Goal: Task Accomplishment & Management: Use online tool/utility

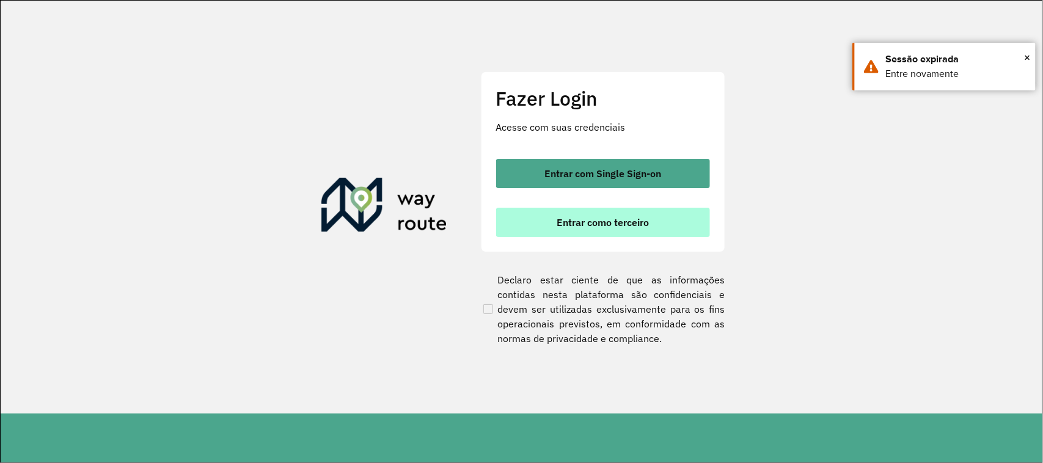
click at [617, 225] on span "Entrar como terceiro" at bounding box center [603, 222] width 92 height 10
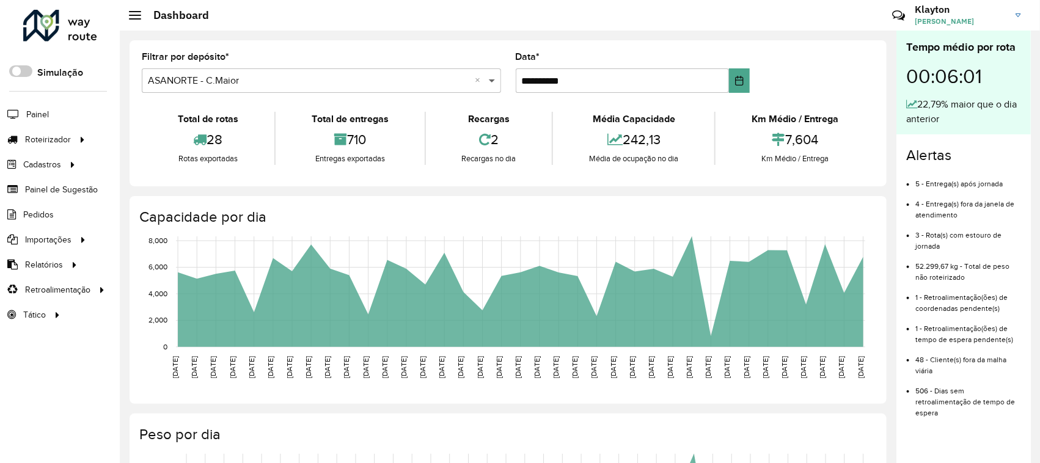
click at [489, 81] on span at bounding box center [493, 80] width 15 height 15
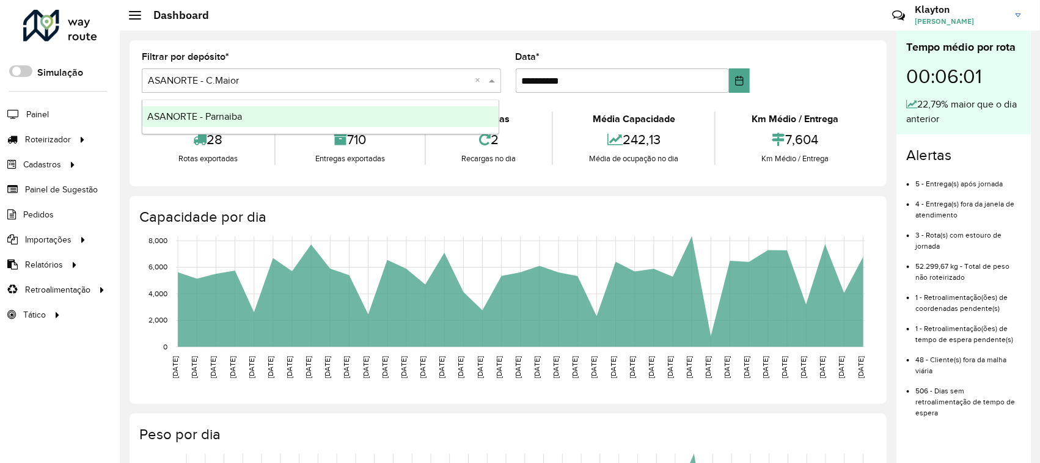
drag, startPoint x: 321, startPoint y: 116, endPoint x: 257, endPoint y: 126, distance: 64.9
click at [321, 116] on div "ASANORTE - Parnaiba" at bounding box center [320, 116] width 356 height 21
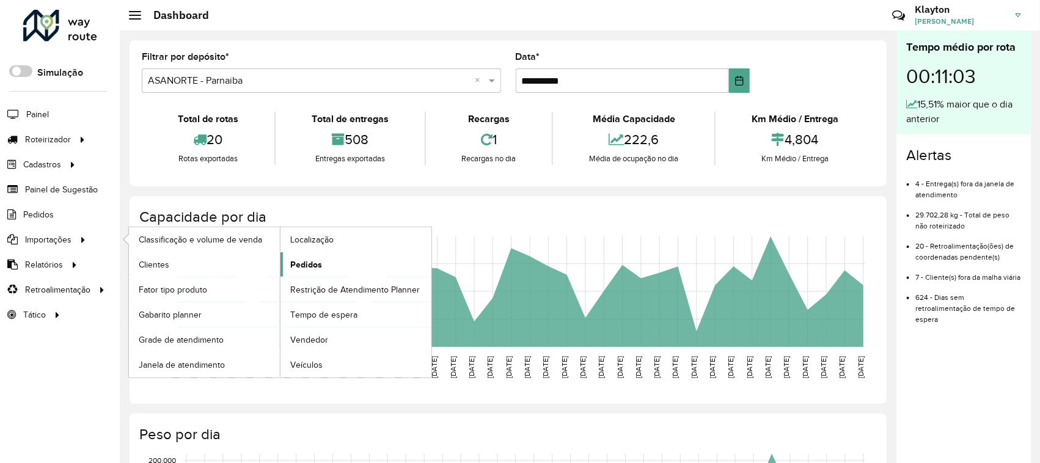
click at [310, 266] on span "Pedidos" at bounding box center [306, 264] width 32 height 13
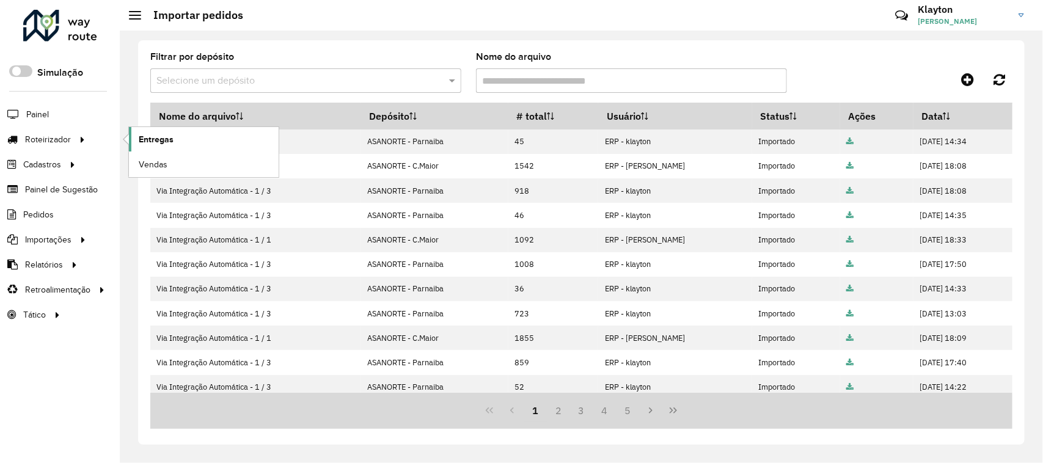
click at [154, 138] on span "Entregas" at bounding box center [156, 139] width 35 height 13
click at [54, 29] on div at bounding box center [60, 26] width 74 height 32
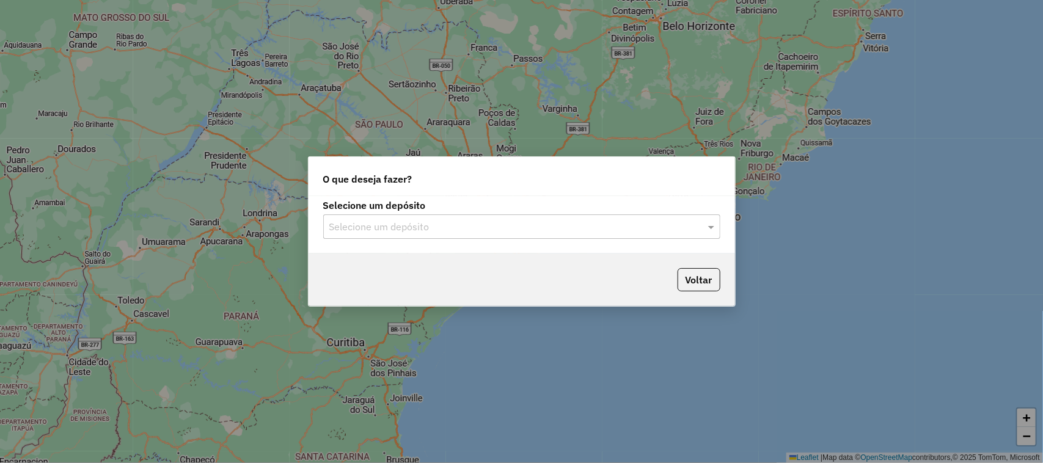
click at [676, 221] on input "text" at bounding box center [509, 227] width 360 height 15
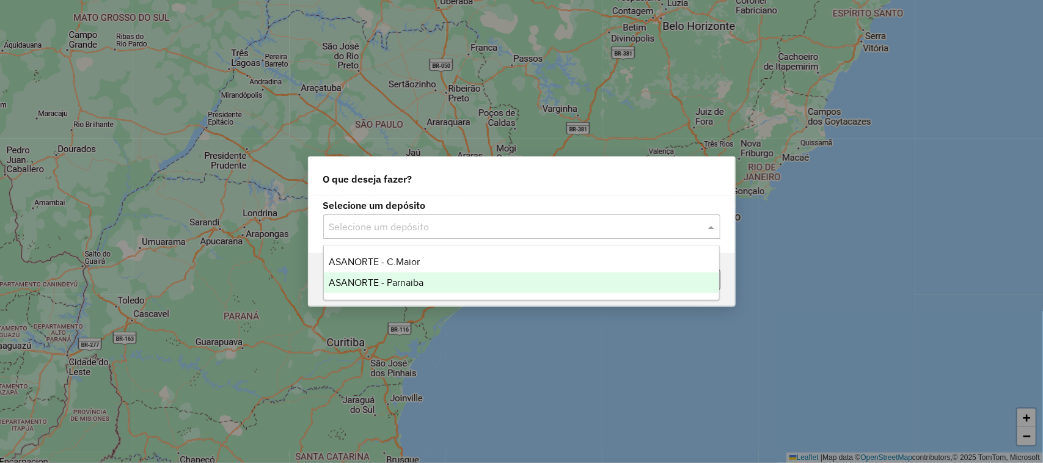
click at [434, 279] on div "ASANORTE - Parnaiba" at bounding box center [522, 282] width 396 height 21
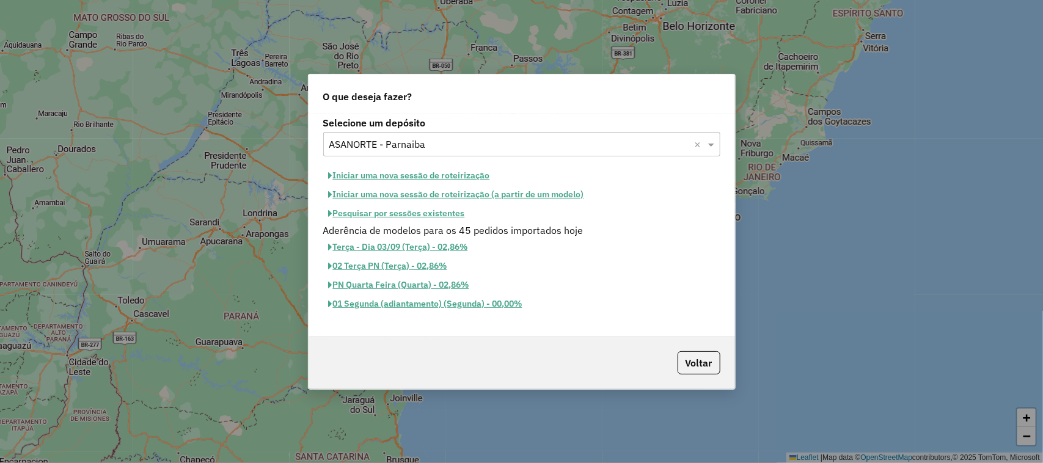
click at [413, 173] on button "Iniciar uma nova sessão de roteirização" at bounding box center [409, 175] width 172 height 19
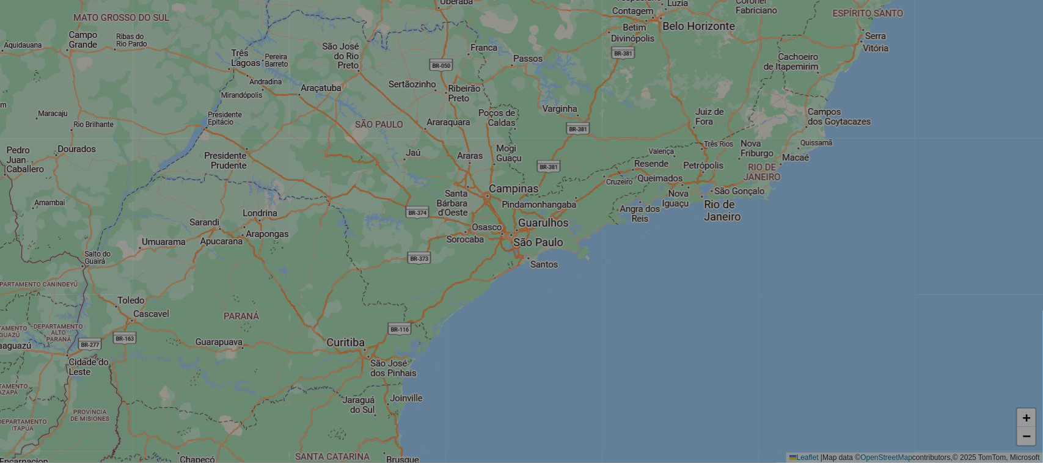
select select "*"
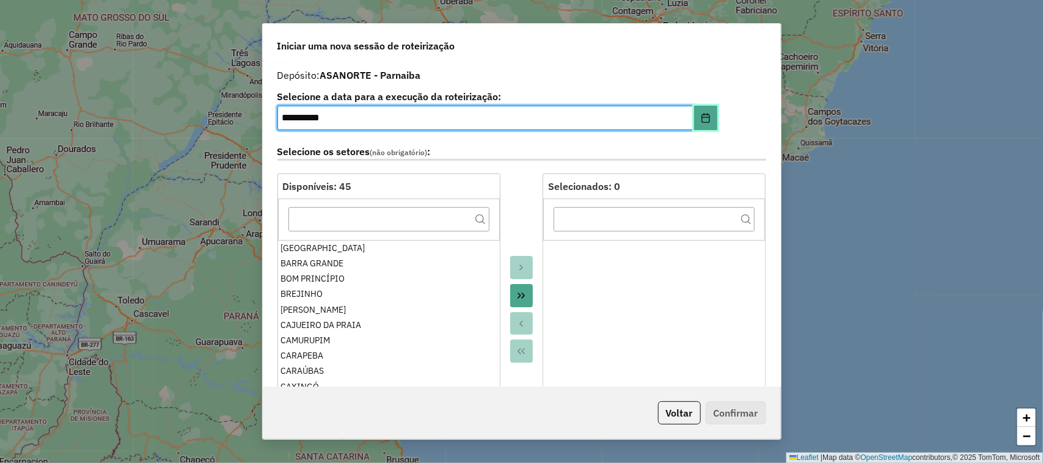
click at [704, 112] on button "Choose Date" at bounding box center [705, 118] width 23 height 24
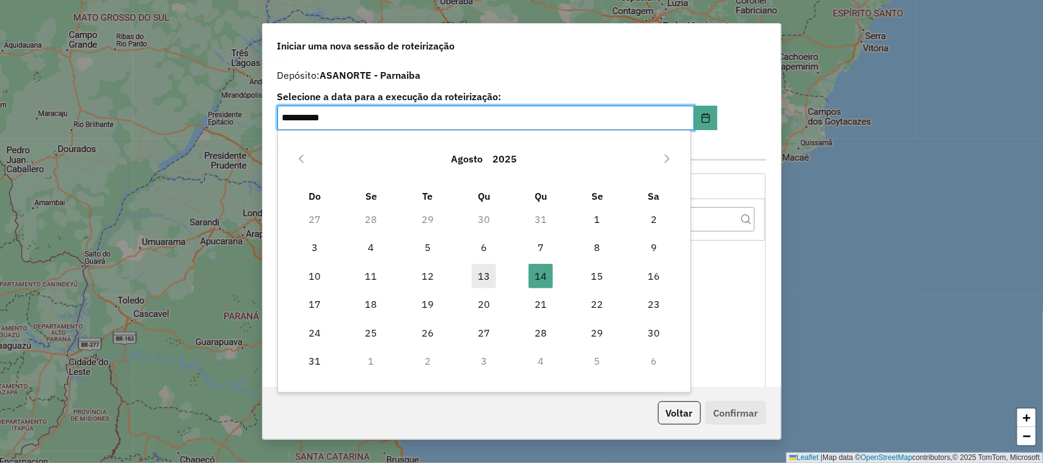
click at [480, 279] on span "13" at bounding box center [484, 276] width 24 height 24
type input "**********"
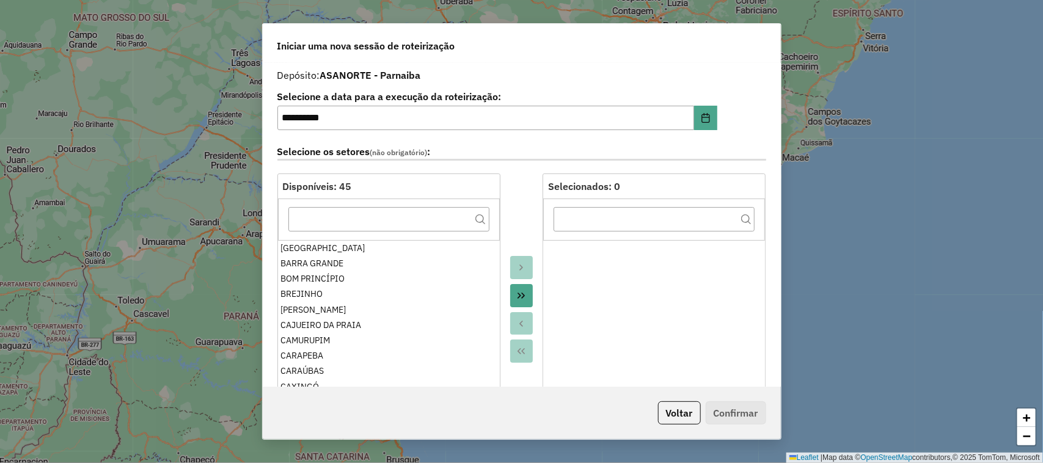
click at [520, 296] on icon "Move All to Target" at bounding box center [521, 296] width 10 height 10
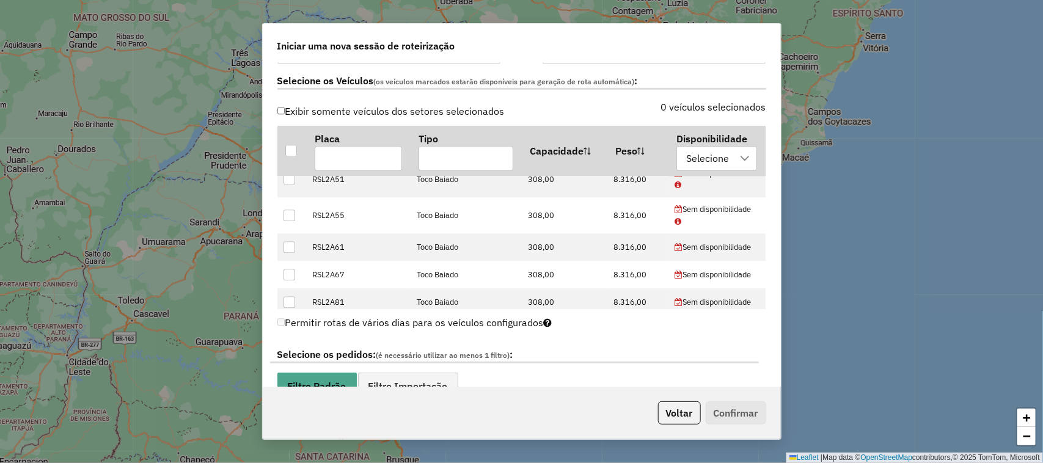
scroll to position [1451, 0]
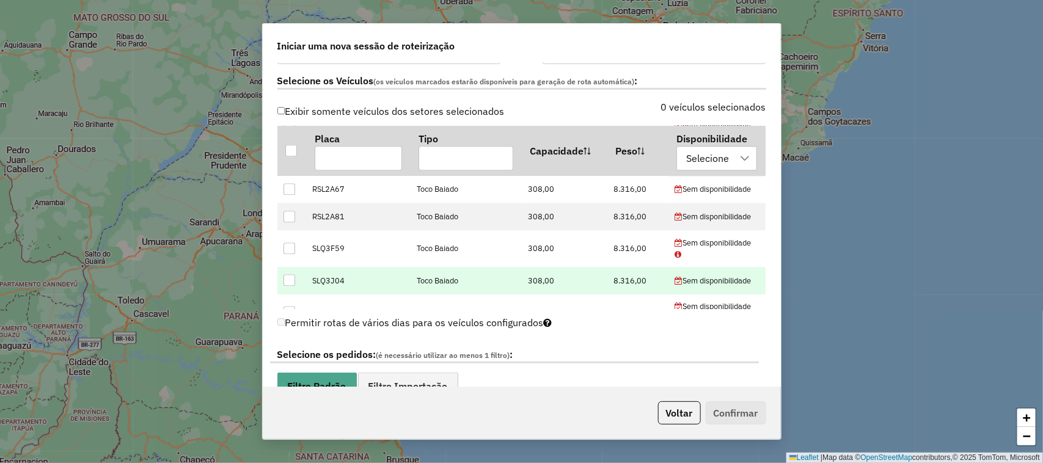
click at [285, 282] on div at bounding box center [289, 281] width 12 height 12
click at [292, 284] on icon at bounding box center [289, 281] width 9 height 9
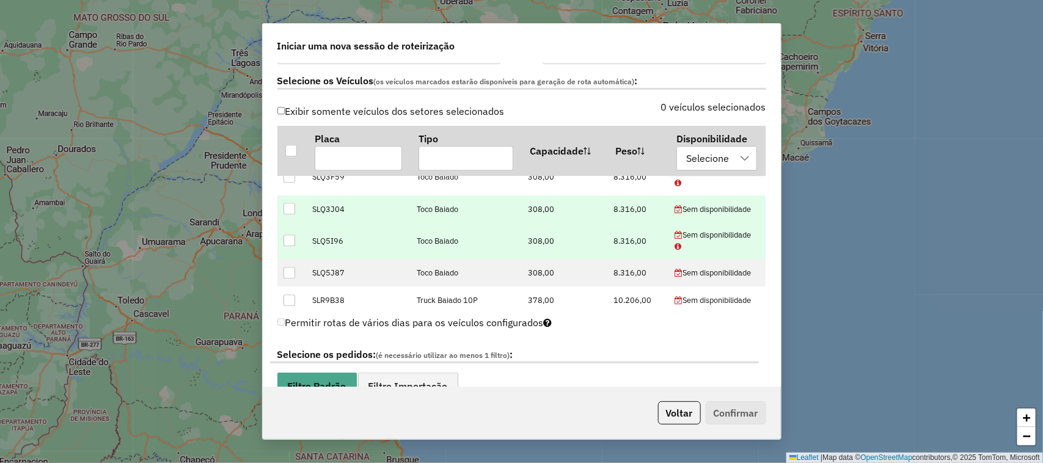
scroll to position [1532, 0]
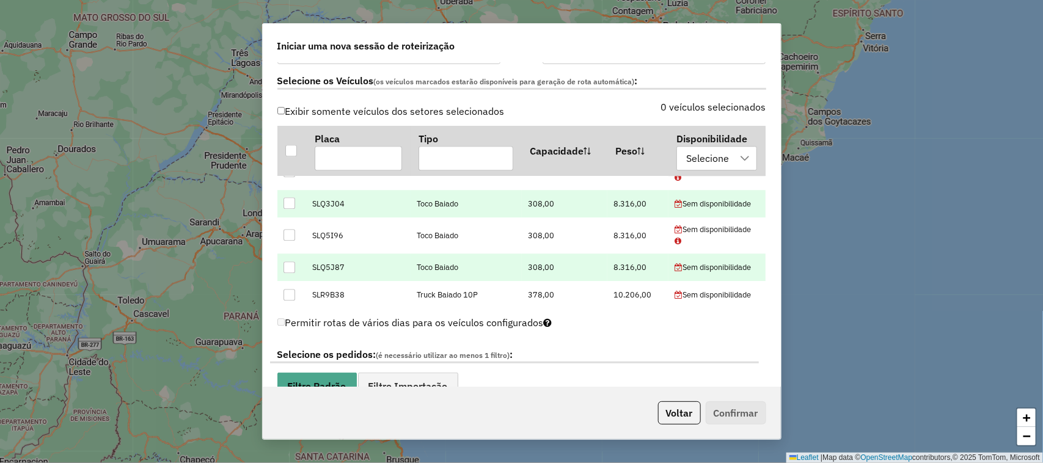
click at [288, 269] on div at bounding box center [289, 267] width 12 height 12
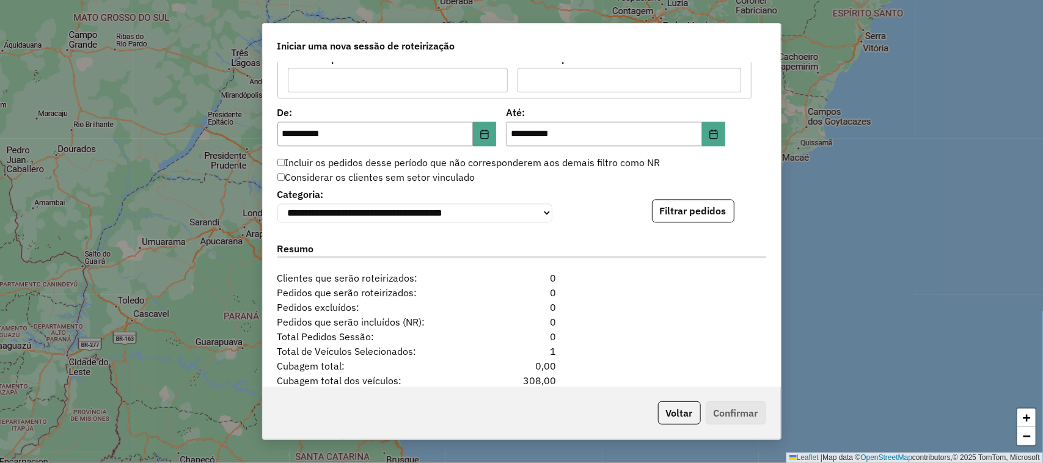
scroll to position [1146, 0]
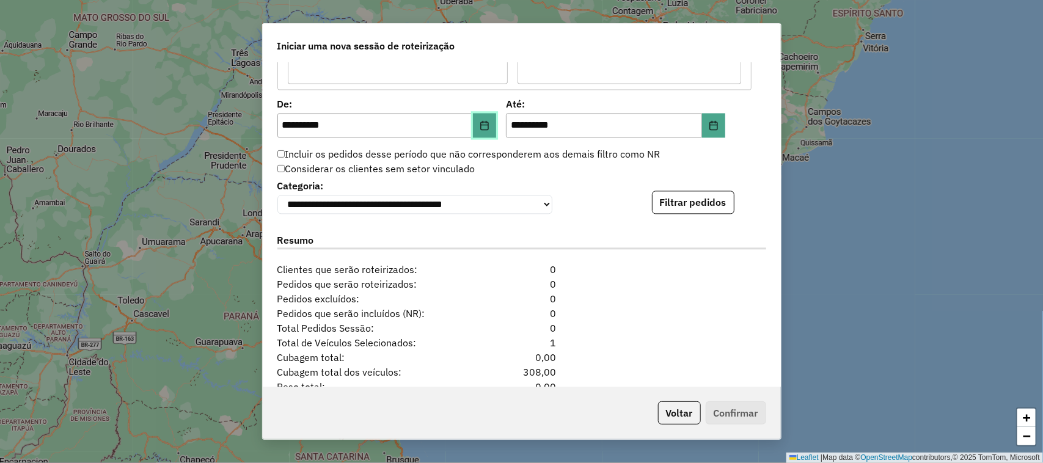
click at [481, 129] on icon "Choose Date" at bounding box center [485, 125] width 10 height 10
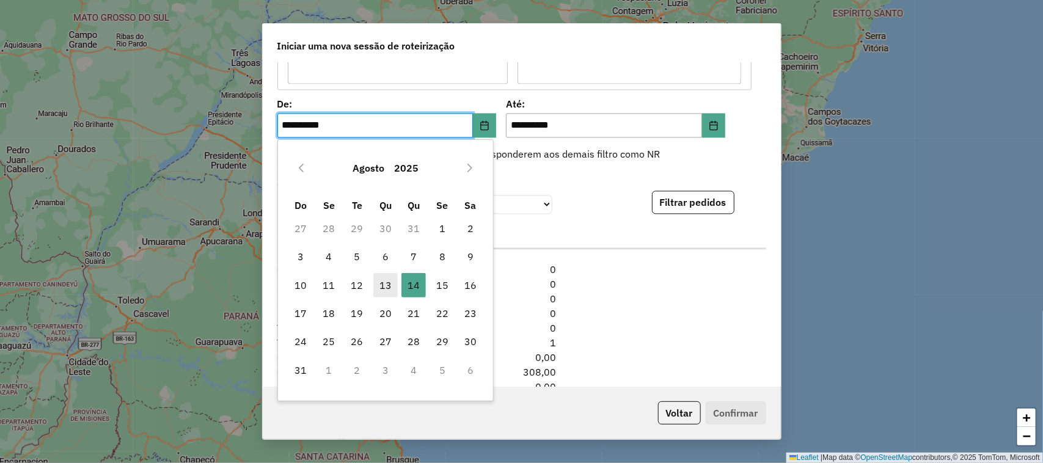
click at [387, 285] on span "13" at bounding box center [385, 285] width 24 height 24
type input "**********"
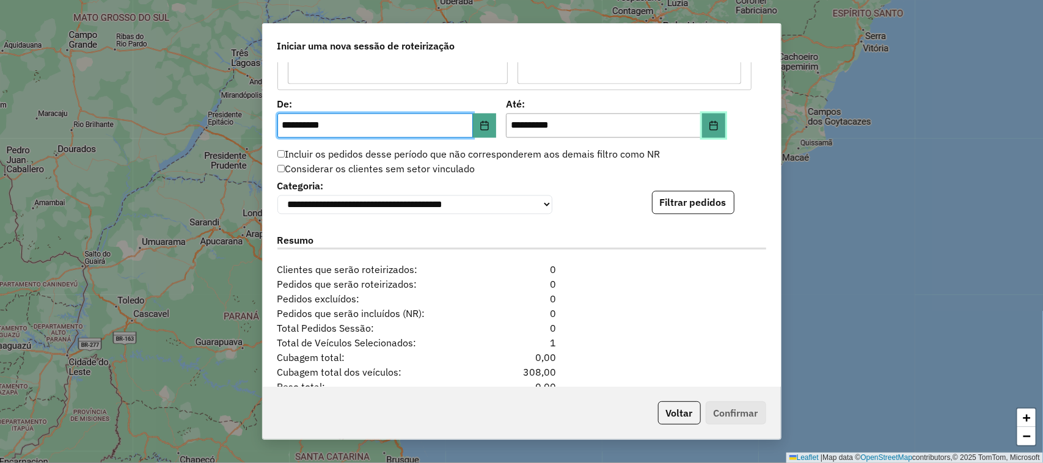
click at [711, 130] on icon "Choose Date" at bounding box center [713, 125] width 8 height 10
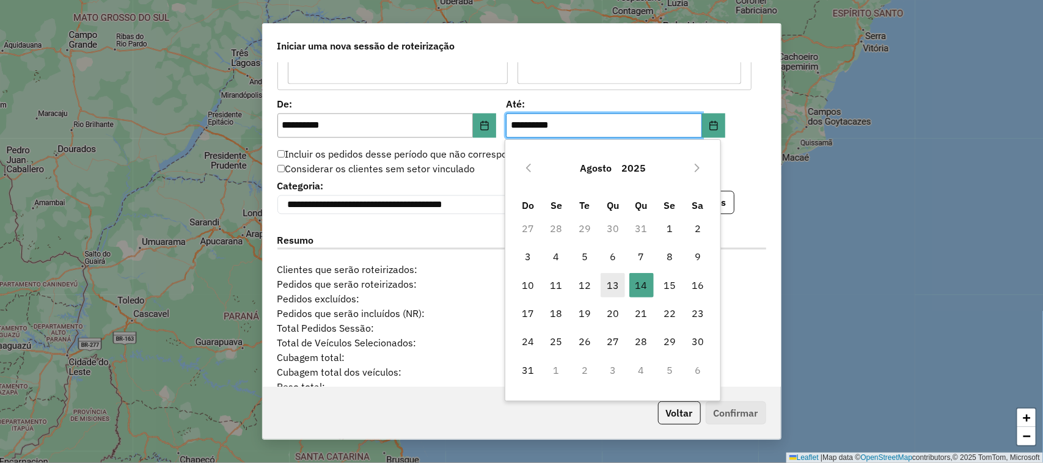
click at [614, 286] on span "13" at bounding box center [613, 285] width 24 height 24
type input "**********"
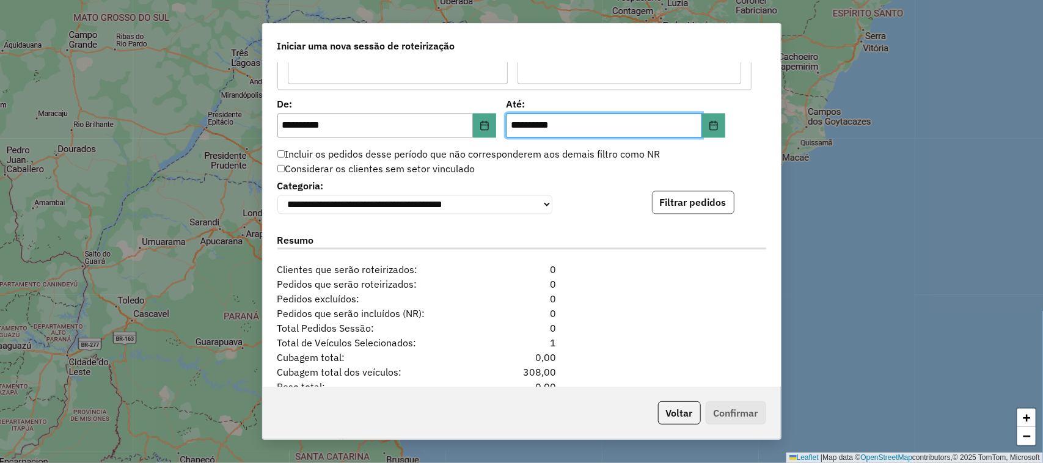
click at [686, 205] on button "Filtrar pedidos" at bounding box center [693, 202] width 82 height 23
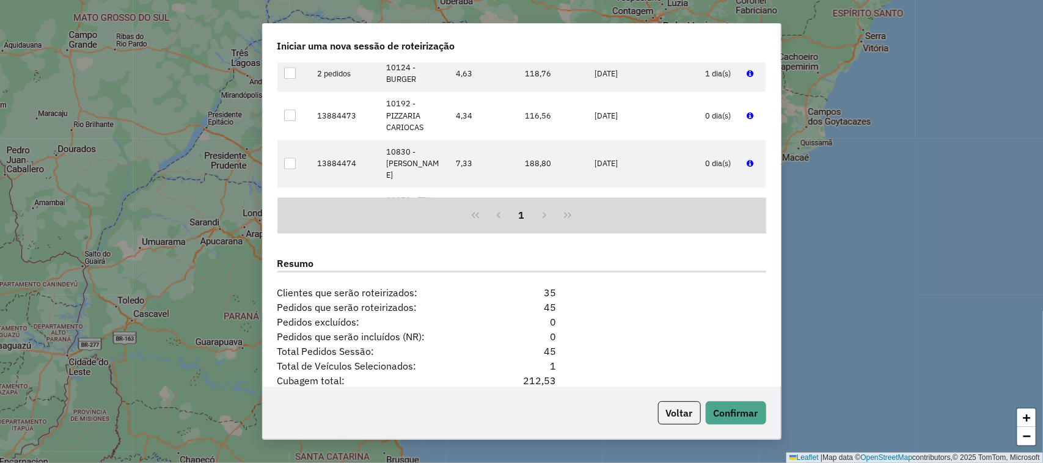
scroll to position [1479, 0]
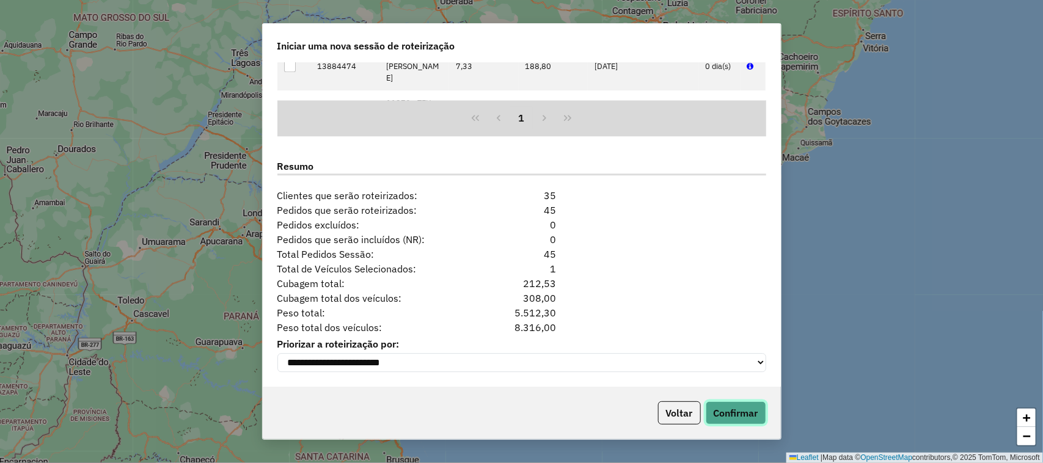
click at [746, 412] on button "Confirmar" at bounding box center [736, 412] width 60 height 23
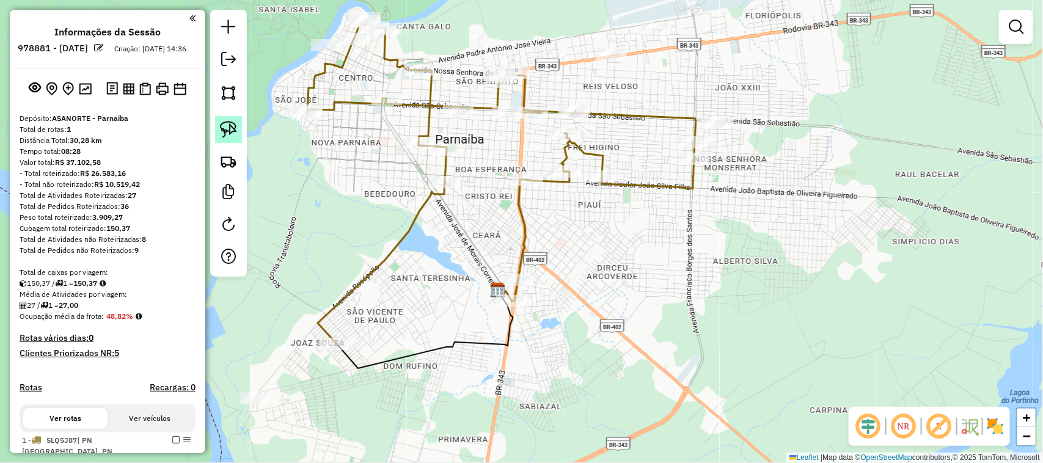
click at [233, 123] on img at bounding box center [228, 129] width 17 height 17
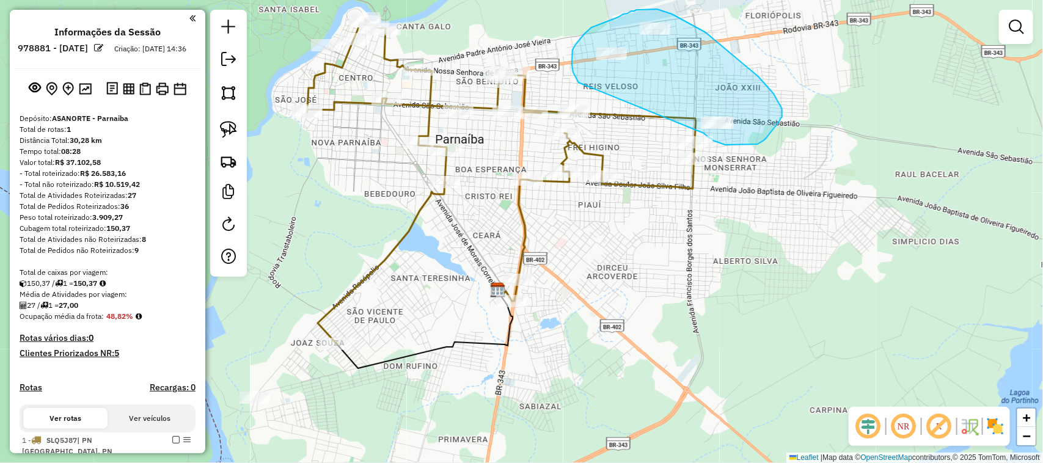
drag, startPoint x: 577, startPoint y: 80, endPoint x: 704, endPoint y: 133, distance: 136.9
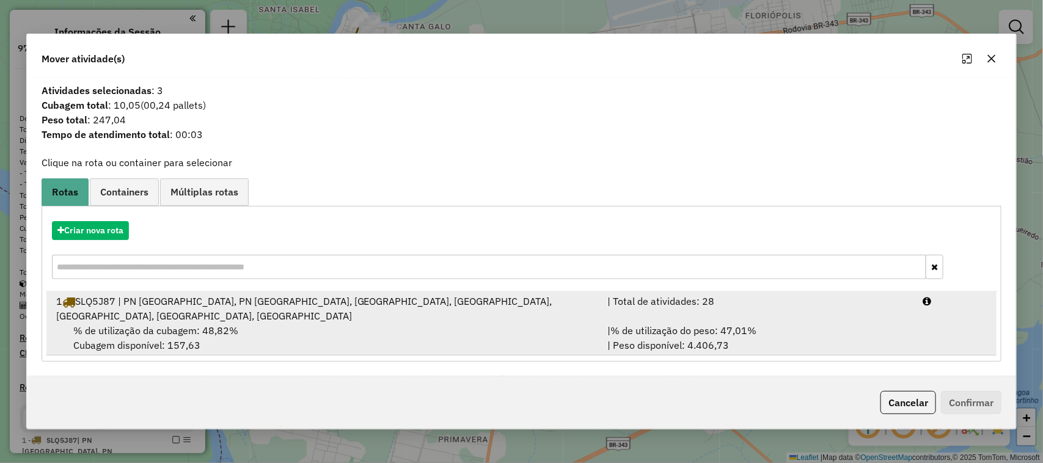
click at [293, 339] on div "% de utilização da cubagem: 48,82% Cubagem disponível: 157,63" at bounding box center [325, 337] width 552 height 29
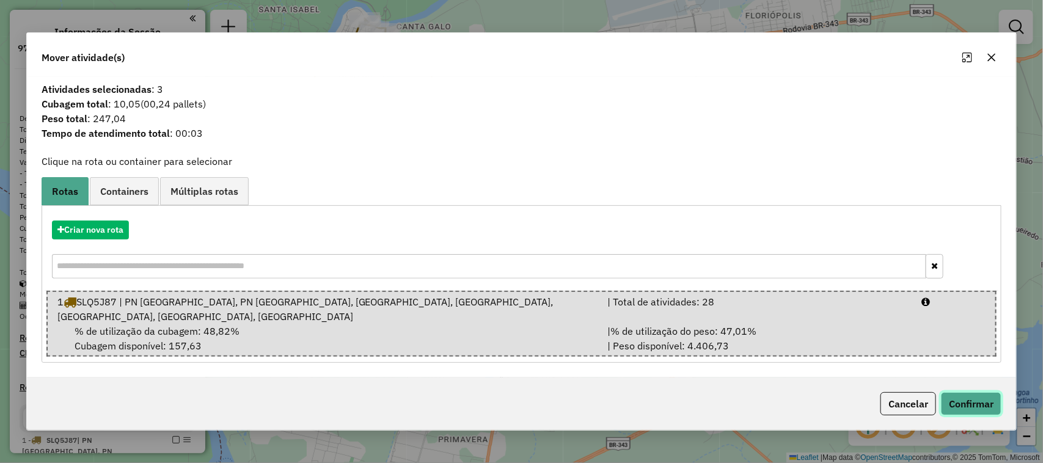
click at [964, 395] on button "Confirmar" at bounding box center [971, 403] width 60 height 23
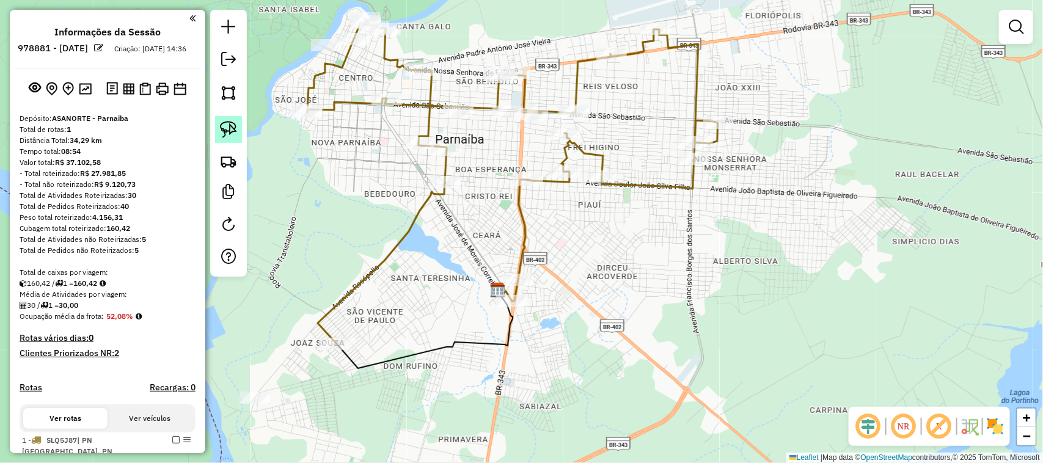
click at [227, 129] on img at bounding box center [228, 129] width 17 height 17
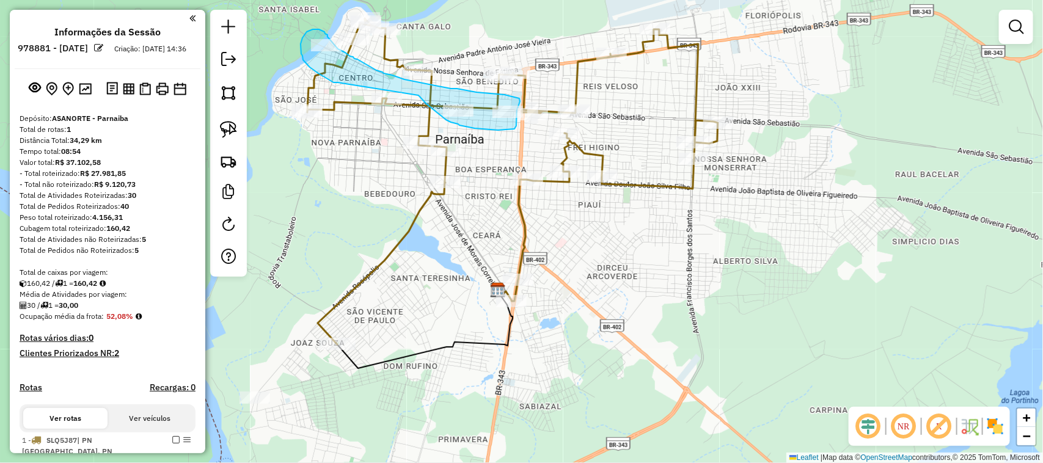
drag, startPoint x: 338, startPoint y: 82, endPoint x: 419, endPoint y: 95, distance: 81.7
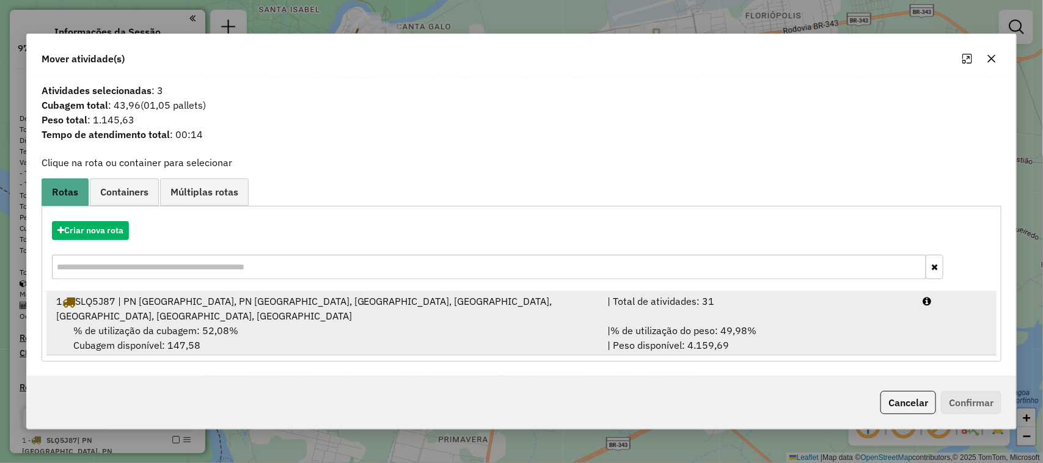
click at [298, 310] on div "1 SLQ5J87 | PN CEARÁ, PN NOSSA SENHORA DE FÁTIMA, PN PIAUÍ, PN SANTA LUZIA, PN …" at bounding box center [325, 308] width 552 height 29
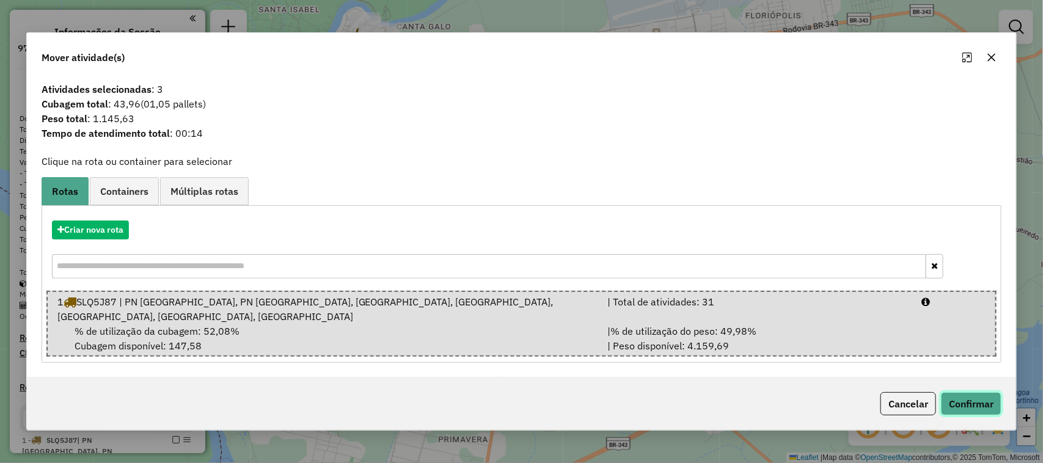
click at [974, 408] on button "Confirmar" at bounding box center [971, 403] width 60 height 23
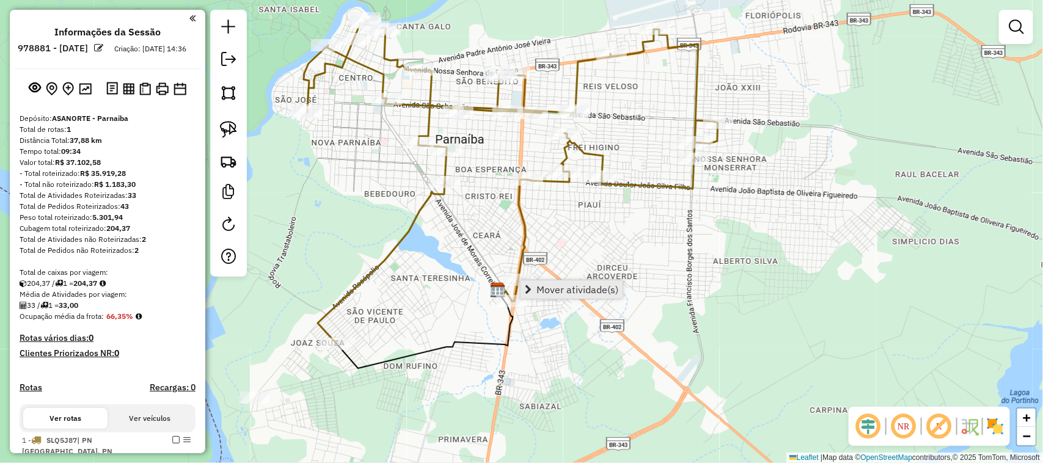
click at [535, 284] on link "Mover atividade(s)" at bounding box center [572, 289] width 102 height 18
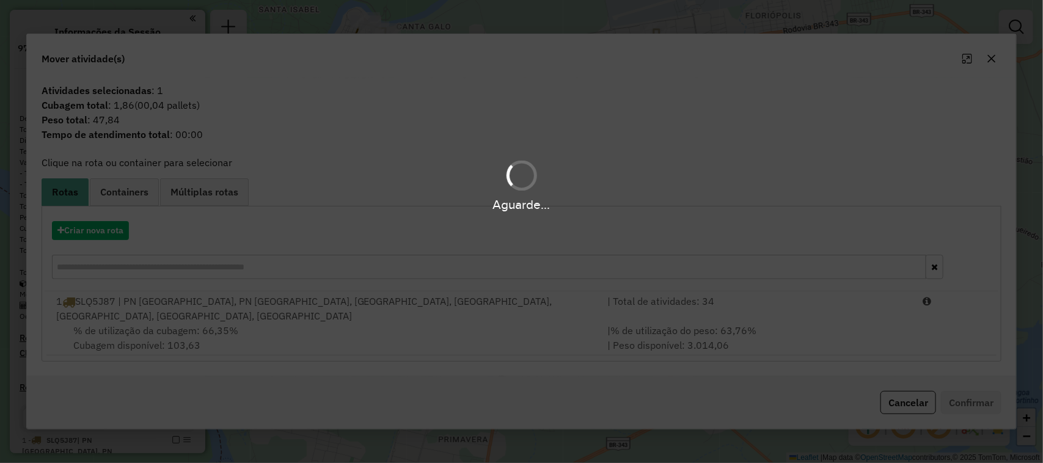
click at [503, 321] on div "Aguarde..." at bounding box center [521, 231] width 1043 height 463
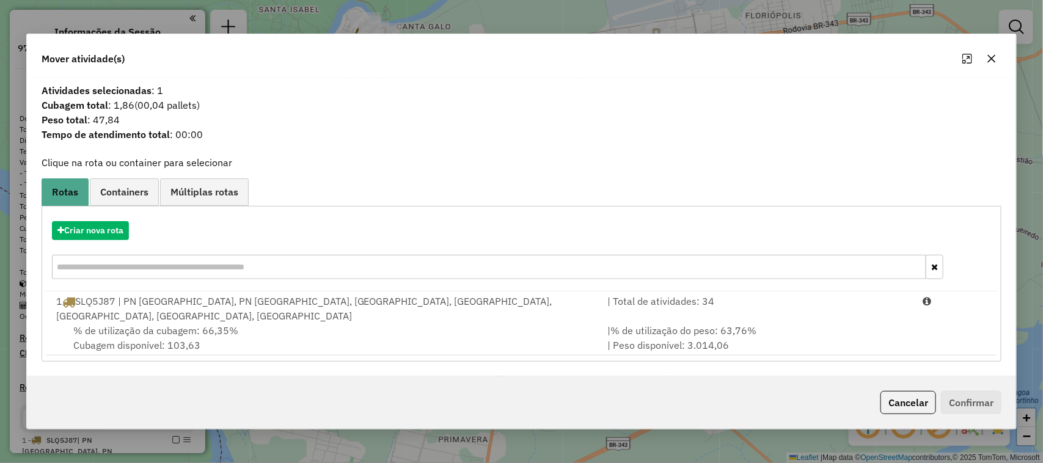
click at [503, 321] on div "1 SLQ5J87 | PN CEARÁ, PN NOSSA SENHORA DE FÁTIMA, PN PIAUÍ, PN SANTA LUZIA, PN …" at bounding box center [325, 308] width 552 height 29
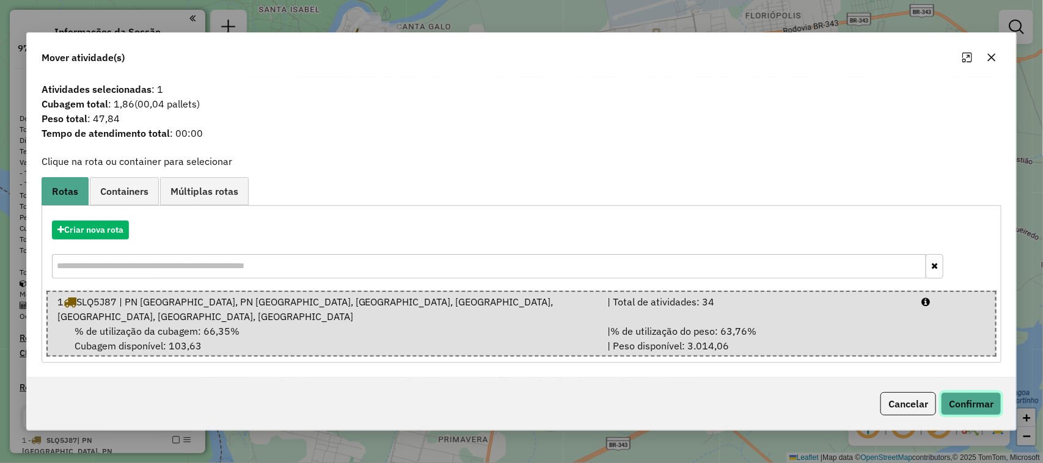
click at [992, 409] on button "Confirmar" at bounding box center [971, 403] width 60 height 23
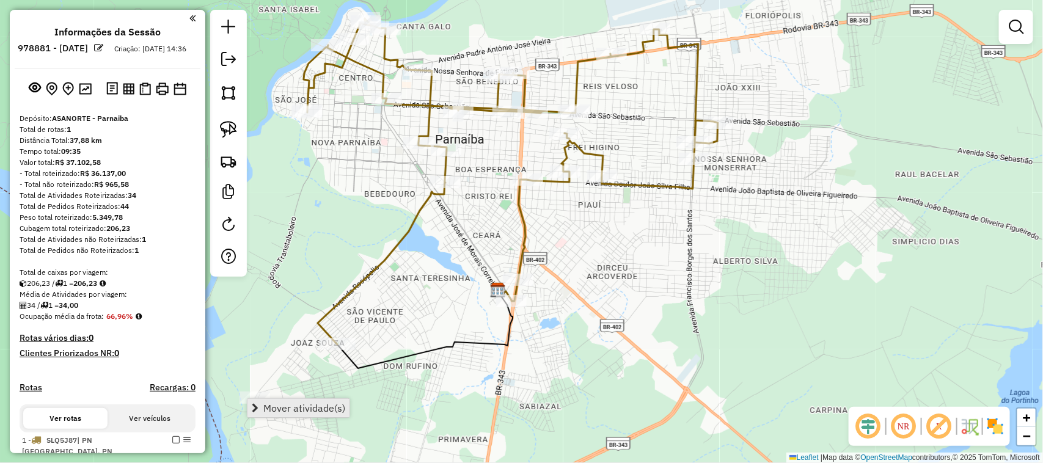
click at [280, 409] on span "Mover atividade(s)" at bounding box center [304, 408] width 82 height 10
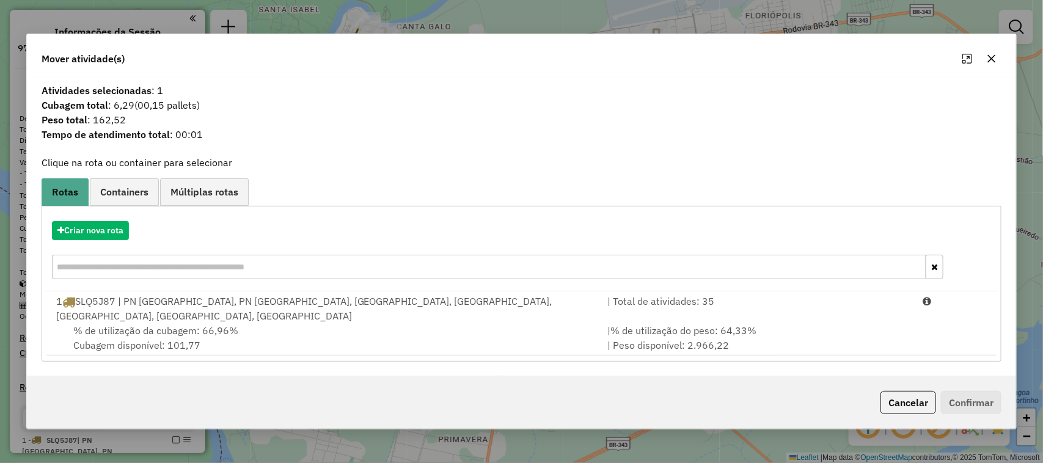
click at [433, 313] on div "1 SLQ5J87 | PN CEARÁ, PN NOSSA SENHORA DE FÁTIMA, PN PIAUÍ, PN SANTA LUZIA, PN …" at bounding box center [325, 308] width 552 height 29
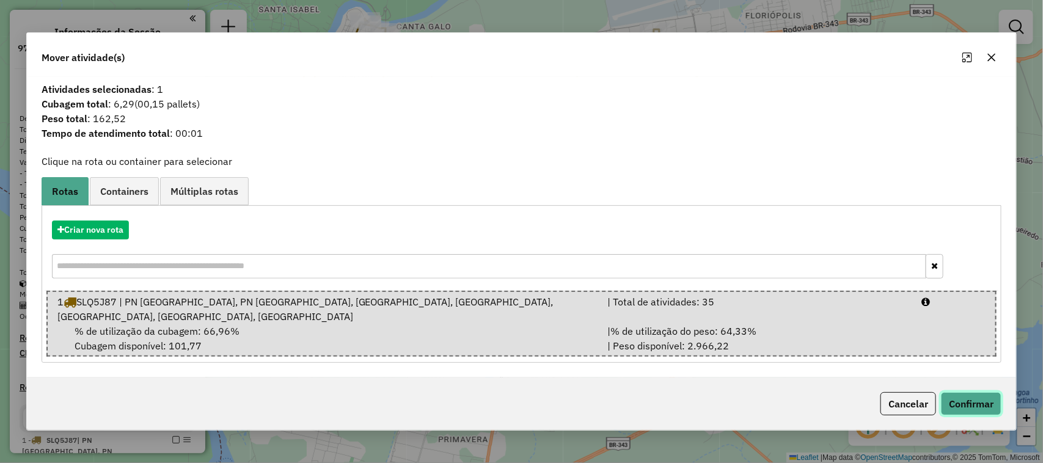
click at [967, 411] on button "Confirmar" at bounding box center [971, 403] width 60 height 23
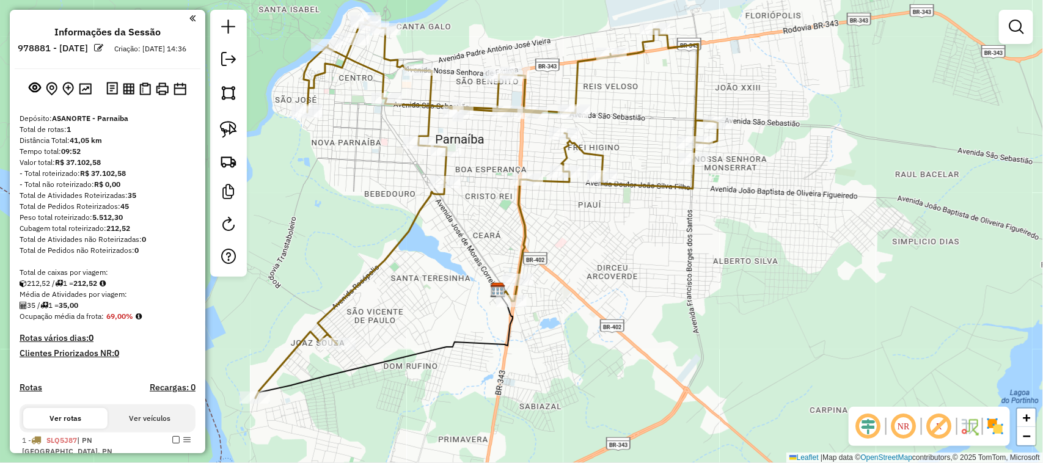
select select "**********"
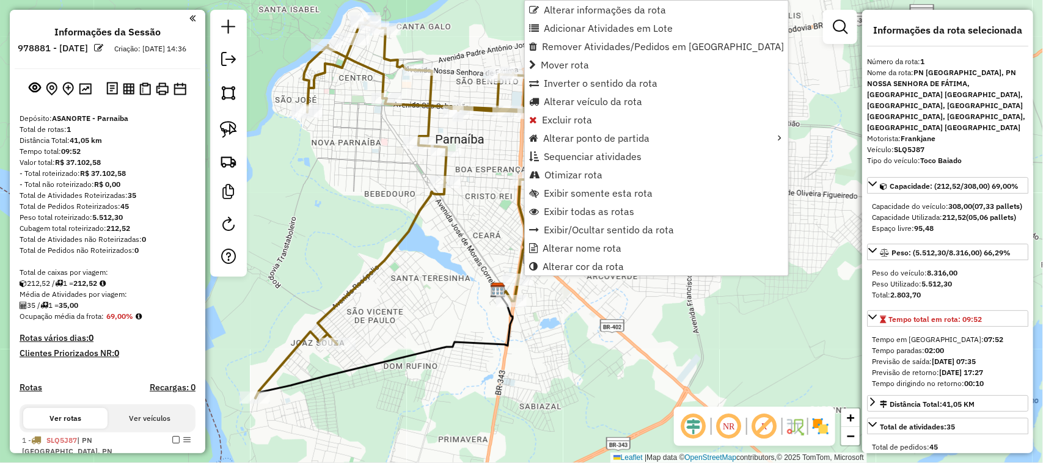
scroll to position [139, 0]
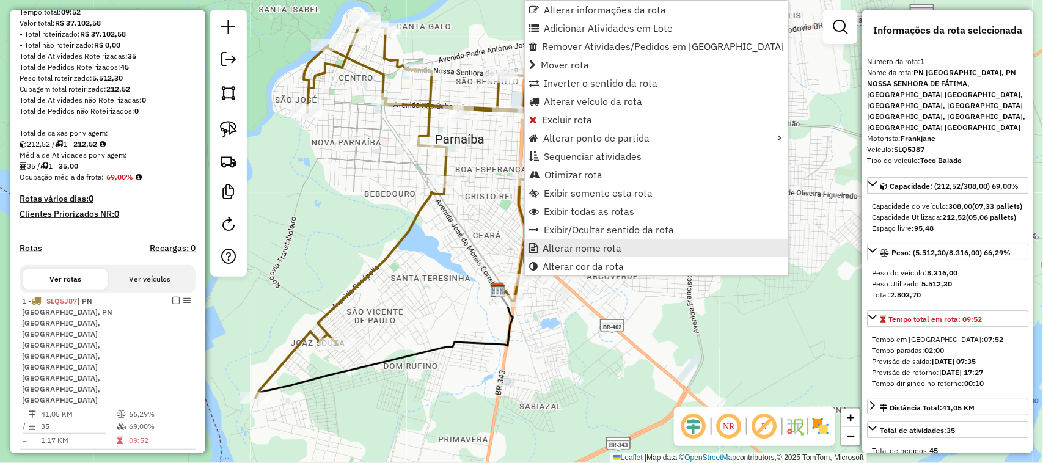
click at [565, 249] on span "Alterar nome rota" at bounding box center [582, 248] width 79 height 10
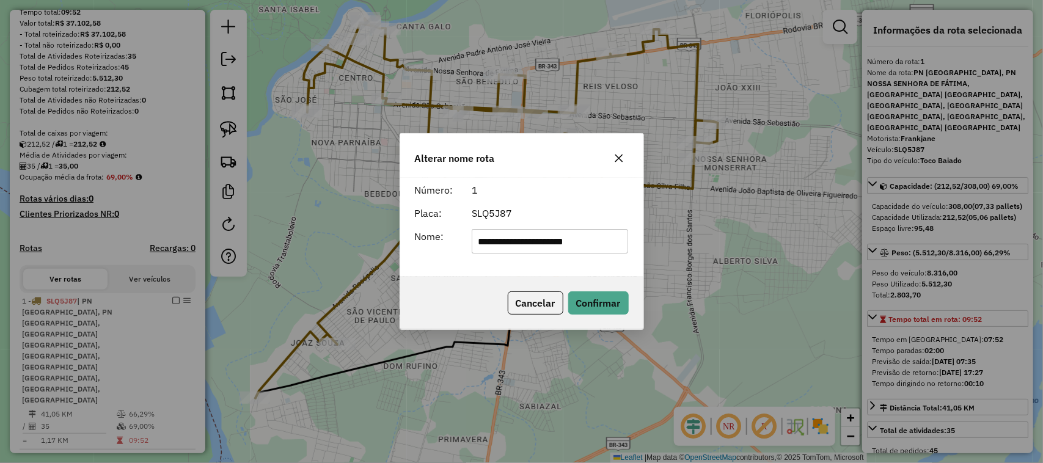
scroll to position [0, 0]
type input "*"
type input "**********"
click at [606, 298] on button "Confirmar" at bounding box center [598, 302] width 60 height 23
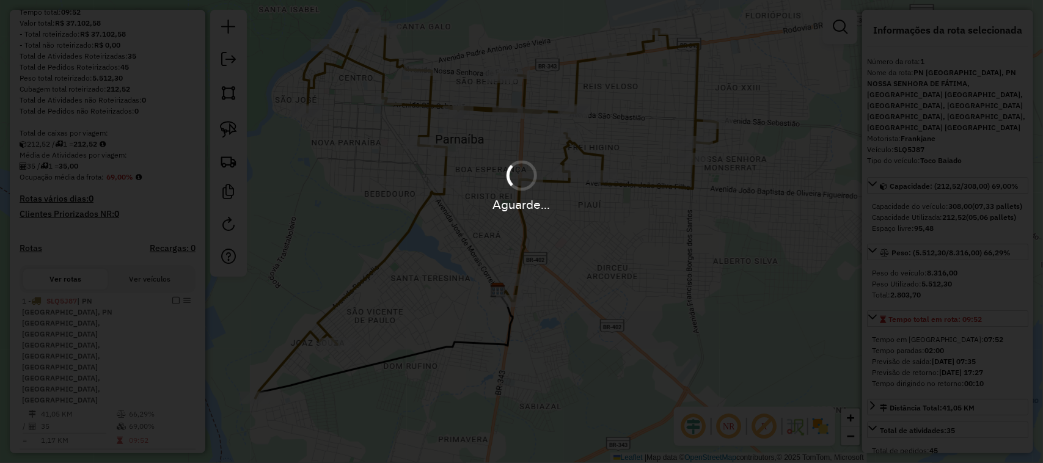
scroll to position [106, 0]
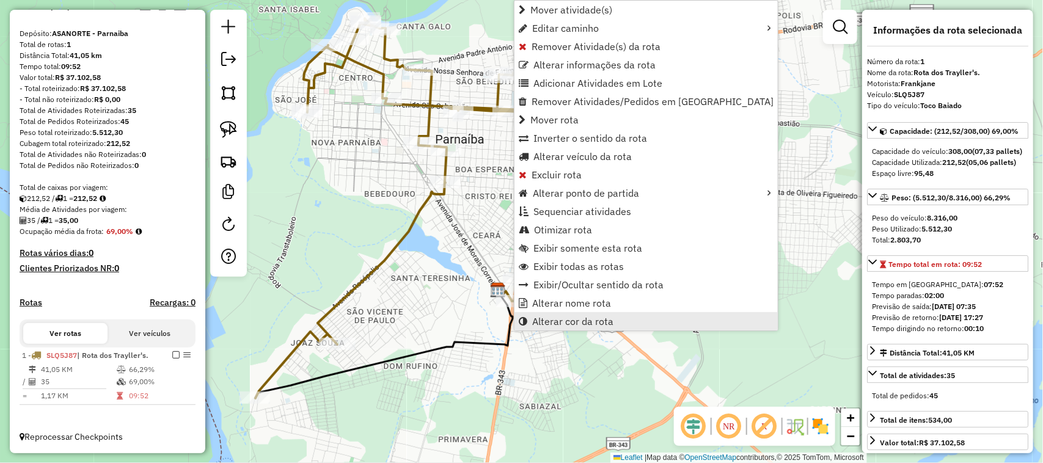
click at [578, 321] on span "Alterar cor da rota" at bounding box center [572, 321] width 81 height 10
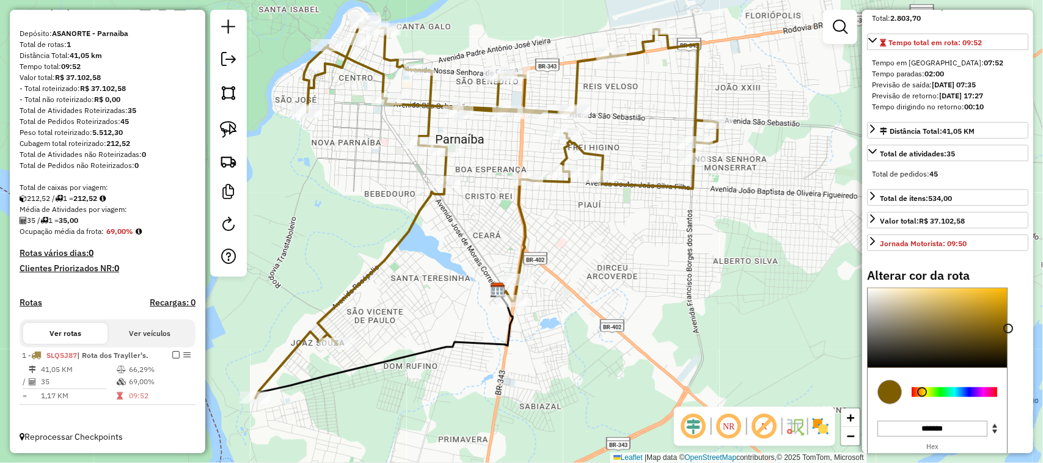
scroll to position [312, 0]
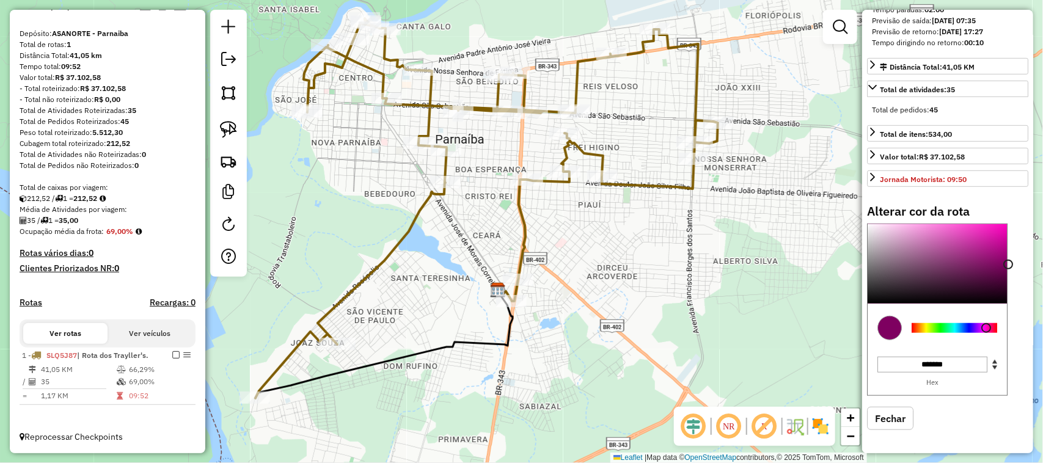
click at [987, 331] on div at bounding box center [955, 328] width 86 height 10
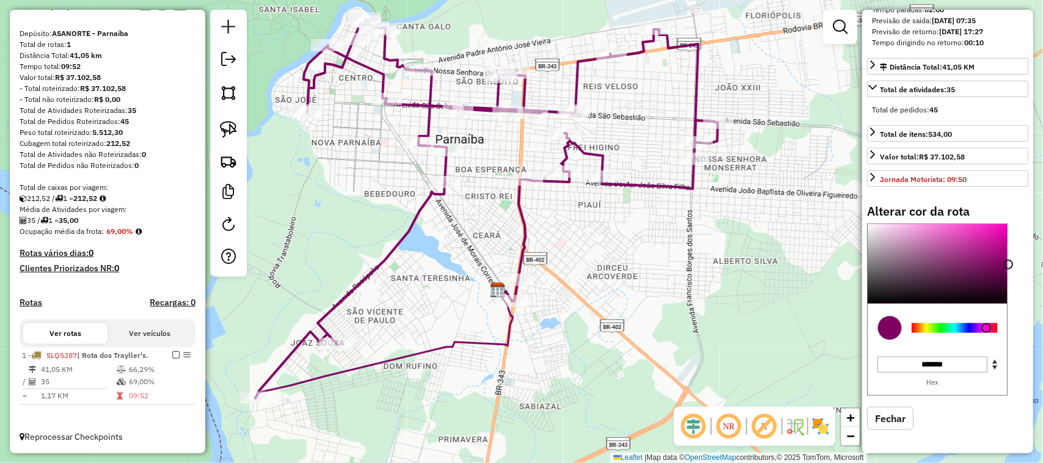
type input "*******"
click at [1000, 229] on div at bounding box center [937, 263] width 139 height 79
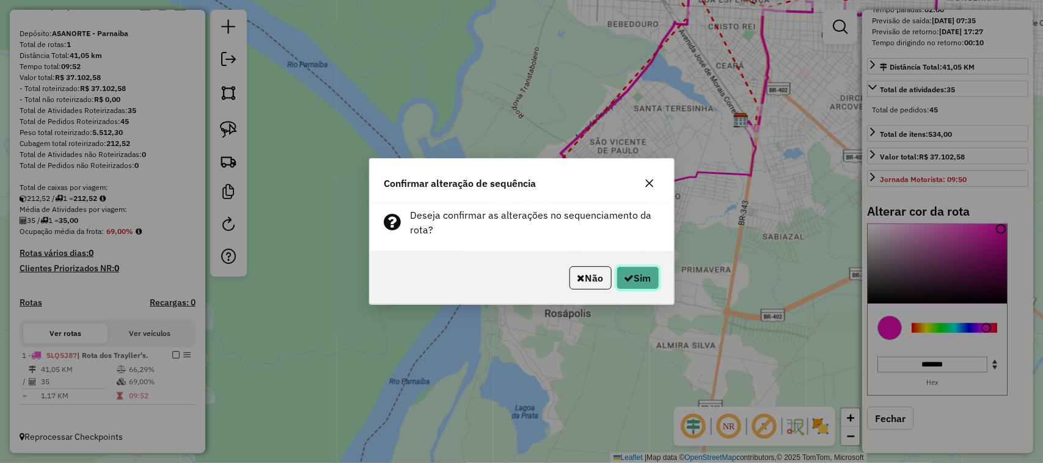
click at [648, 275] on button "Sim" at bounding box center [637, 277] width 43 height 23
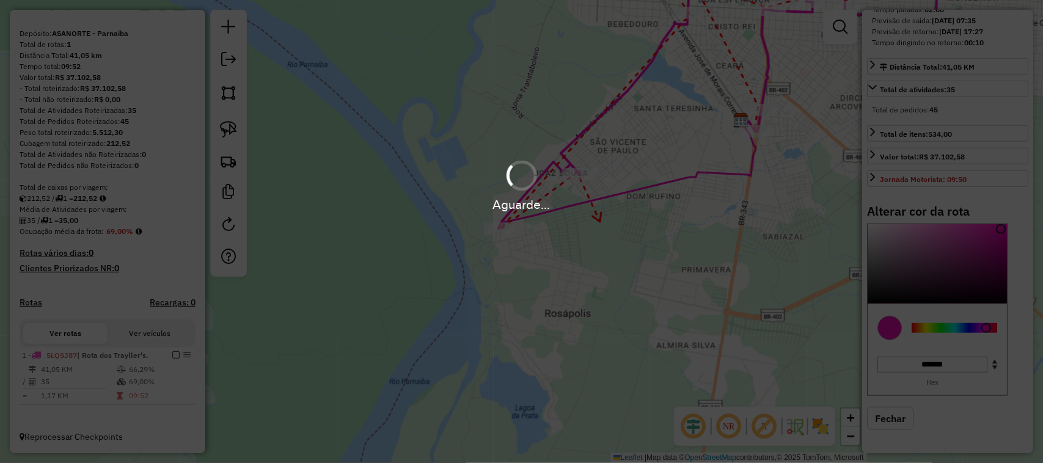
select select "**********"
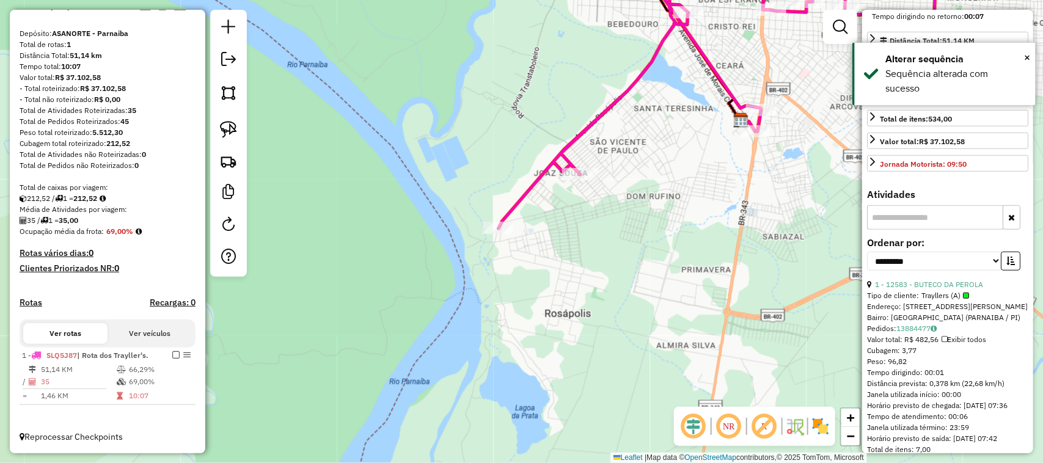
drag, startPoint x: 709, startPoint y: 223, endPoint x: 636, endPoint y: 258, distance: 80.9
click at [636, 258] on div "Janela de atendimento Grade de atendimento Capacidade Transportadoras Veículos …" at bounding box center [521, 231] width 1043 height 463
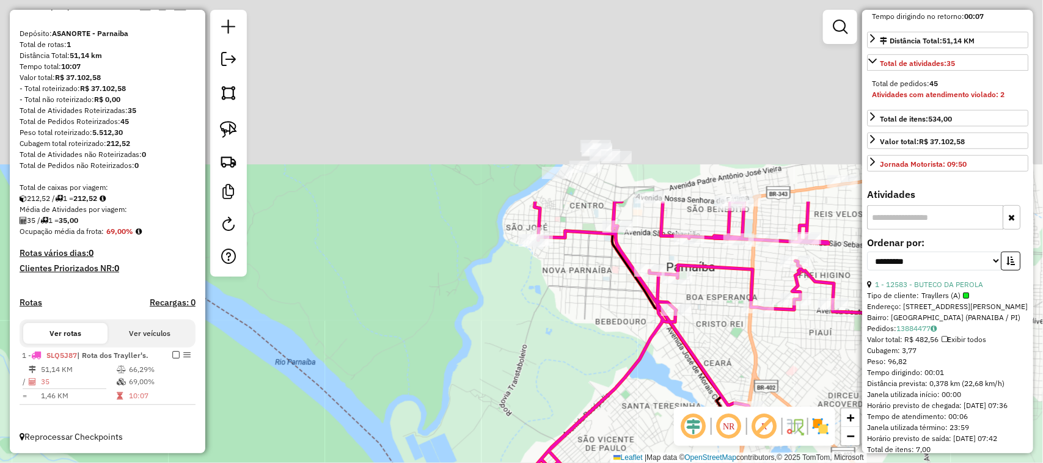
drag, startPoint x: 599, startPoint y: 92, endPoint x: 703, endPoint y: 367, distance: 293.1
click at [703, 367] on div "Janela de atendimento Grade de atendimento Capacidade Transportadoras Veículos …" at bounding box center [521, 231] width 1043 height 463
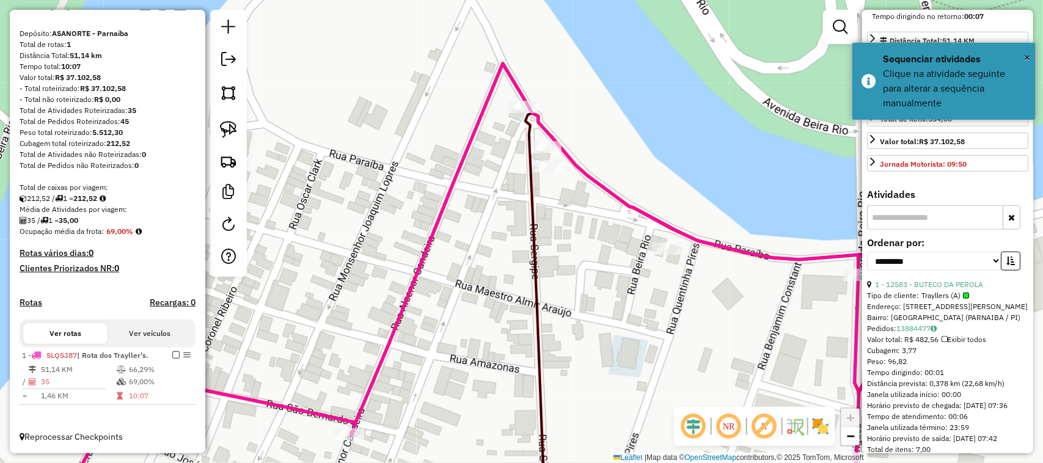
drag, startPoint x: 645, startPoint y: 335, endPoint x: 563, endPoint y: 263, distance: 108.7
click at [568, 271] on div "Janela de atendimento Grade de atendimento Capacidade Transportadoras Veículos …" at bounding box center [521, 231] width 1043 height 463
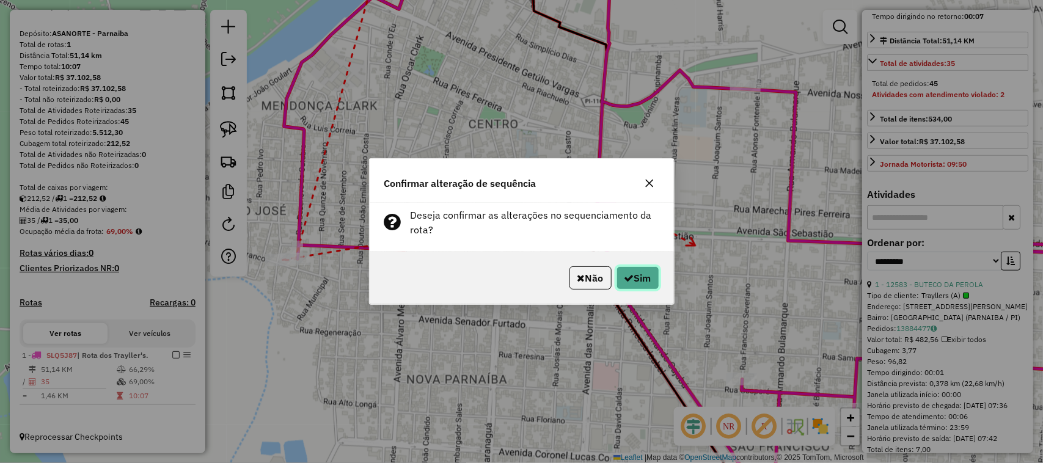
click at [657, 279] on button "Sim" at bounding box center [637, 277] width 43 height 23
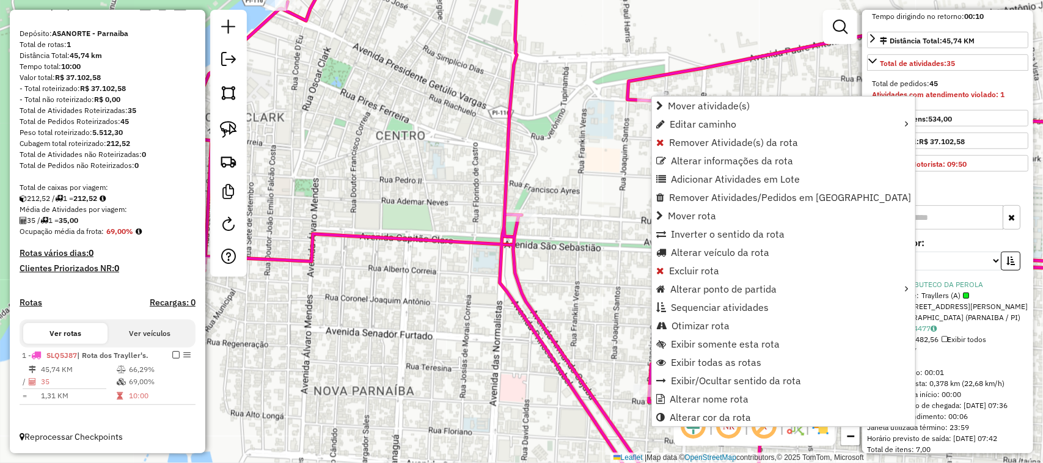
drag, startPoint x: 674, startPoint y: 135, endPoint x: 640, endPoint y: 178, distance: 54.9
click at [673, 137] on span "Remover Atividade(s) da rota" at bounding box center [733, 142] width 129 height 10
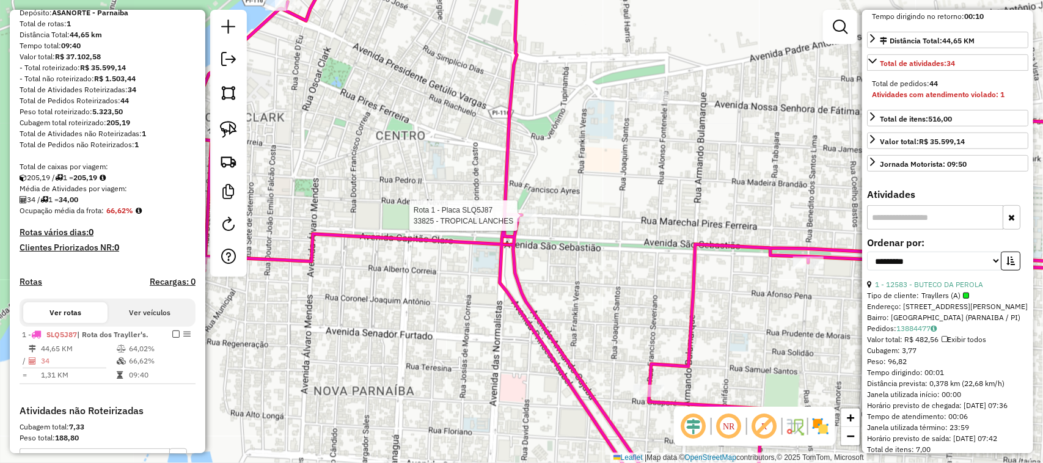
scroll to position [299, 0]
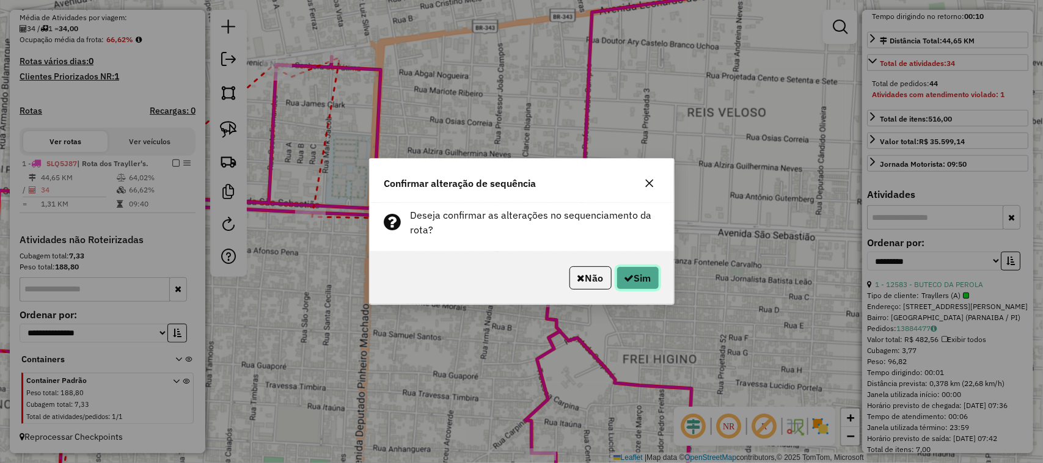
click at [634, 274] on button "Sim" at bounding box center [637, 277] width 43 height 23
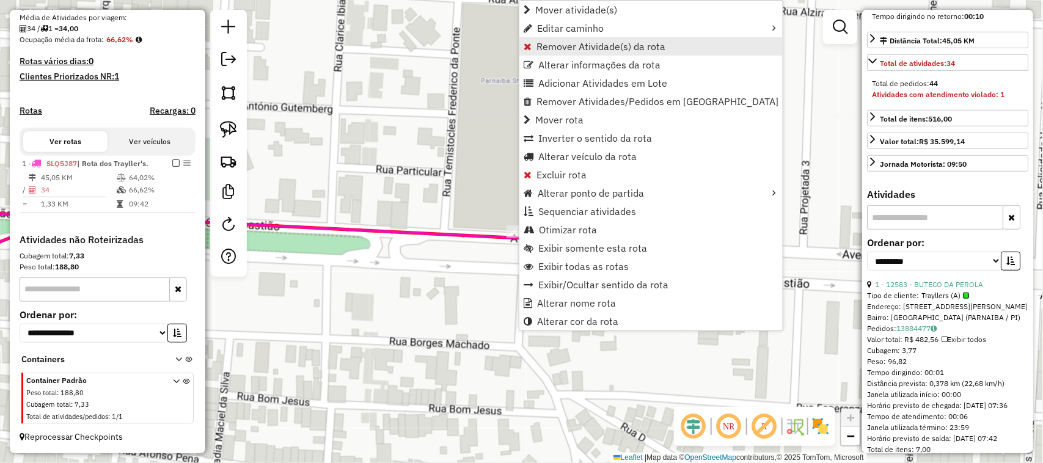
click at [557, 42] on span "Remover Atividade(s) da rota" at bounding box center [600, 47] width 129 height 10
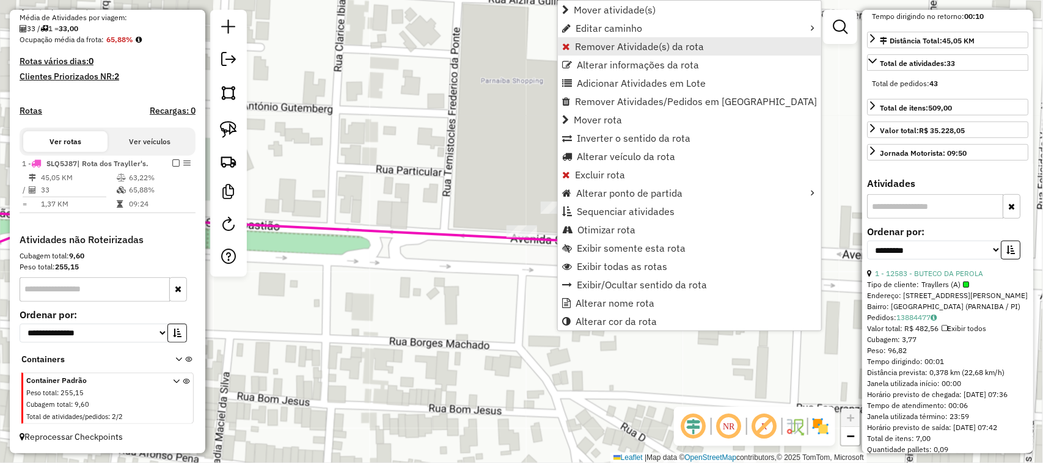
click at [575, 49] on span "Remover Atividade(s) da rota" at bounding box center [639, 47] width 129 height 10
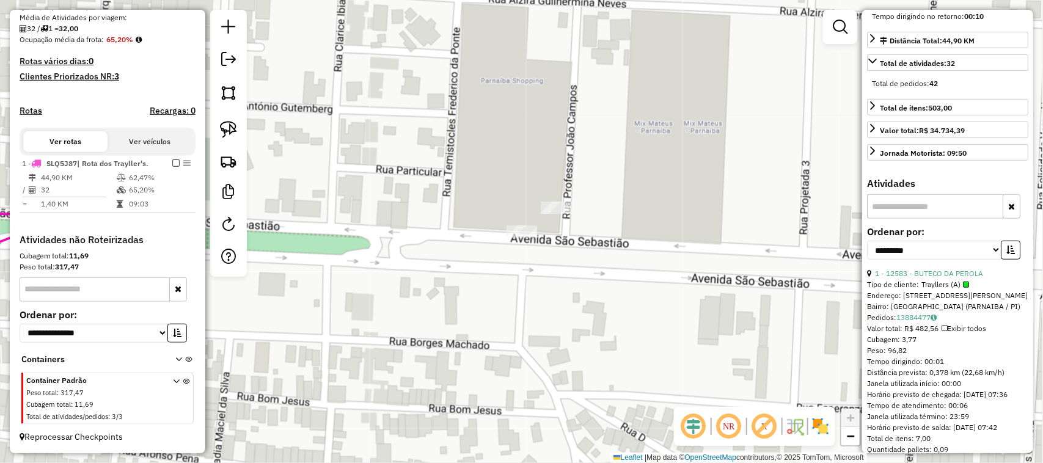
drag, startPoint x: 525, startPoint y: 322, endPoint x: 546, endPoint y: 282, distance: 44.5
click at [539, 303] on div "Janela de atendimento Grade de atendimento Capacidade Transportadoras Veículos …" at bounding box center [521, 231] width 1043 height 463
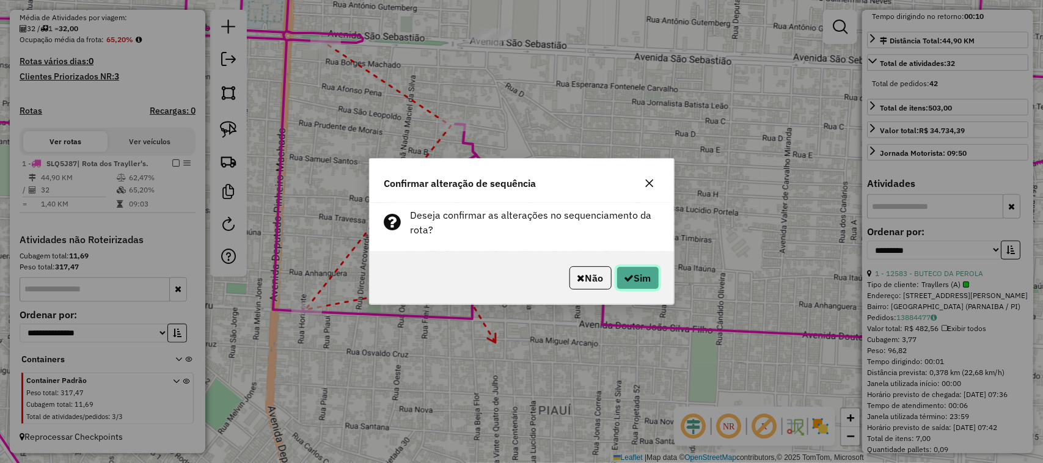
click at [642, 275] on button "Sim" at bounding box center [637, 277] width 43 height 23
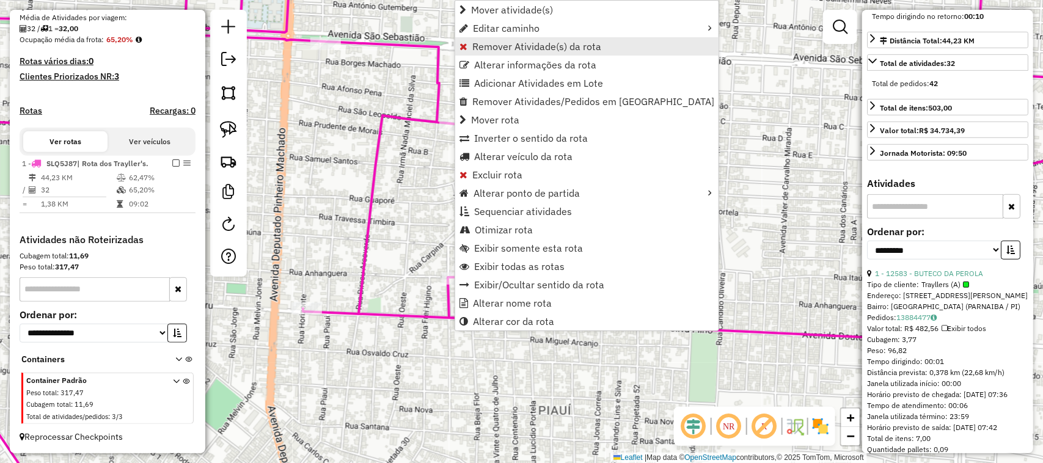
click at [478, 44] on span "Remover Atividade(s) da rota" at bounding box center [536, 47] width 129 height 10
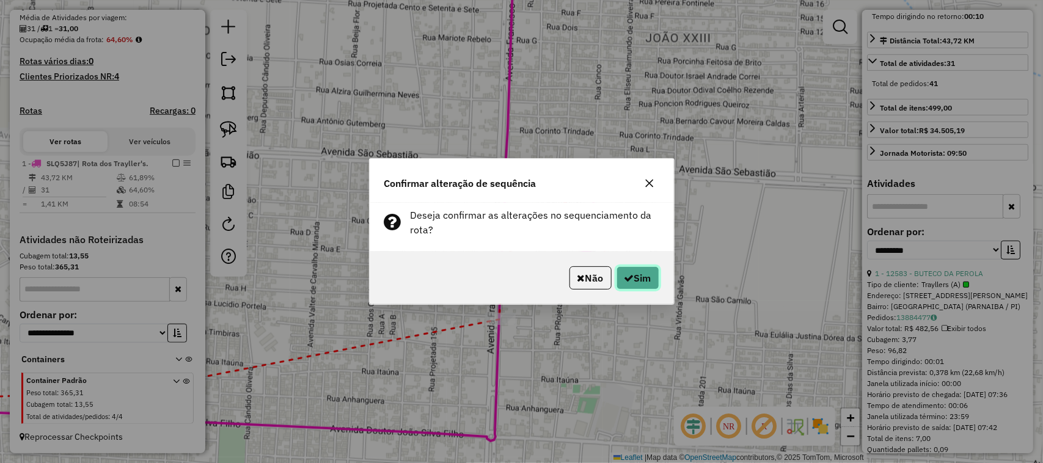
click at [631, 282] on button "Sim" at bounding box center [637, 277] width 43 height 23
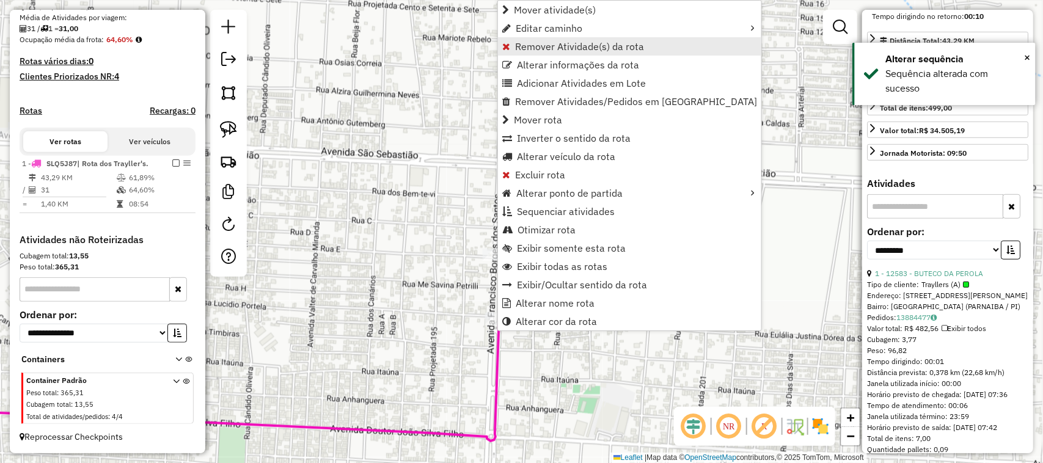
click at [538, 45] on span "Remover Atividade(s) da rota" at bounding box center [579, 47] width 129 height 10
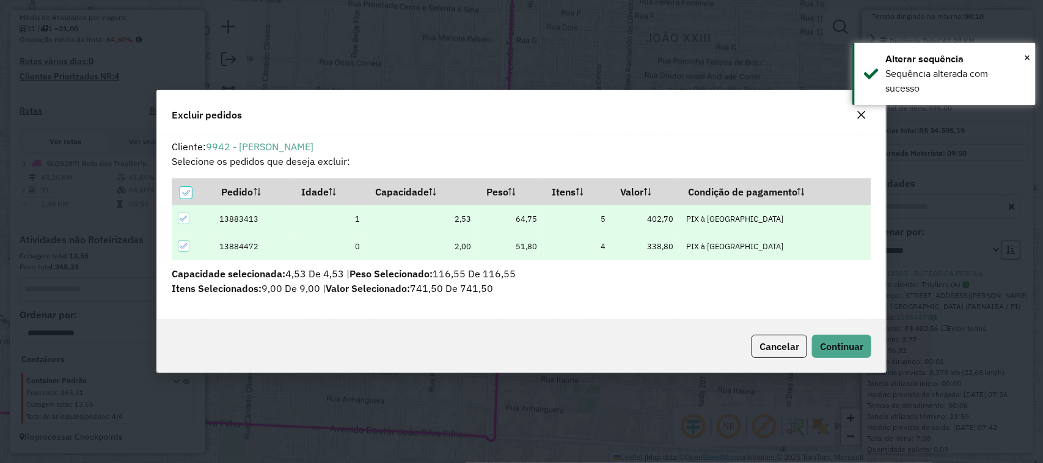
scroll to position [6, 4]
click at [183, 189] on icon at bounding box center [185, 193] width 9 height 9
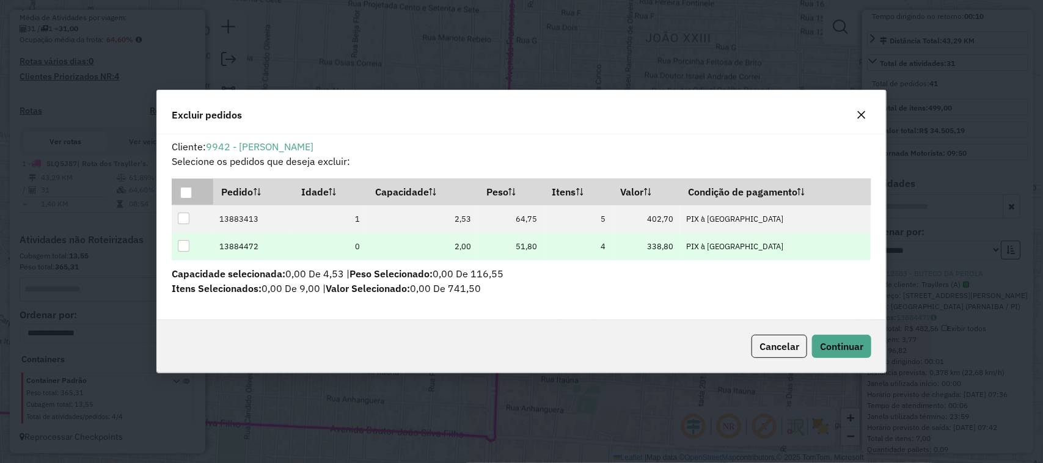
click at [187, 247] on div at bounding box center [184, 246] width 12 height 12
click at [848, 349] on span "Continuar" at bounding box center [841, 346] width 43 height 12
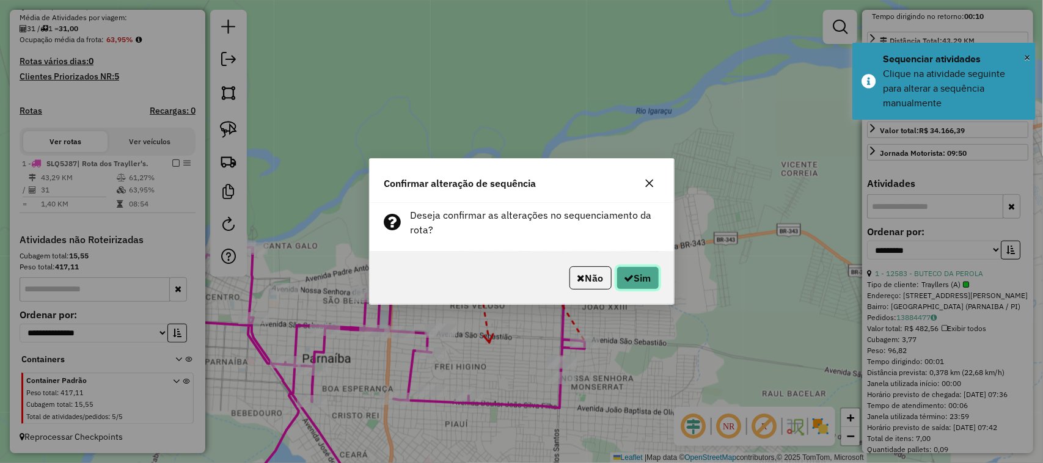
click at [645, 279] on button "Sim" at bounding box center [637, 277] width 43 height 23
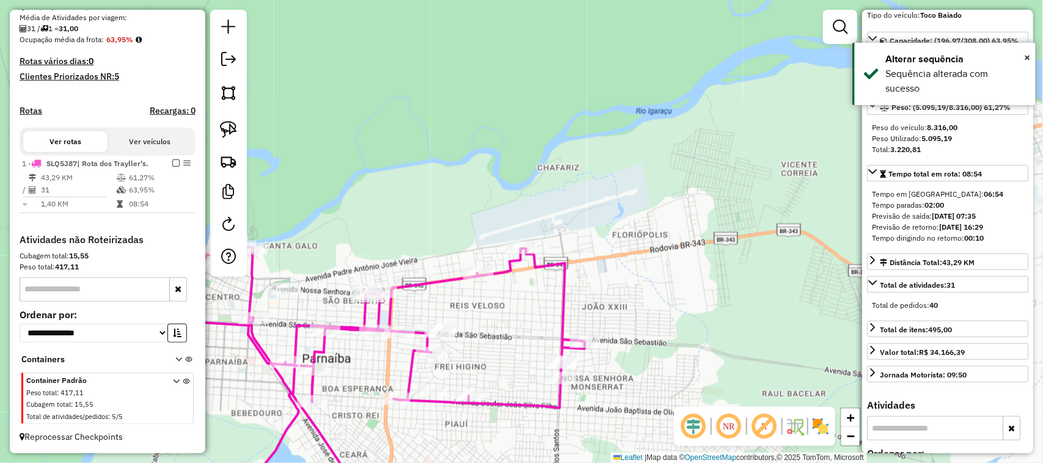
scroll to position [83, 0]
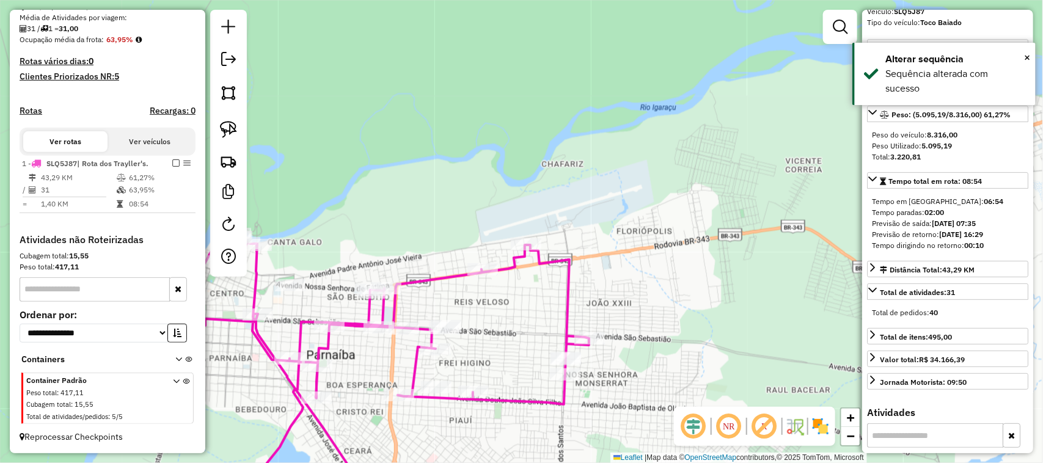
drag, startPoint x: 478, startPoint y: 301, endPoint x: 530, endPoint y: 209, distance: 105.0
click at [529, 211] on div "Janela de atendimento Grade de atendimento Capacidade Transportadoras Veículos …" at bounding box center [521, 231] width 1043 height 463
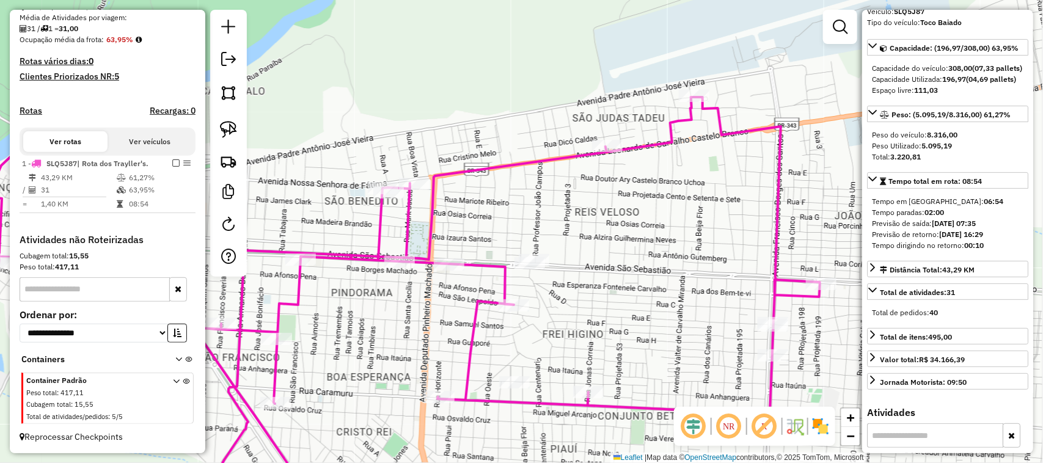
drag, startPoint x: 645, startPoint y: 225, endPoint x: 594, endPoint y: 166, distance: 77.1
click at [612, 193] on div "Janela de atendimento Grade de atendimento Capacidade Transportadoras Veículos …" at bounding box center [521, 231] width 1043 height 463
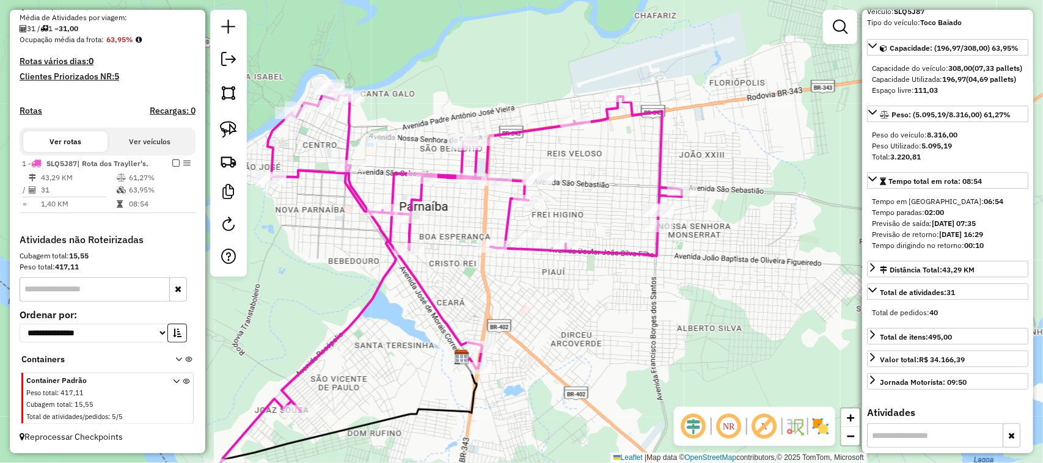
click at [583, 180] on div "Janela de atendimento Grade de atendimento Capacidade Transportadoras Veículos …" at bounding box center [521, 231] width 1043 height 463
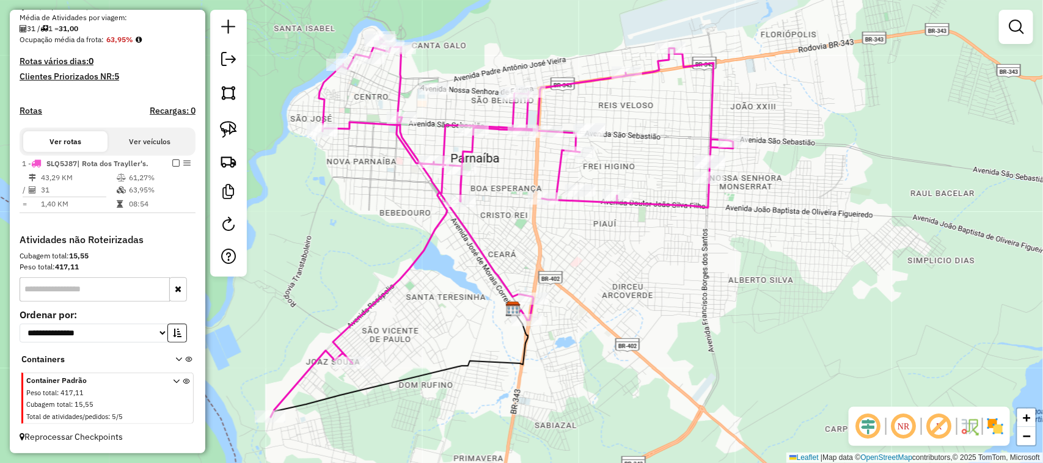
drag, startPoint x: 379, startPoint y: 404, endPoint x: 452, endPoint y: 269, distance: 153.3
click at [458, 276] on div "Janela de atendimento Grade de atendimento Capacidade Transportadoras Veículos …" at bounding box center [521, 231] width 1043 height 463
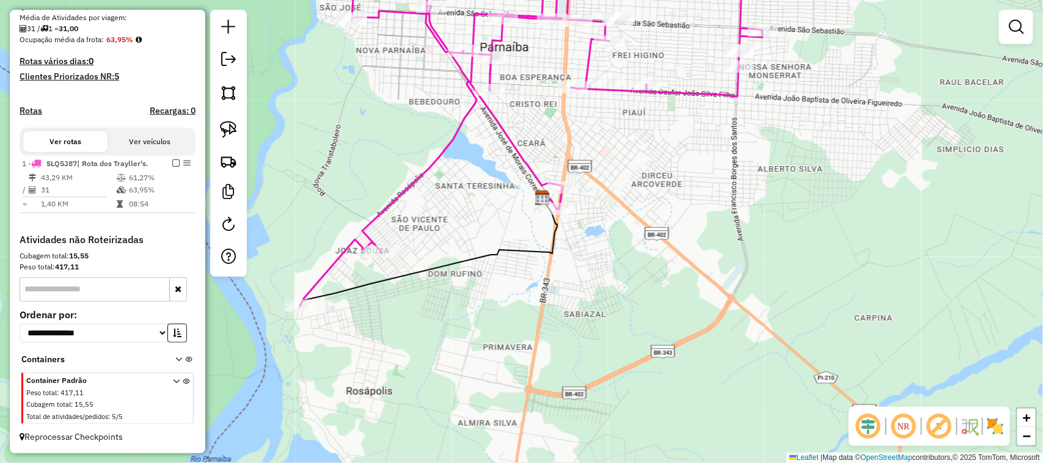
drag, startPoint x: 423, startPoint y: 319, endPoint x: 411, endPoint y: 338, distance: 22.2
click at [412, 336] on div "Rota 1 - Placa SLQ5J87 10124 - BURGER Janela de atendimento Grade de atendiment…" at bounding box center [521, 231] width 1043 height 463
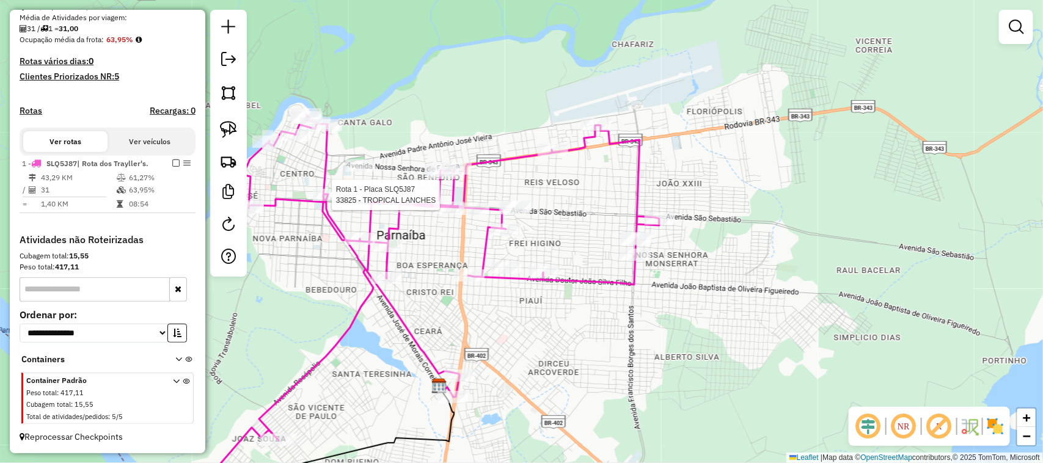
select select "**********"
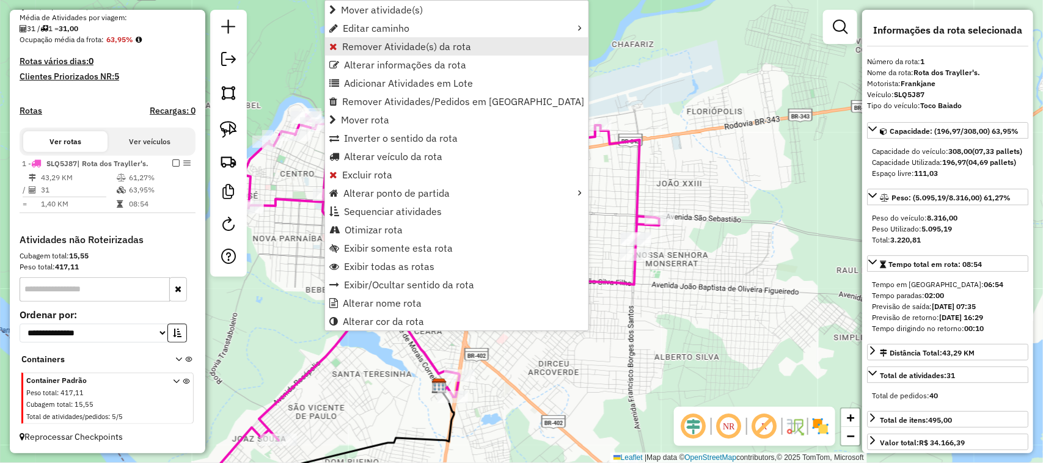
click at [352, 49] on span "Remover Atividade(s) da rota" at bounding box center [406, 47] width 129 height 10
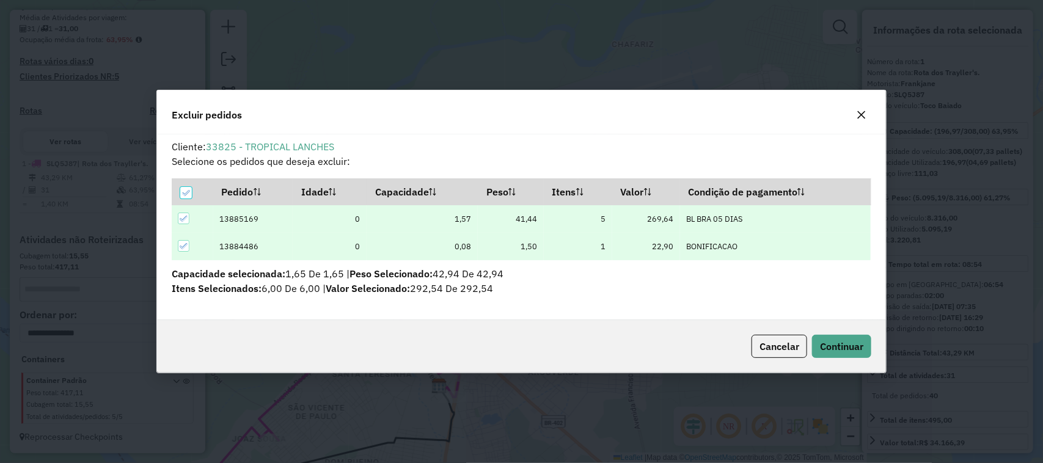
scroll to position [0, 0]
click at [858, 351] on span "Continuar" at bounding box center [841, 346] width 43 height 12
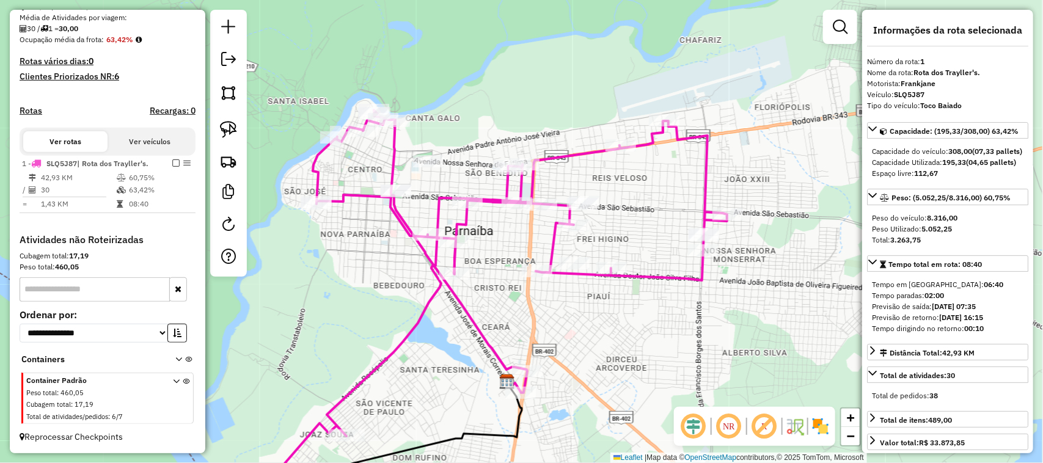
drag, startPoint x: 362, startPoint y: 219, endPoint x: 382, endPoint y: 219, distance: 20.2
click at [381, 219] on div "Janela de atendimento Grade de atendimento Capacidade Transportadoras Veículos …" at bounding box center [521, 231] width 1043 height 463
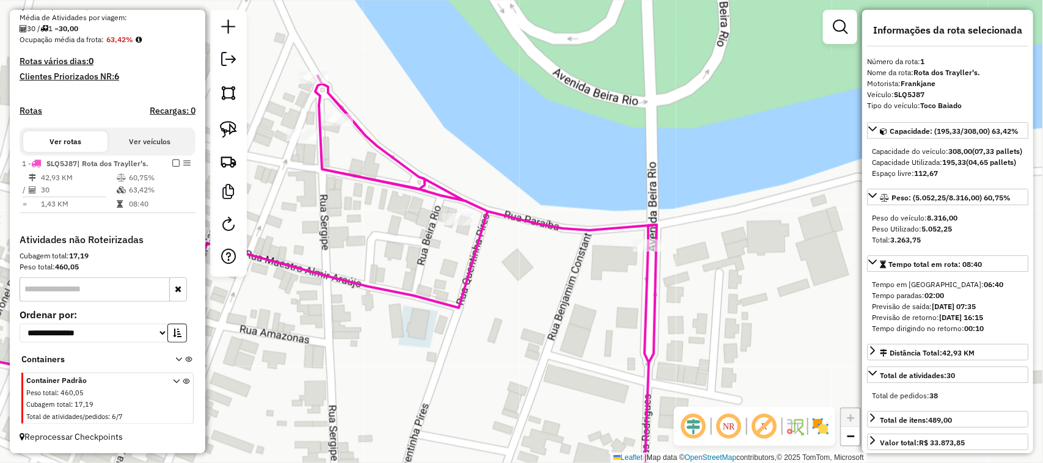
drag, startPoint x: 321, startPoint y: 239, endPoint x: 393, endPoint y: 97, distance: 160.1
click at [379, 129] on div "Janela de atendimento Grade de atendimento Capacidade Transportadoras Veículos …" at bounding box center [521, 231] width 1043 height 463
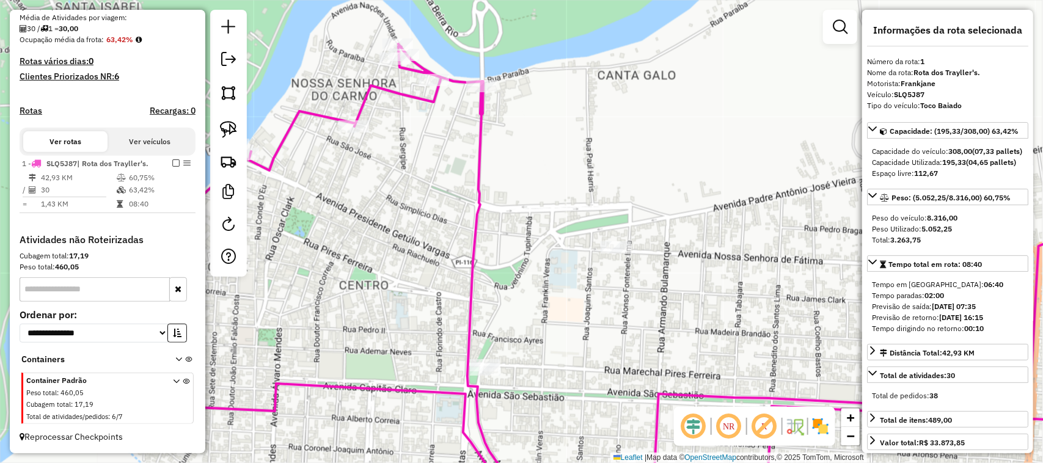
drag, startPoint x: 348, startPoint y: 189, endPoint x: 454, endPoint y: 173, distance: 107.0
click at [454, 173] on div "Janela de atendimento Grade de atendimento Capacidade Transportadoras Veículos …" at bounding box center [521, 231] width 1043 height 463
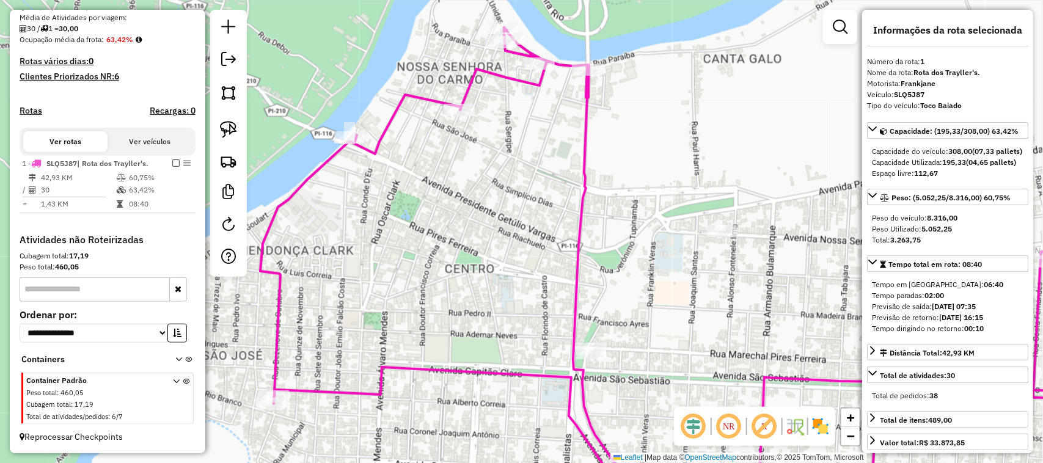
drag, startPoint x: 367, startPoint y: 232, endPoint x: 451, endPoint y: 65, distance: 187.4
click at [450, 73] on div "Janela de atendimento Grade de atendimento Capacidade Transportadoras Veículos …" at bounding box center [521, 231] width 1043 height 463
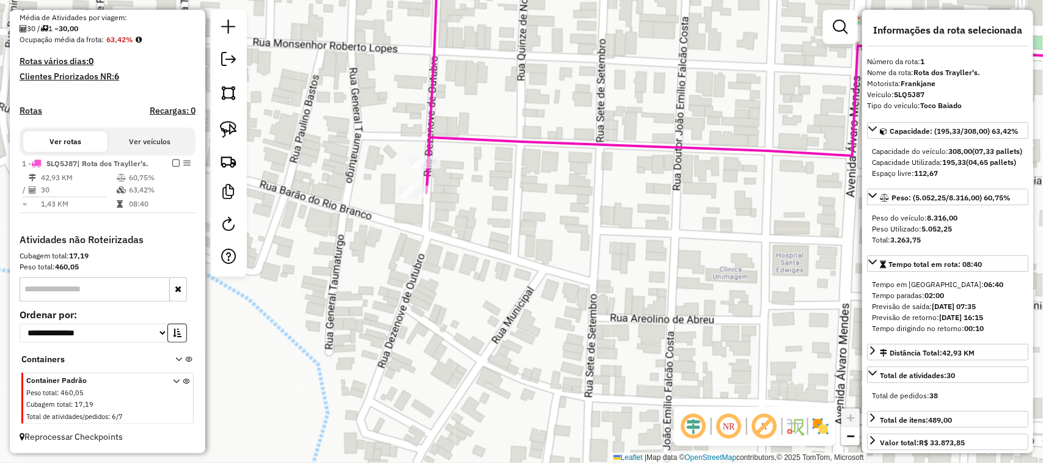
drag, startPoint x: 623, startPoint y: 176, endPoint x: 443, endPoint y: 181, distance: 180.3
click at [456, 185] on div "Janela de atendimento Grade de atendimento Capacidade Transportadoras Veículos …" at bounding box center [521, 231] width 1043 height 463
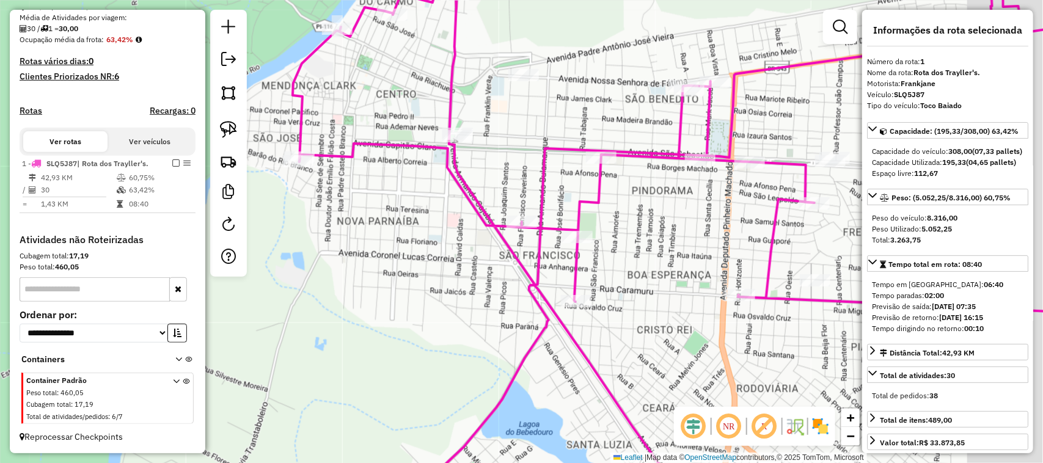
drag, startPoint x: 527, startPoint y: 210, endPoint x: 373, endPoint y: 175, distance: 158.4
click at [384, 178] on div "Janela de atendimento Grade de atendimento Capacidade Transportadoras Veículos …" at bounding box center [521, 231] width 1043 height 463
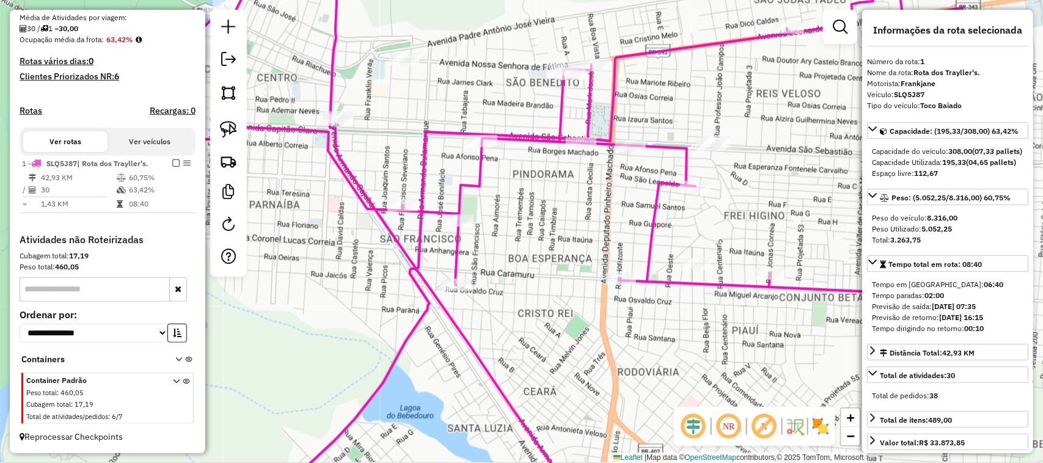
drag, startPoint x: 520, startPoint y: 105, endPoint x: 420, endPoint y: 153, distance: 111.2
click at [420, 153] on div "Janela de atendimento Grade de atendimento Capacidade Transportadoras Veículos …" at bounding box center [521, 231] width 1043 height 463
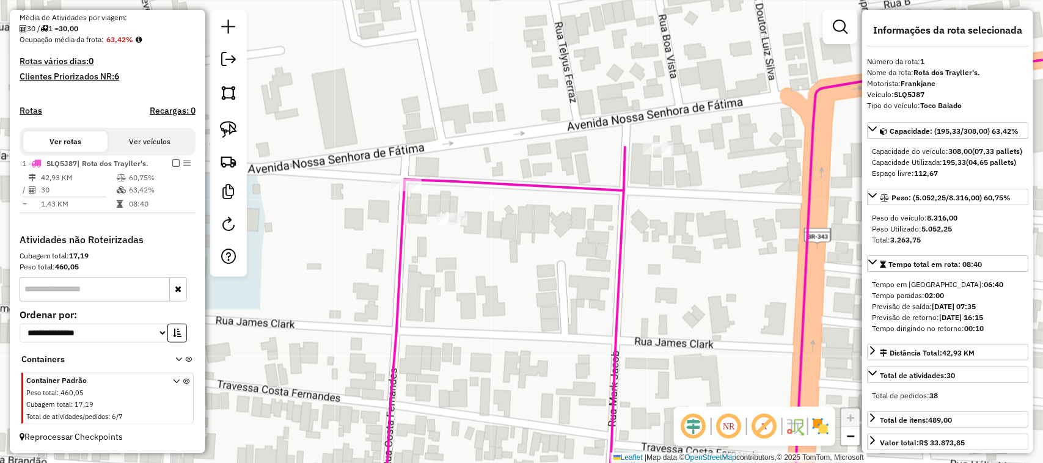
click at [621, 199] on div "Rota 1 - Placa SLQ5J87 13257 - FUT TIME SOCIETY CLU Janela de atendimento Grade…" at bounding box center [521, 231] width 1043 height 463
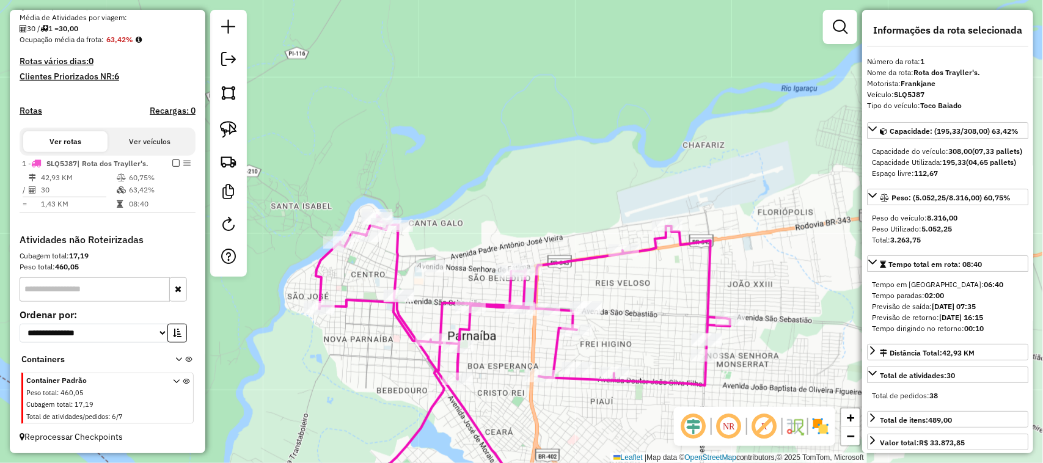
drag, startPoint x: 386, startPoint y: 323, endPoint x: 406, endPoint y: 243, distance: 81.9
click at [404, 252] on div "Janela de atendimento Grade de atendimento Capacidade Transportadoras Veículos …" at bounding box center [521, 231] width 1043 height 463
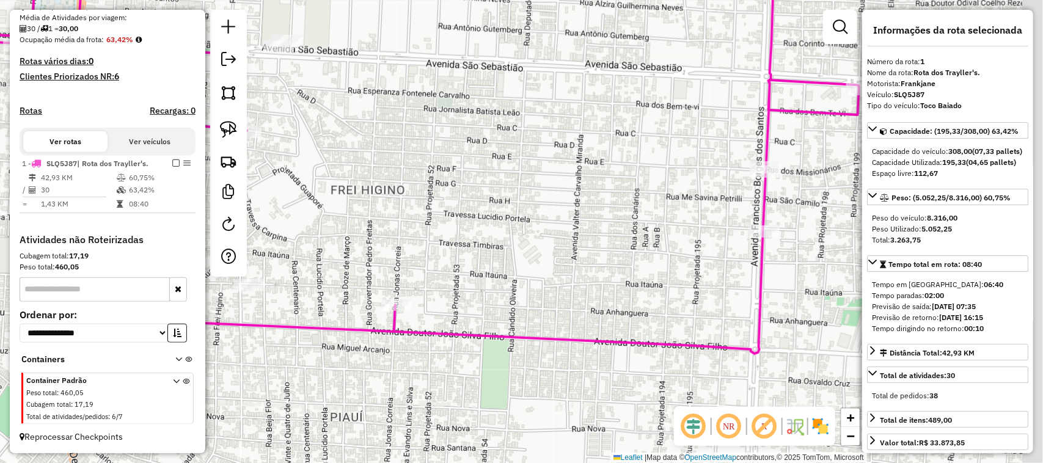
drag, startPoint x: 688, startPoint y: 217, endPoint x: 496, endPoint y: 161, distance: 199.9
click at [504, 163] on div "Janela de atendimento Grade de atendimento Capacidade Transportadoras Veículos …" at bounding box center [521, 231] width 1043 height 463
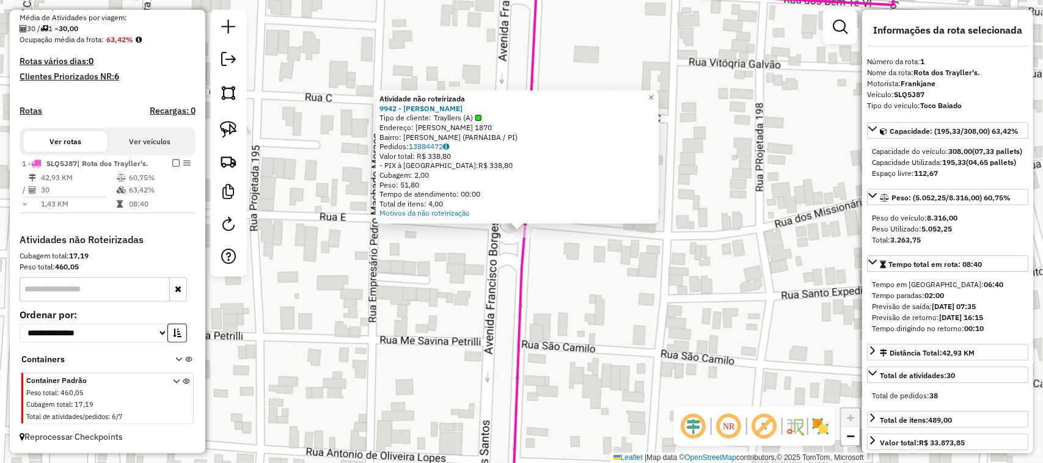
click at [629, 315] on div "Atividade não roteirizada 9942 - ANTONIO CARLOS ROCHA Tipo de cliente: Trayller…" at bounding box center [521, 231] width 1043 height 463
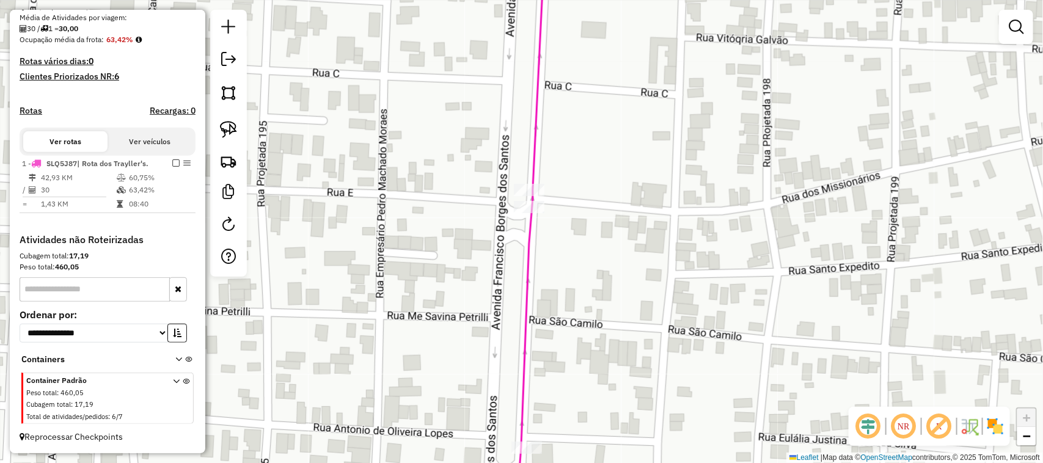
drag, startPoint x: 603, startPoint y: 341, endPoint x: 557, endPoint y: 156, distance: 190.3
click at [588, 255] on div "Janela de atendimento Grade de atendimento Capacidade Transportadoras Veículos …" at bounding box center [521, 231] width 1043 height 463
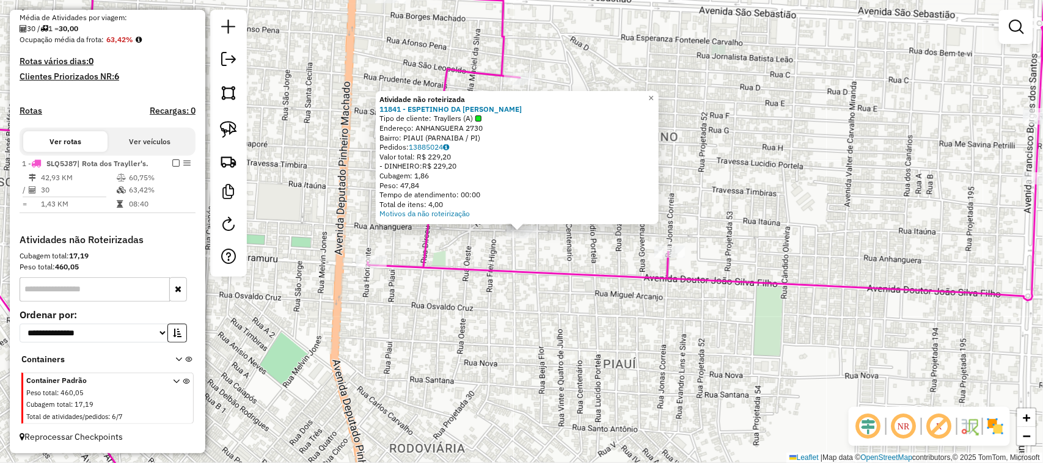
click at [538, 337] on div "Atividade não roteirizada 11841 - ESPETINHO DA ELIZA Tipo de cliente: Trayllers…" at bounding box center [521, 231] width 1043 height 463
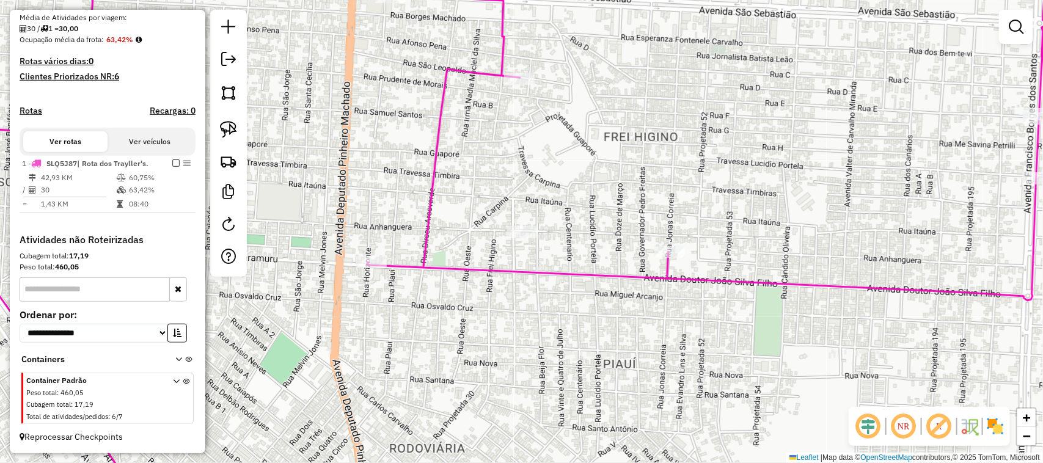
drag, startPoint x: 552, startPoint y: 243, endPoint x: 466, endPoint y: 214, distance: 90.6
click at [480, 224] on div "Janela de atendimento Grade de atendimento Capacidade Transportadoras Veículos …" at bounding box center [521, 231] width 1043 height 463
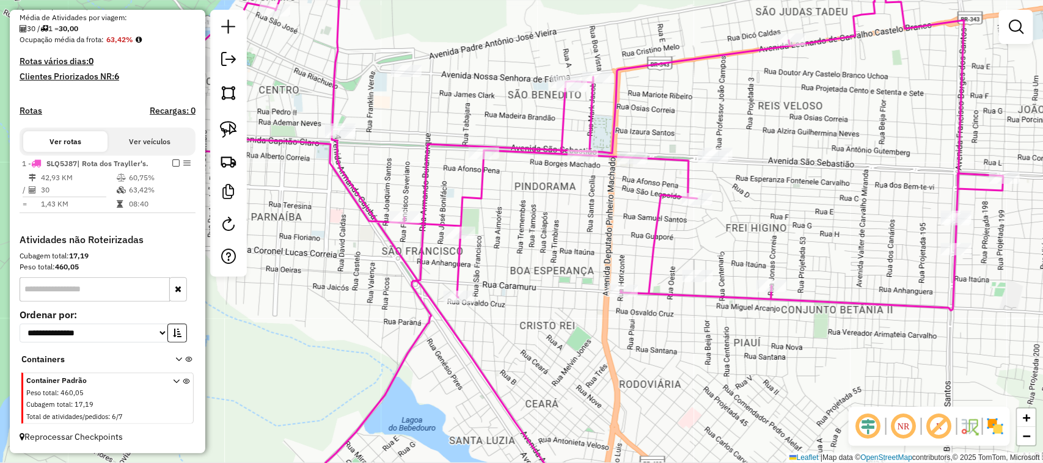
click at [550, 237] on div "Janela de atendimento Grade de atendimento Capacidade Transportadoras Veículos …" at bounding box center [521, 231] width 1043 height 463
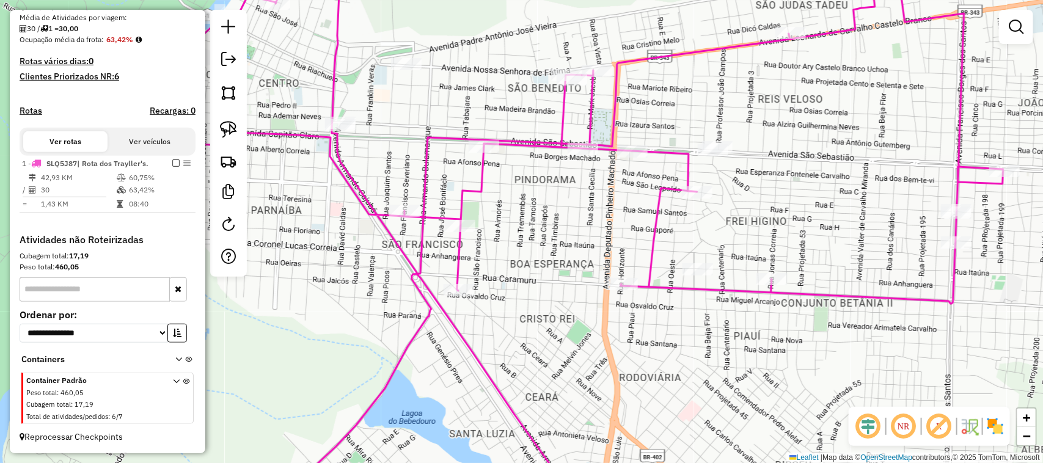
drag, startPoint x: 547, startPoint y: 257, endPoint x: 491, endPoint y: 171, distance: 102.9
click at [495, 178] on div "Janela de atendimento Grade de atendimento Capacidade Transportadoras Veículos …" at bounding box center [521, 231] width 1043 height 463
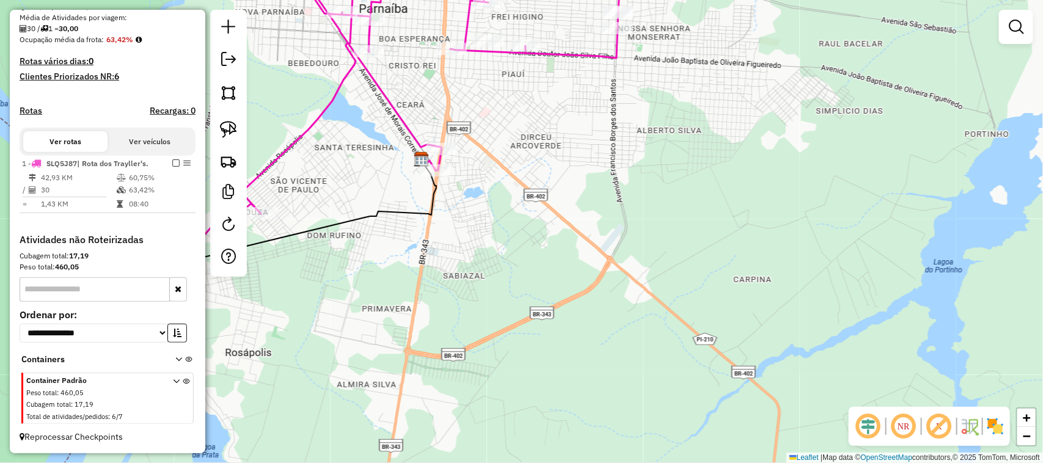
drag, startPoint x: 386, startPoint y: 180, endPoint x: 442, endPoint y: 181, distance: 55.6
click at [445, 181] on div "Janela de atendimento Grade de atendimento Capacidade Transportadoras Veículos …" at bounding box center [521, 231] width 1043 height 463
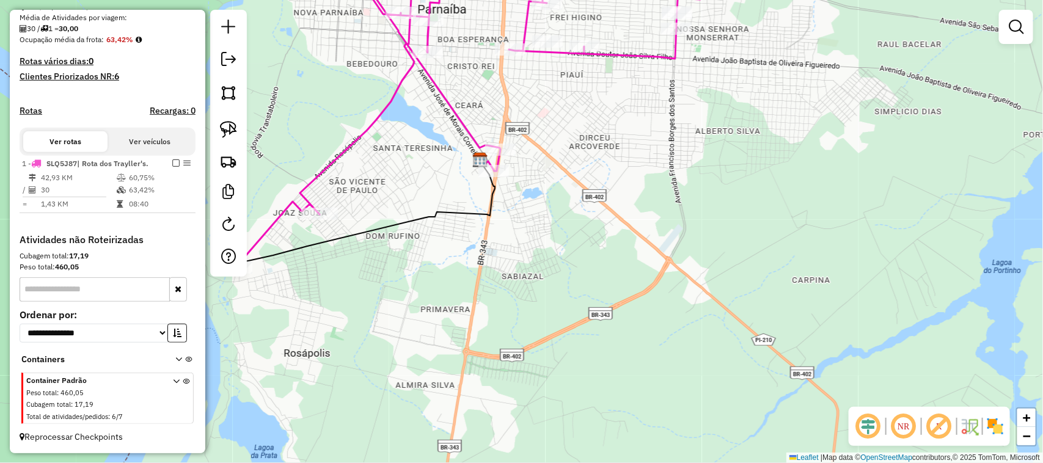
drag, startPoint x: 398, startPoint y: 125, endPoint x: 394, endPoint y: 208, distance: 83.2
click at [394, 205] on div "Janela de atendimento Grade de atendimento Capacidade Transportadoras Veículos …" at bounding box center [521, 231] width 1043 height 463
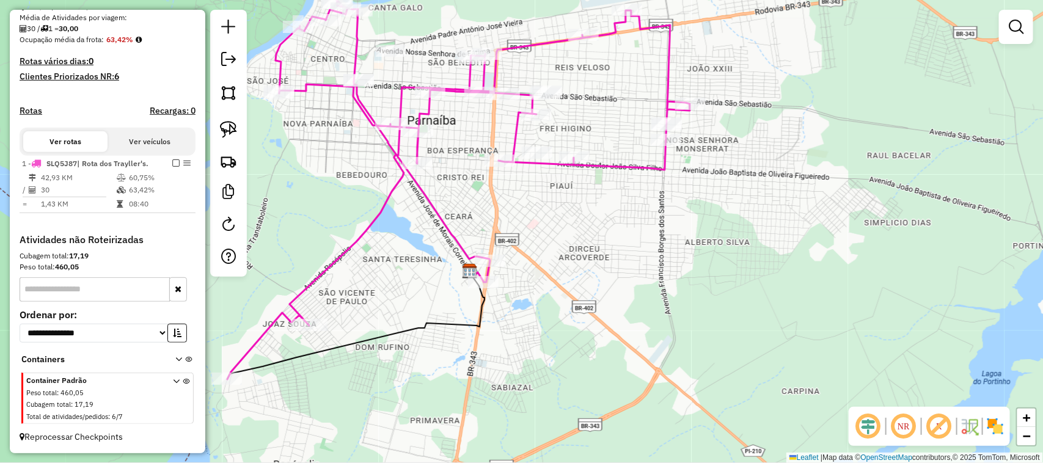
drag, startPoint x: 450, startPoint y: 175, endPoint x: 439, endPoint y: 210, distance: 36.5
click at [439, 210] on div "Janela de atendimento Grade de atendimento Capacidade Transportadoras Veículos …" at bounding box center [521, 231] width 1043 height 463
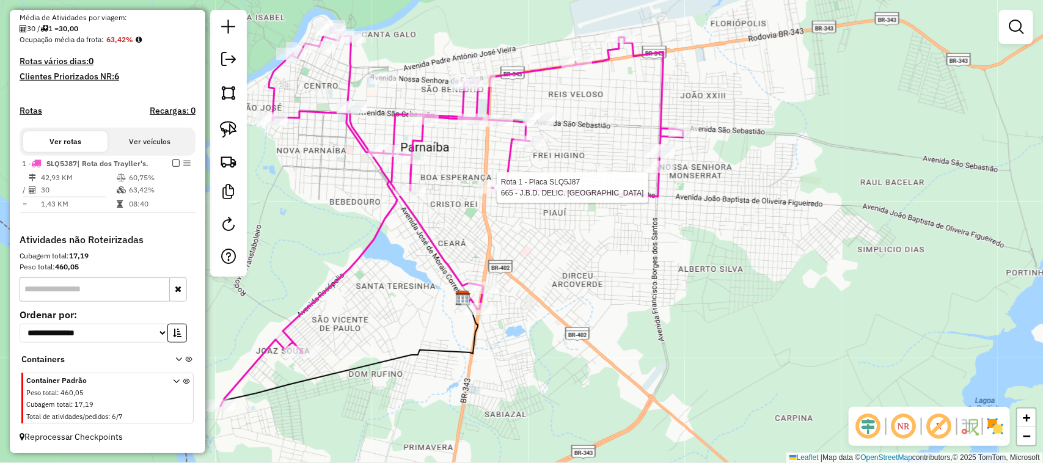
select select "**********"
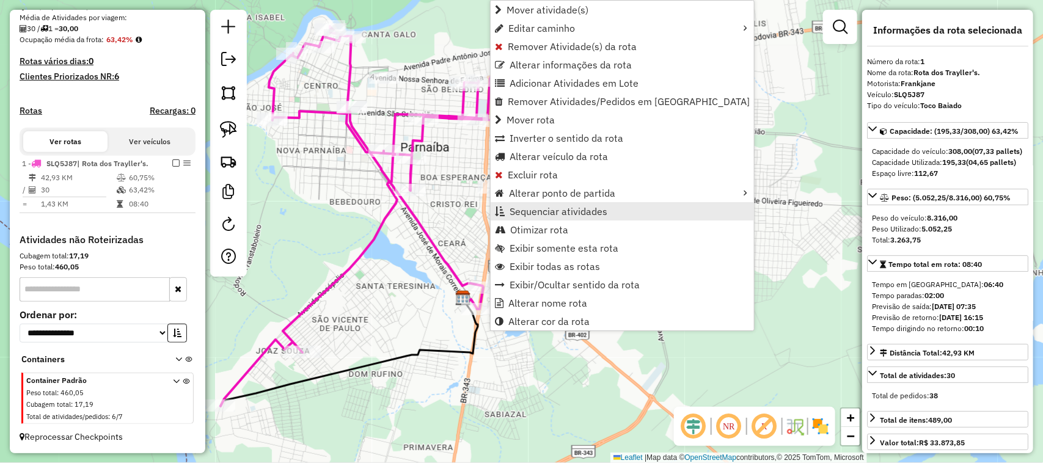
click at [524, 207] on span "Sequenciar atividades" at bounding box center [559, 212] width 98 height 10
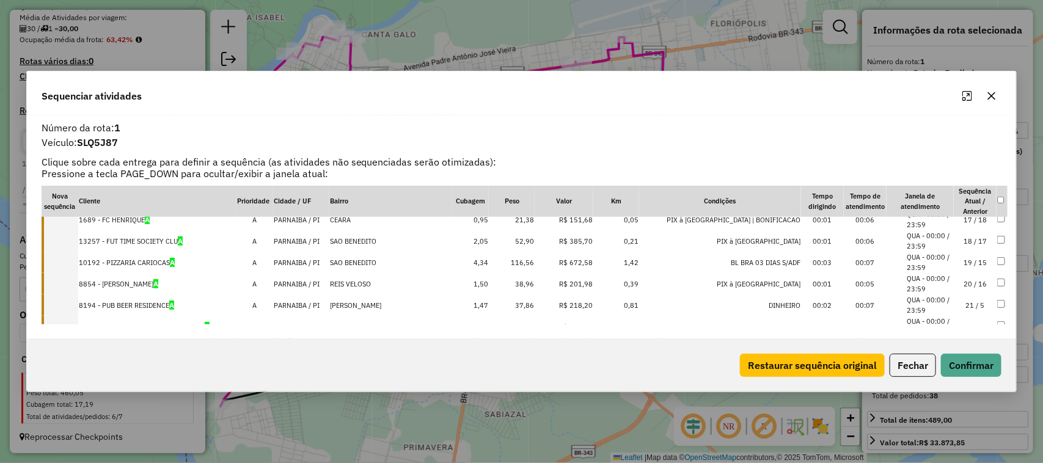
scroll to position [382, 0]
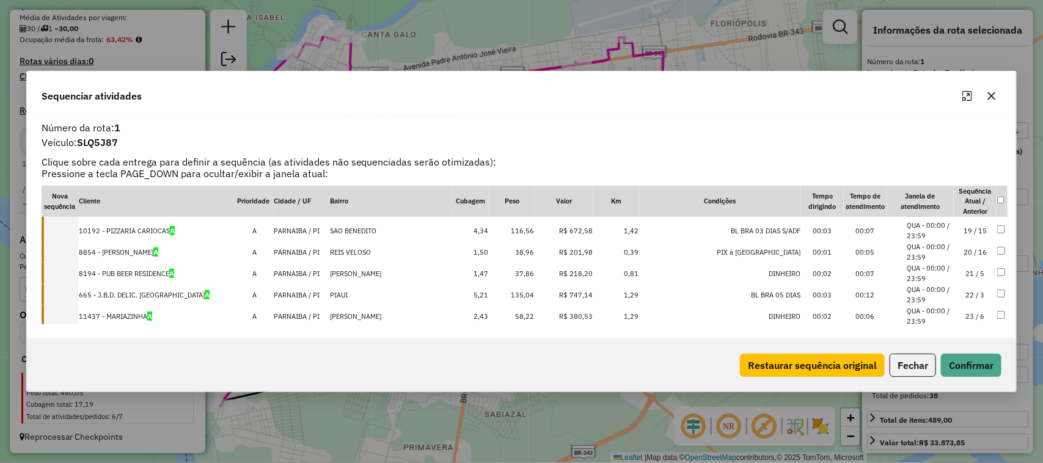
click at [966, 293] on td "22 / 3" at bounding box center [975, 294] width 43 height 21
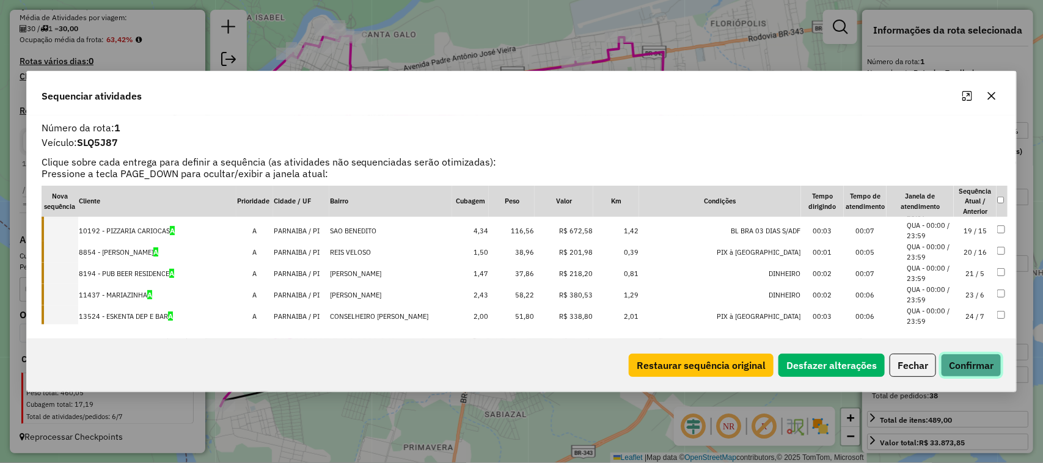
click at [970, 359] on button "Confirmar" at bounding box center [971, 365] width 60 height 23
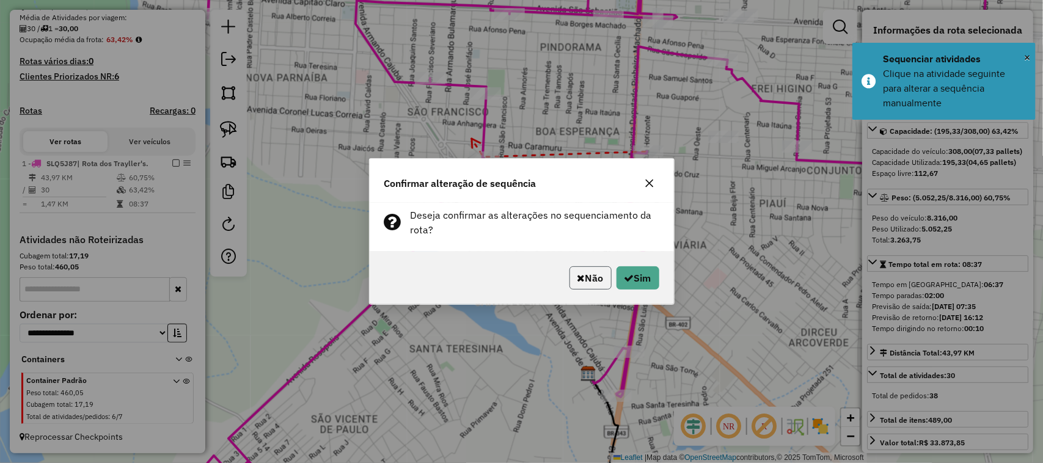
click at [600, 278] on button "Não" at bounding box center [590, 277] width 42 height 23
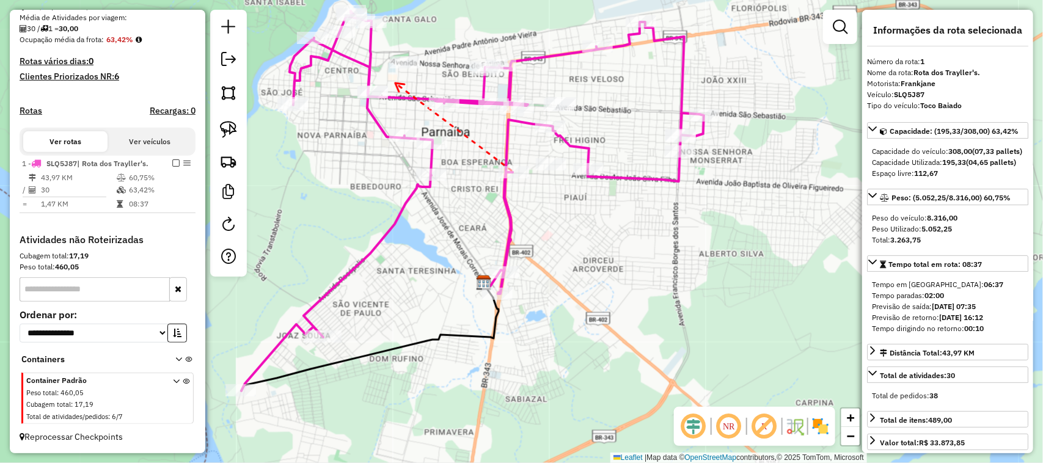
drag, startPoint x: 395, startPoint y: 87, endPoint x: 431, endPoint y: 217, distance: 135.0
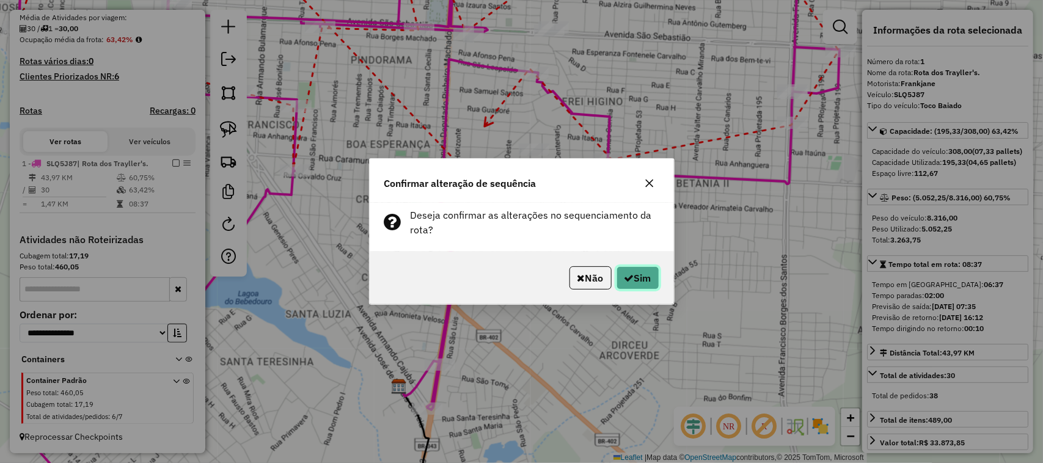
click at [627, 279] on icon "button" at bounding box center [629, 278] width 10 height 10
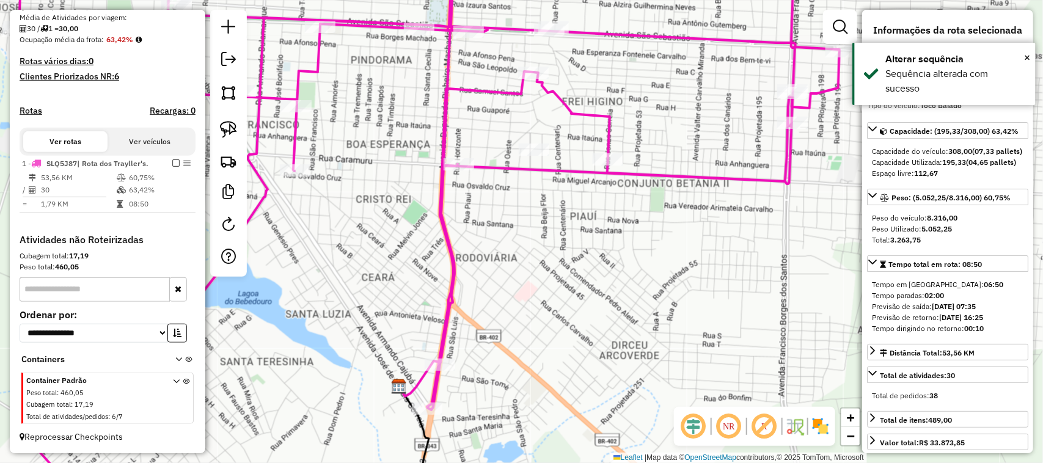
drag, startPoint x: 425, startPoint y: 185, endPoint x: 535, endPoint y: 165, distance: 111.8
click at [533, 166] on div "Janela de atendimento Grade de atendimento Capacidade Transportadoras Veículos …" at bounding box center [521, 231] width 1043 height 463
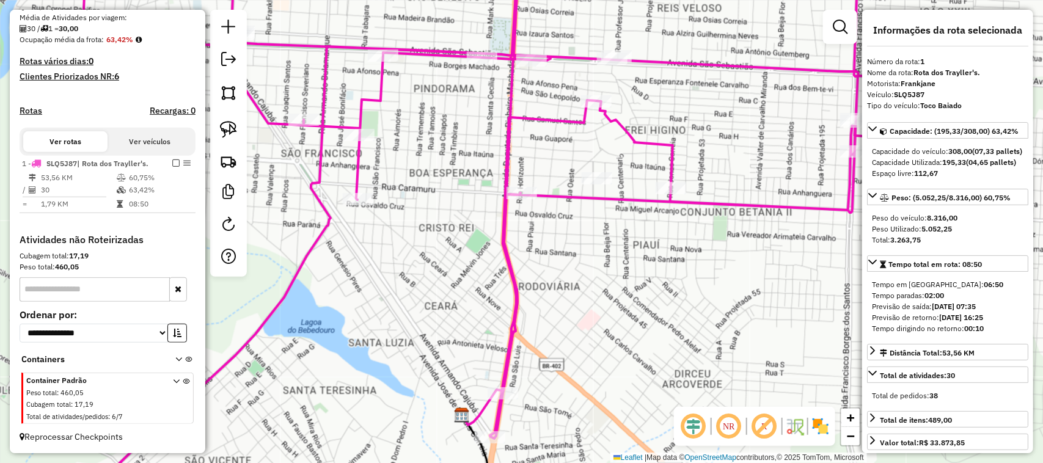
drag, startPoint x: 522, startPoint y: 95, endPoint x: 521, endPoint y: 134, distance: 39.1
click at [521, 130] on div "Janela de atendimento Grade de atendimento Capacidade Transportadoras Veículos …" at bounding box center [521, 231] width 1043 height 463
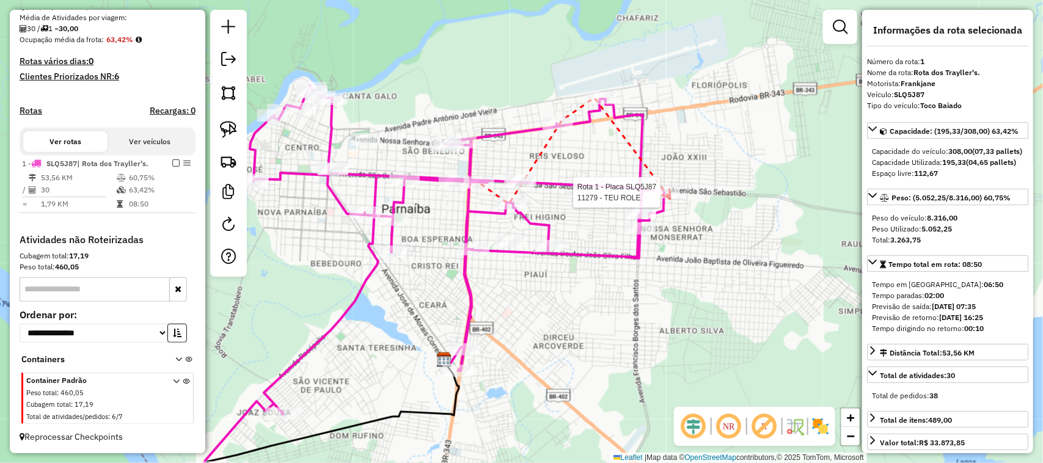
click at [670, 199] on div at bounding box center [664, 192] width 31 height 12
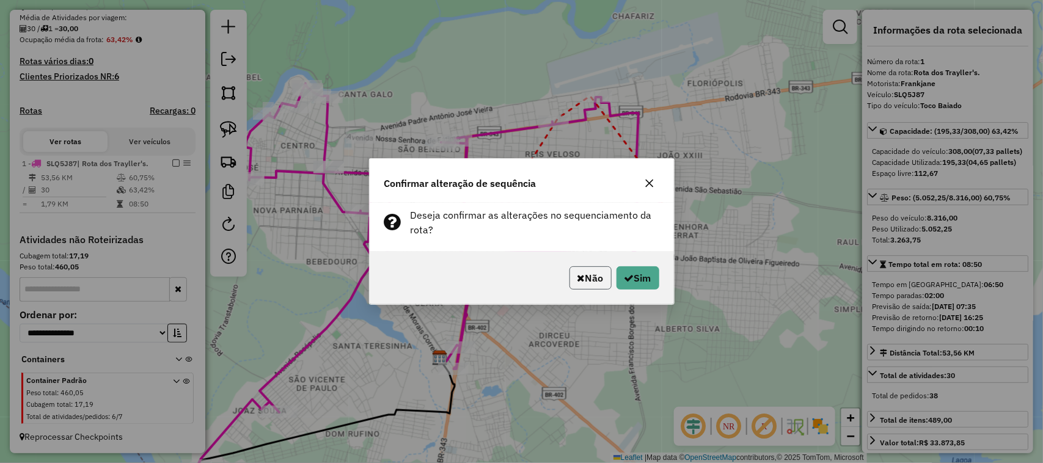
click at [577, 276] on icon "button" at bounding box center [581, 278] width 8 height 10
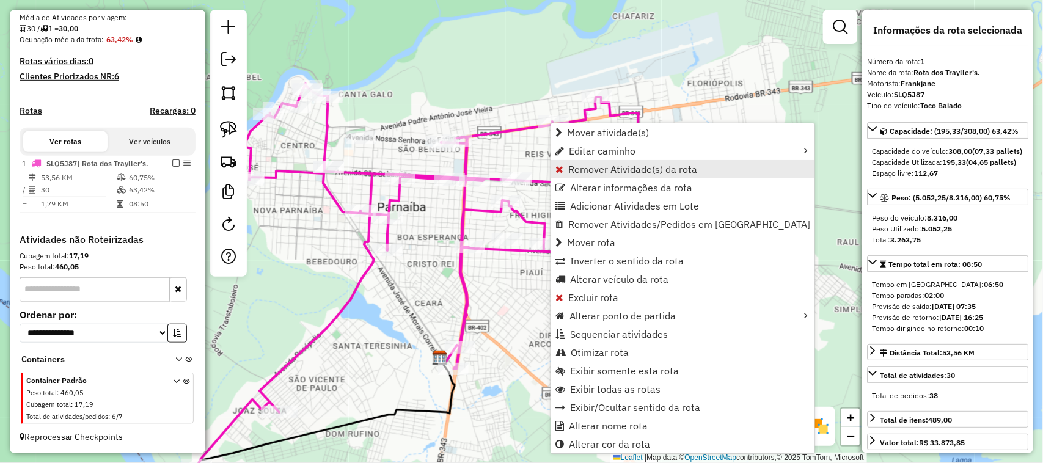
click at [597, 166] on span "Remover Atividade(s) da rota" at bounding box center [632, 169] width 129 height 10
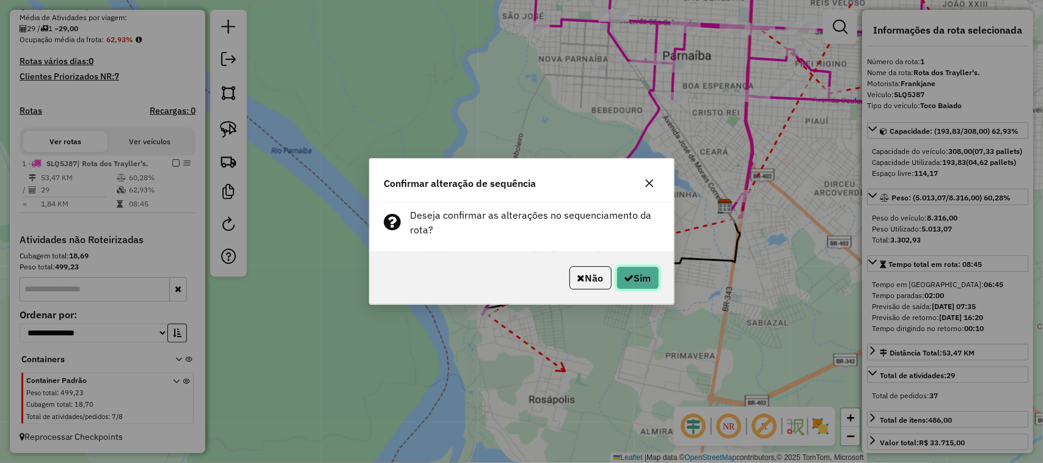
click at [641, 279] on button "Sim" at bounding box center [637, 277] width 43 height 23
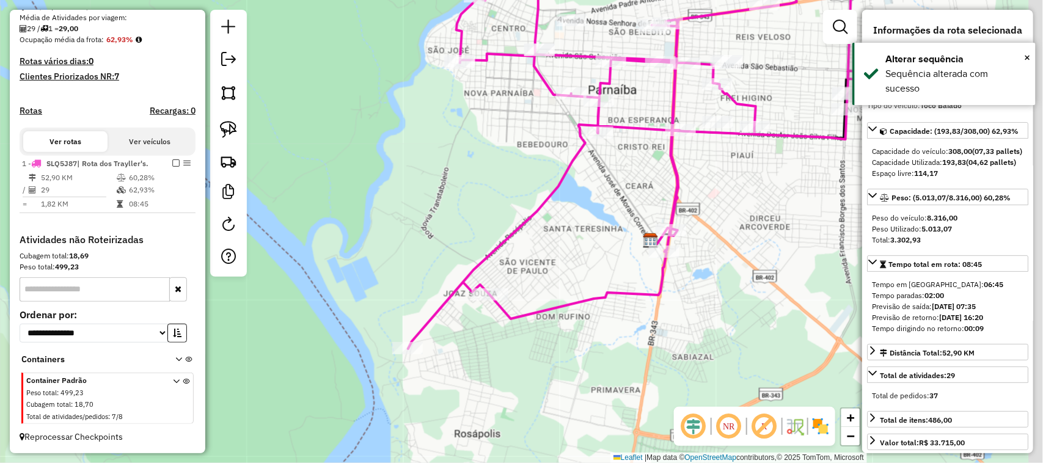
drag, startPoint x: 753, startPoint y: 263, endPoint x: 597, endPoint y: 329, distance: 169.5
click at [626, 320] on div "Janela de atendimento Grade de atendimento Capacidade Transportadoras Veículos …" at bounding box center [521, 231] width 1043 height 463
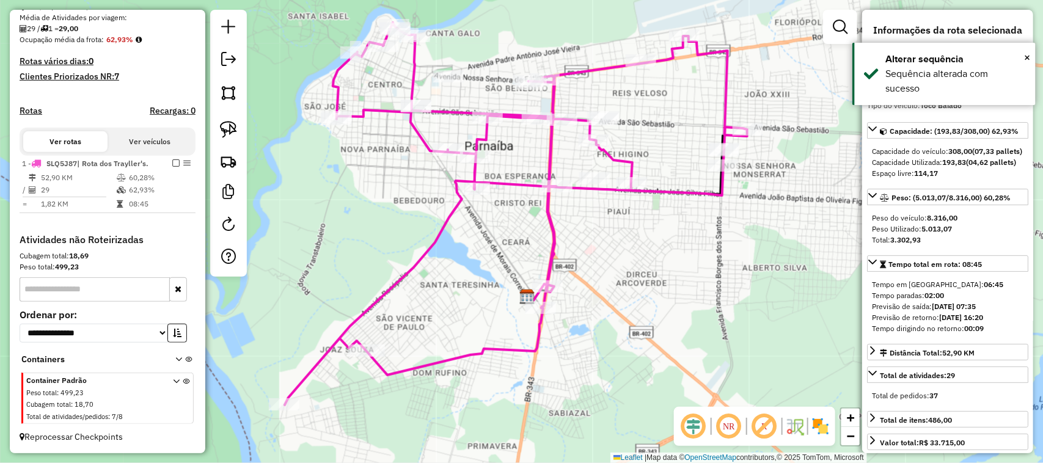
drag, startPoint x: 719, startPoint y: 269, endPoint x: 618, endPoint y: 315, distance: 110.7
click at [620, 313] on div "Janela de atendimento Grade de atendimento Capacidade Transportadoras Veículos …" at bounding box center [521, 231] width 1043 height 463
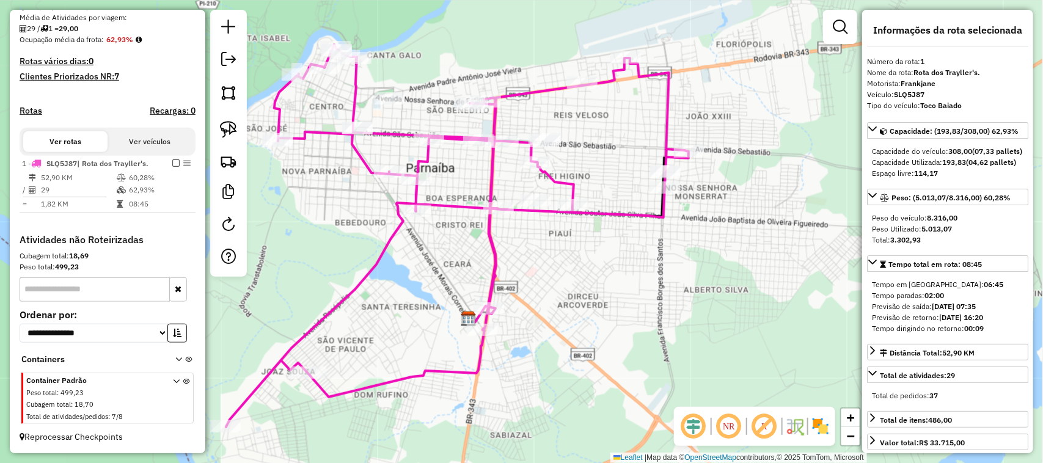
click at [720, 232] on div "Janela de atendimento Grade de atendimento Capacidade Transportadoras Veículos …" at bounding box center [521, 231] width 1043 height 463
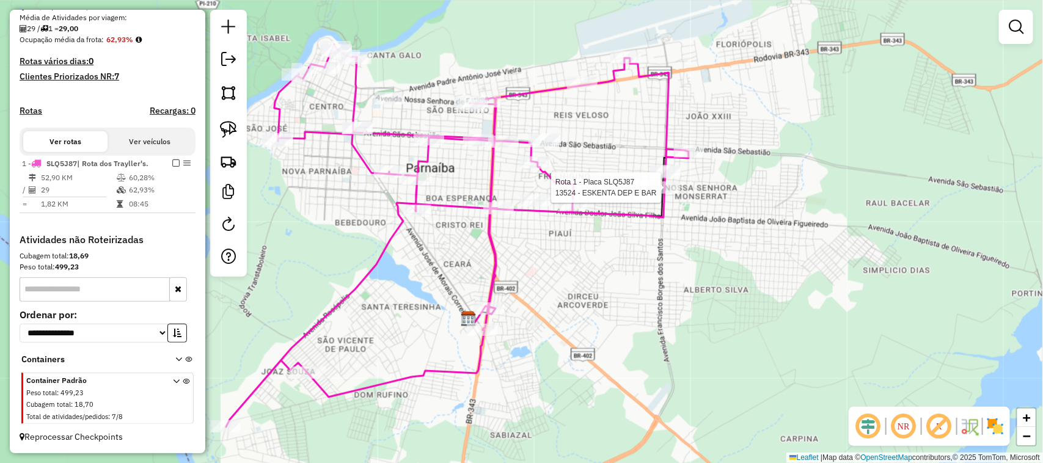
select select "**********"
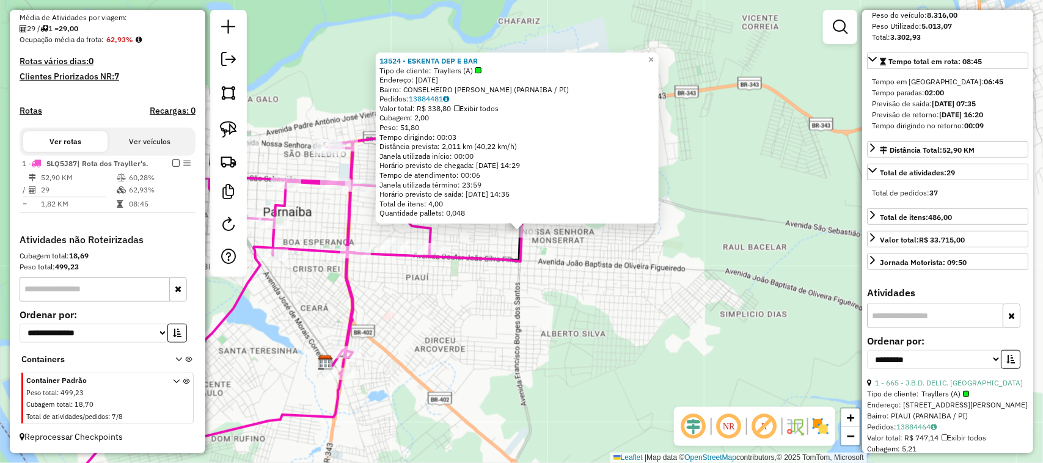
scroll to position [305, 0]
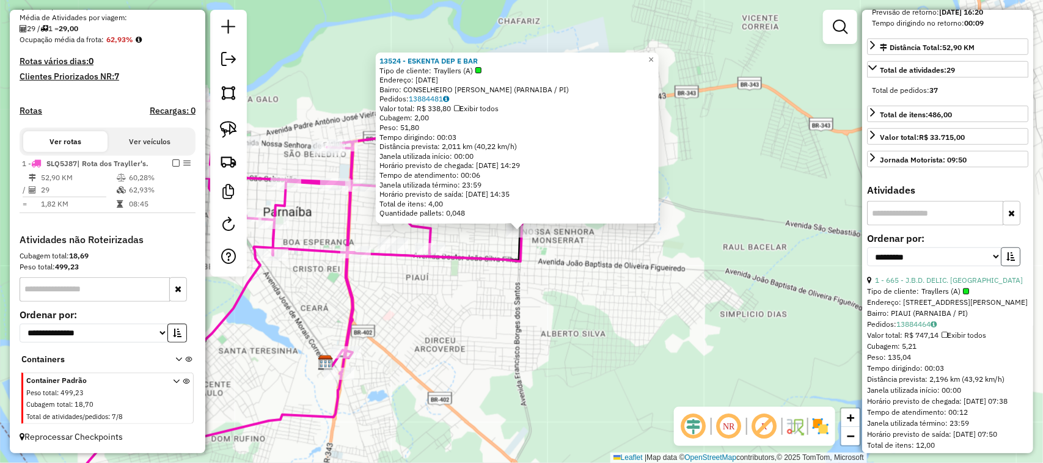
click at [1006, 261] on icon "button" at bounding box center [1010, 256] width 9 height 9
click at [932, 285] on link "29 - 9942 - ANTONIO CARLOS ROCHA" at bounding box center [923, 280] width 97 height 9
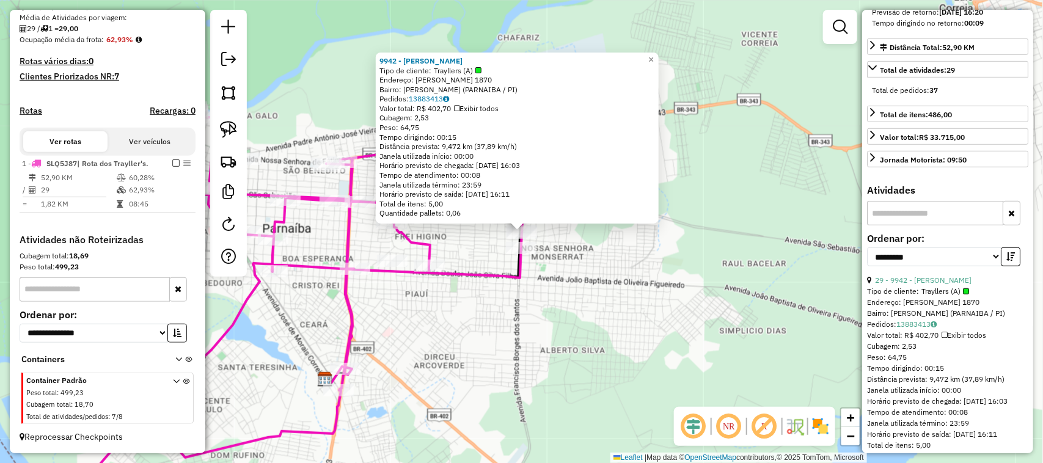
click at [624, 345] on div "9942 - ANTONIO CARLOS ROCHA Tipo de cliente: Trayllers (A) Endereço: FRANCISCO …" at bounding box center [521, 231] width 1043 height 463
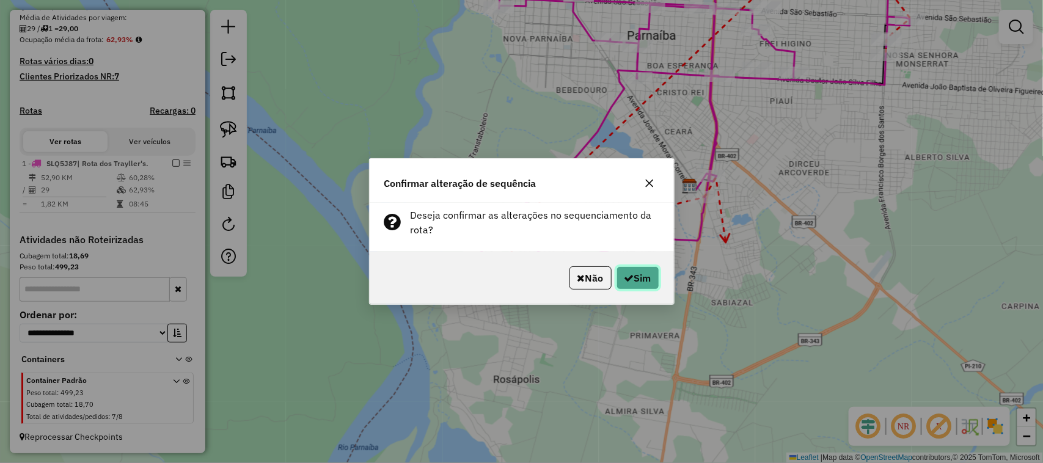
click at [640, 277] on button "Sim" at bounding box center [637, 277] width 43 height 23
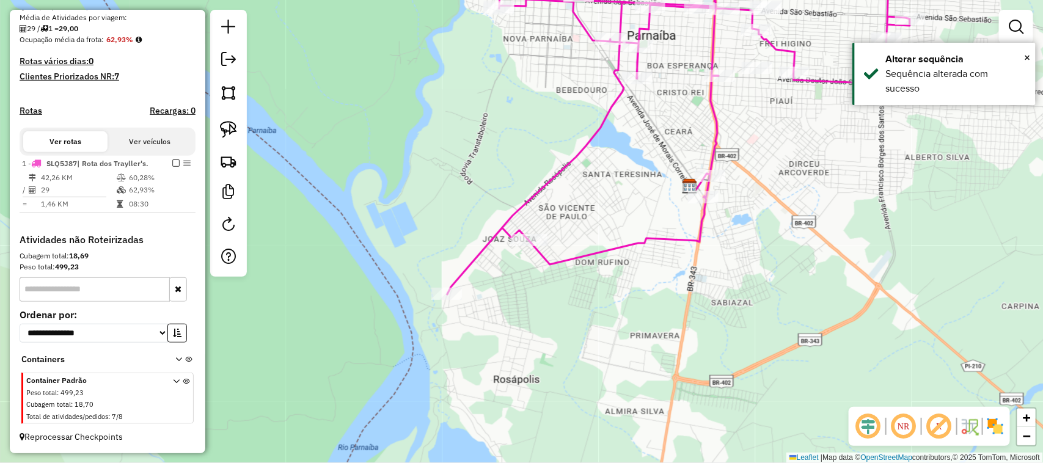
click at [646, 323] on div "Janela de atendimento Grade de atendimento Capacidade Transportadoras Veículos …" at bounding box center [521, 231] width 1043 height 463
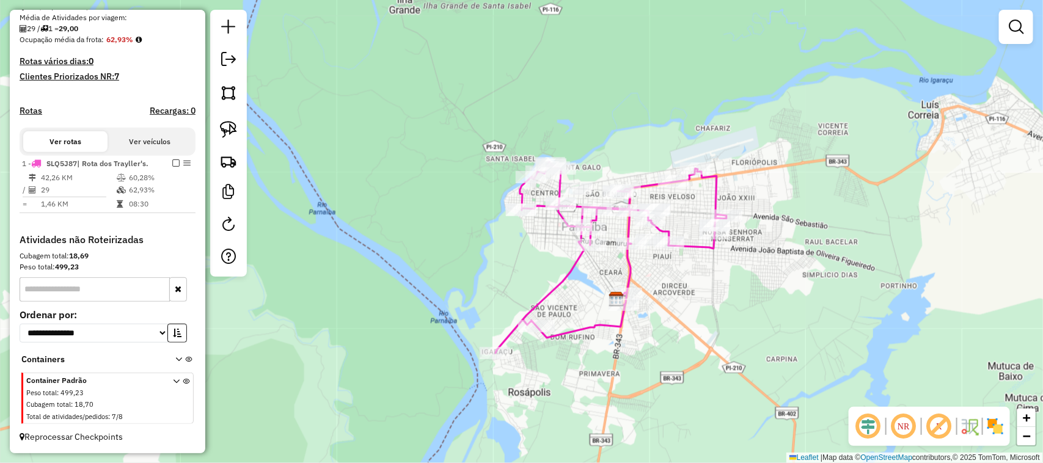
drag, startPoint x: 508, startPoint y: 241, endPoint x: 439, endPoint y: 181, distance: 91.8
click at [462, 205] on div "Janela de atendimento Grade de atendimento Capacidade Transportadoras Veículos …" at bounding box center [521, 231] width 1043 height 463
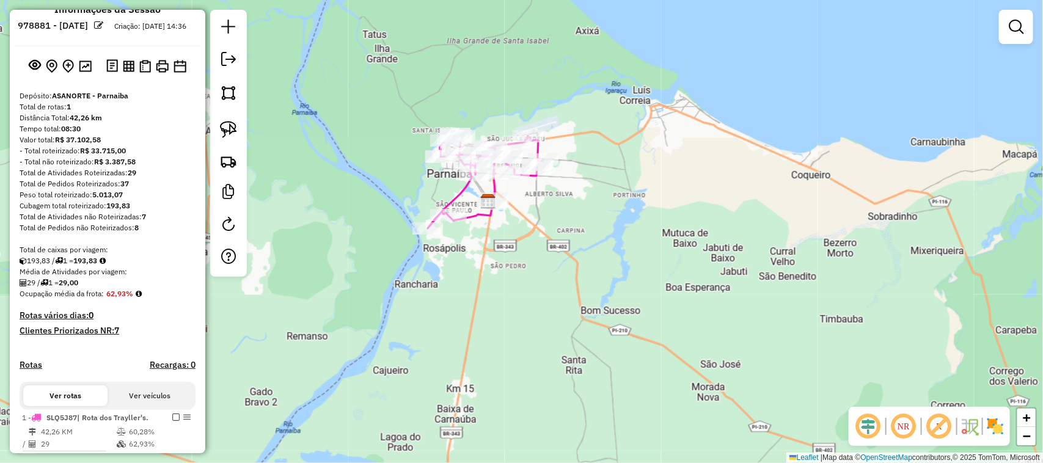
scroll to position [0, 0]
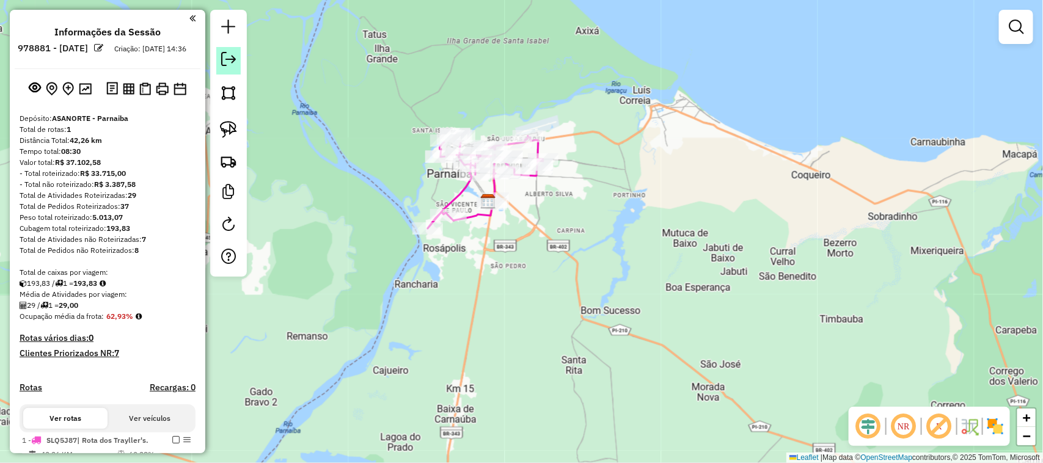
click at [229, 56] on em at bounding box center [228, 59] width 15 height 15
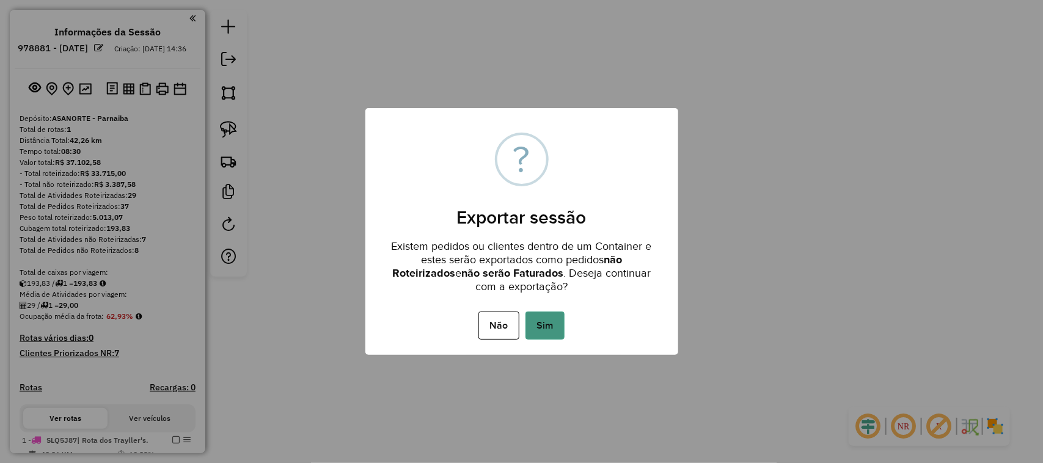
click at [547, 323] on button "Sim" at bounding box center [544, 326] width 39 height 28
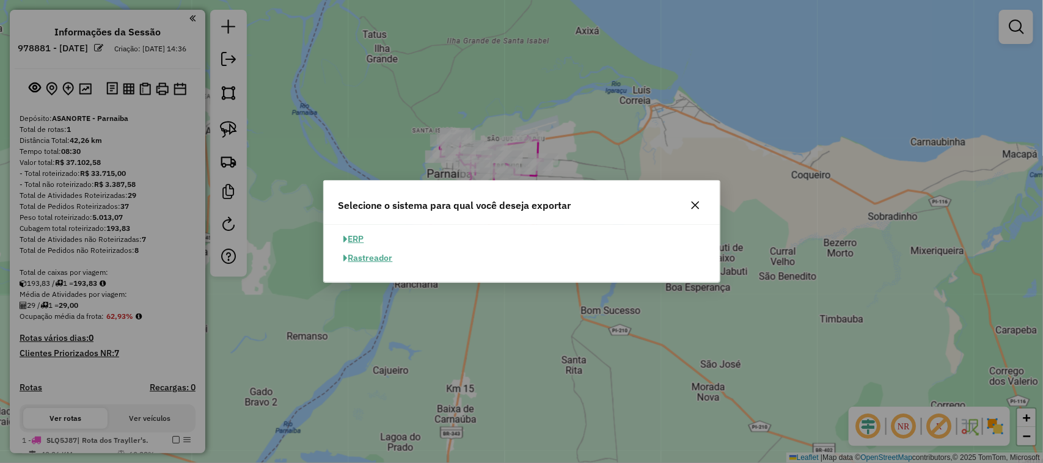
click at [359, 237] on button "ERP" at bounding box center [353, 239] width 31 height 19
select select "**"
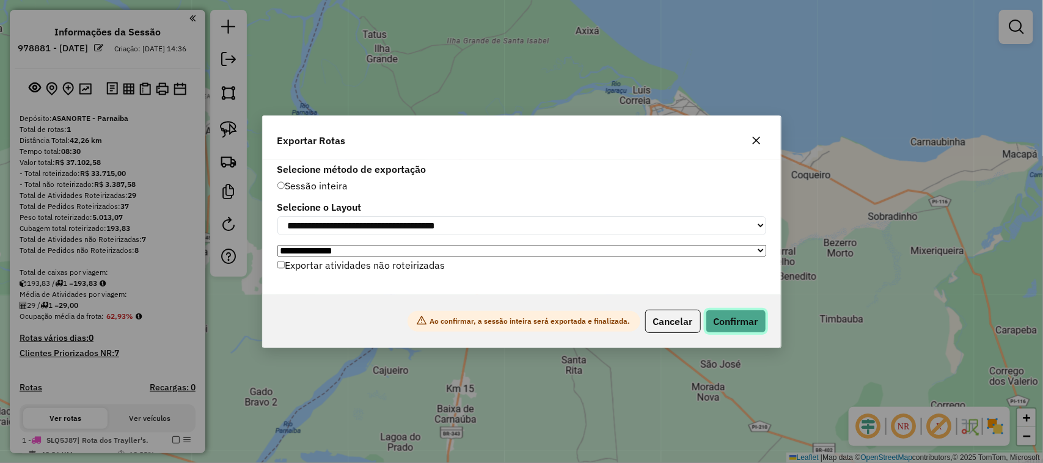
click at [734, 323] on button "Confirmar" at bounding box center [736, 321] width 60 height 23
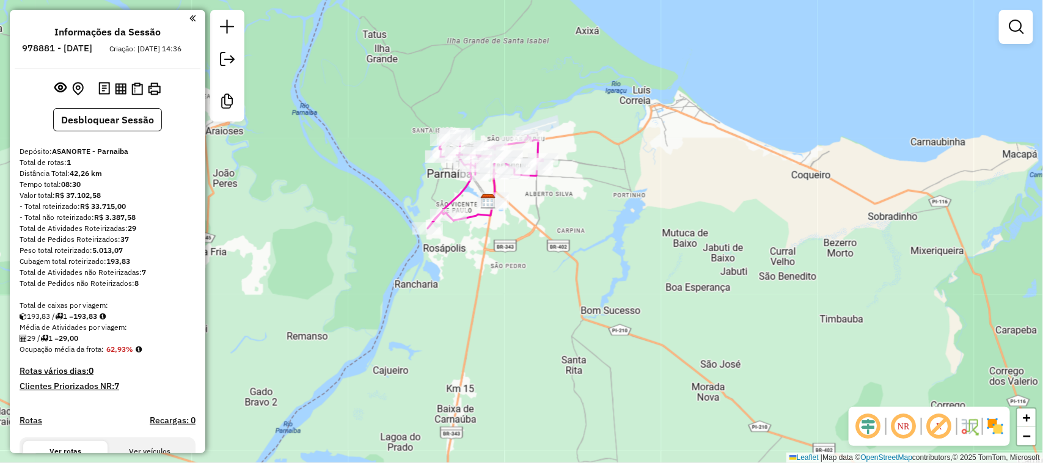
click at [500, 283] on div "Janela de atendimento Grade de atendimento Capacidade Transportadoras Veículos …" at bounding box center [521, 231] width 1043 height 463
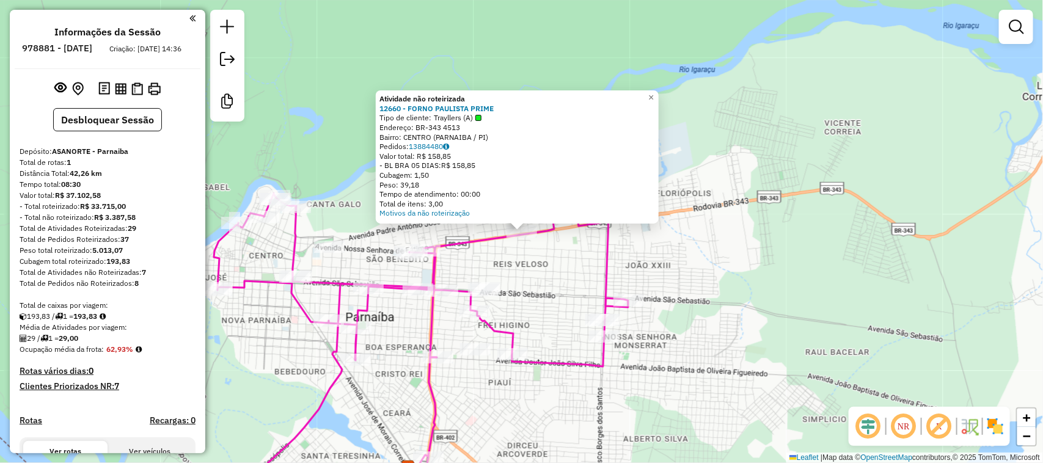
click at [725, 224] on div "Atividade não roteirizada 12660 - FORNO PAULISTA PRIME Tipo de cliente: Traylle…" at bounding box center [521, 231] width 1043 height 463
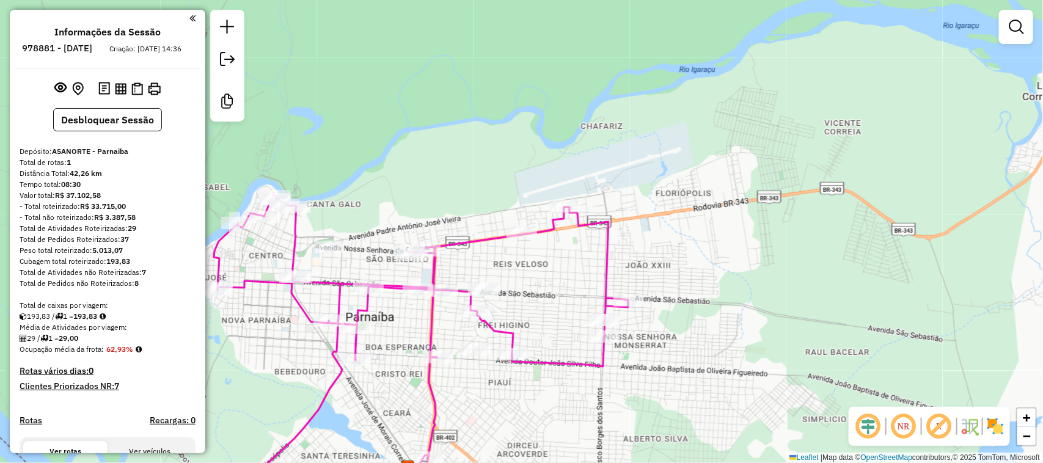
click at [382, 224] on div "Janela de atendimento Grade de atendimento Capacidade Transportadoras Veículos …" at bounding box center [521, 231] width 1043 height 463
drag, startPoint x: 466, startPoint y: 142, endPoint x: 582, endPoint y: 50, distance: 148.4
click at [579, 62] on div "Janela de atendimento Grade de atendimento Capacidade Transportadoras Veículos …" at bounding box center [521, 231] width 1043 height 463
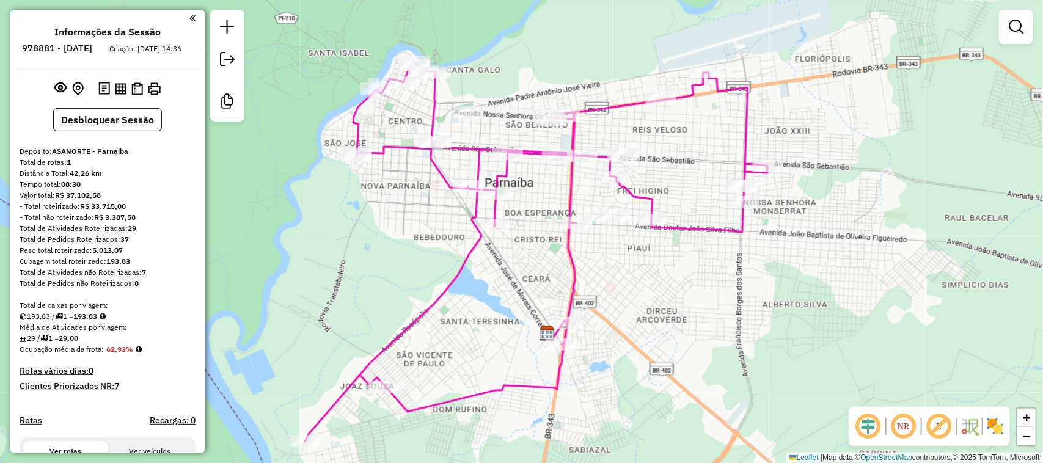
drag, startPoint x: 631, startPoint y: 326, endPoint x: 637, endPoint y: 263, distance: 63.3
click at [637, 264] on div "Janela de atendimento Grade de atendimento Capacidade Transportadoras Veículos …" at bounding box center [521, 231] width 1043 height 463
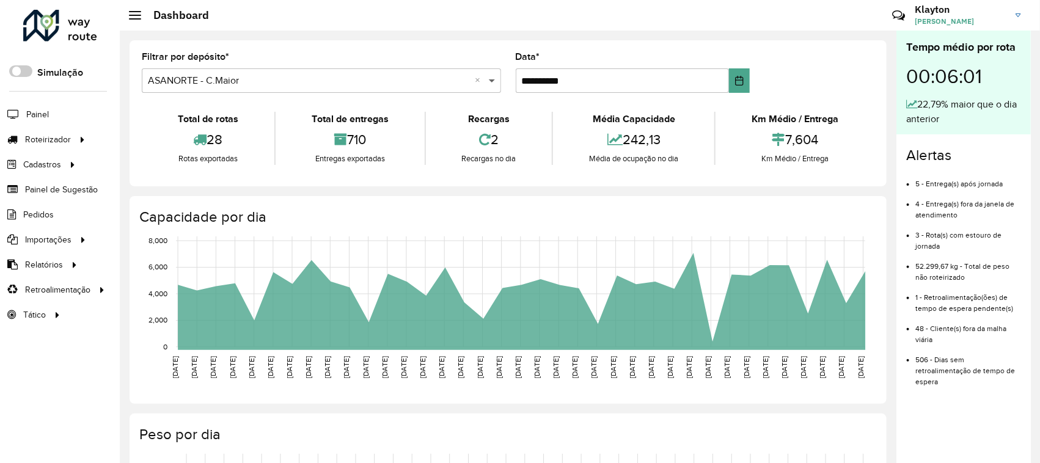
click at [492, 79] on span at bounding box center [493, 80] width 15 height 15
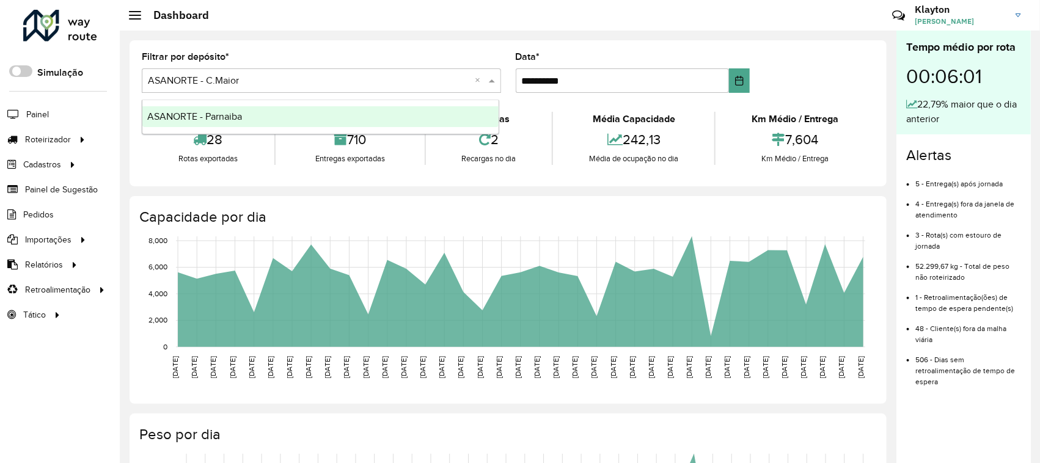
click at [303, 110] on div "ASANORTE - Parnaiba" at bounding box center [320, 116] width 356 height 21
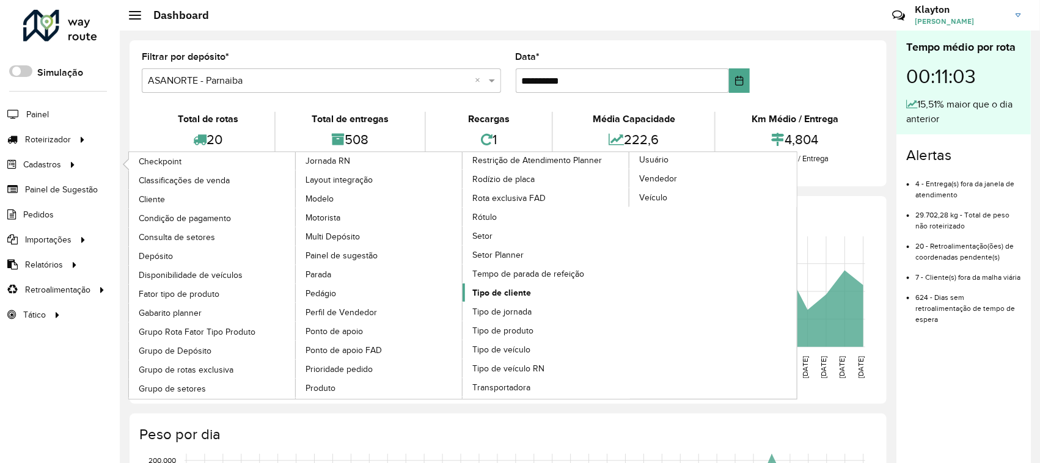
click at [519, 299] on span "Tipo de cliente" at bounding box center [501, 293] width 59 height 13
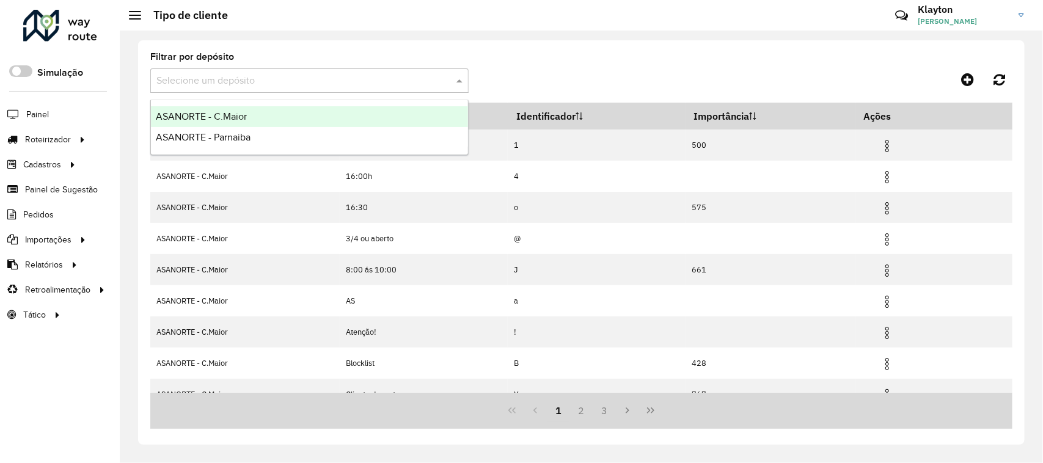
click at [453, 76] on span at bounding box center [460, 80] width 15 height 15
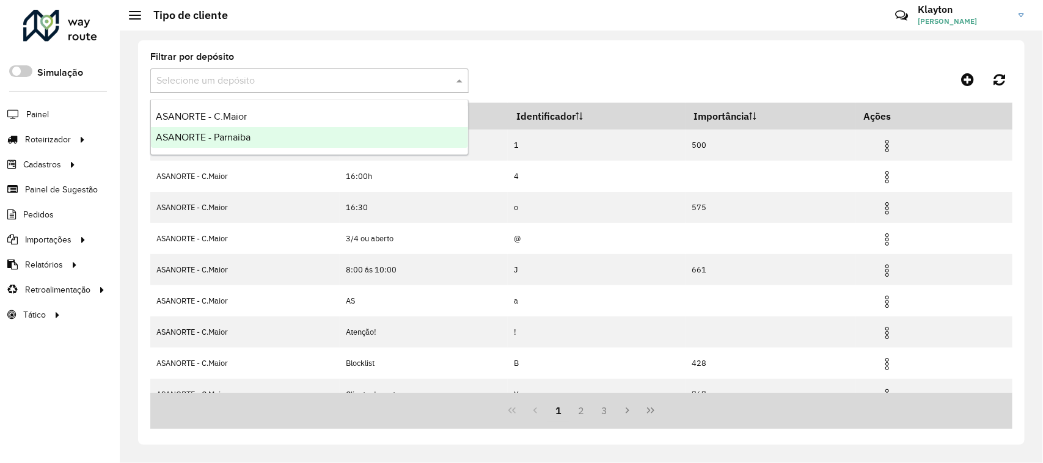
click at [223, 136] on span "ASANORTE - Parnaiba" at bounding box center [203, 137] width 95 height 10
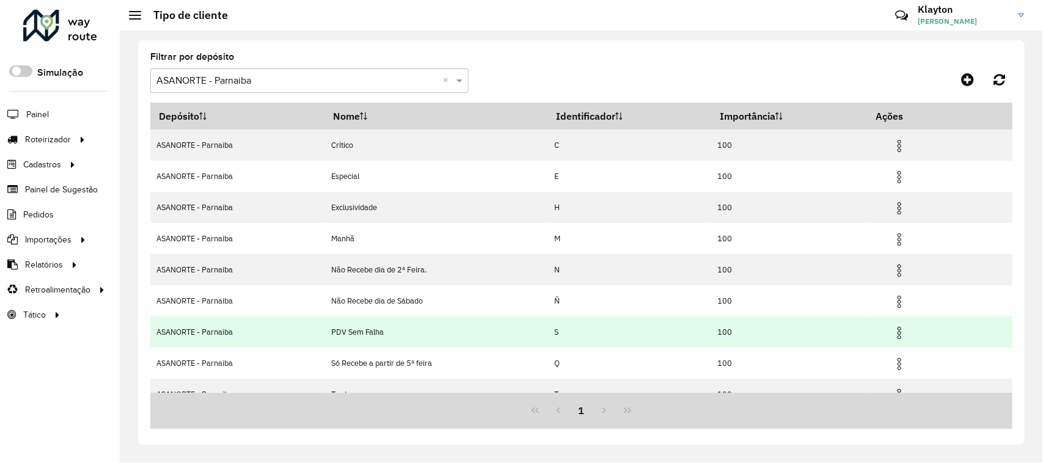
click at [899, 335] on img at bounding box center [899, 333] width 15 height 15
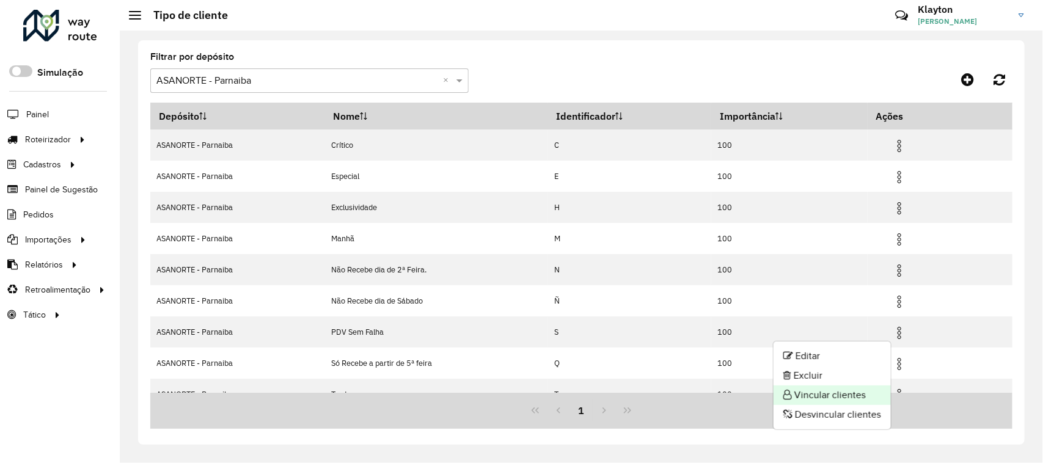
click at [834, 393] on li "Vincular clientes" at bounding box center [831, 396] width 117 height 20
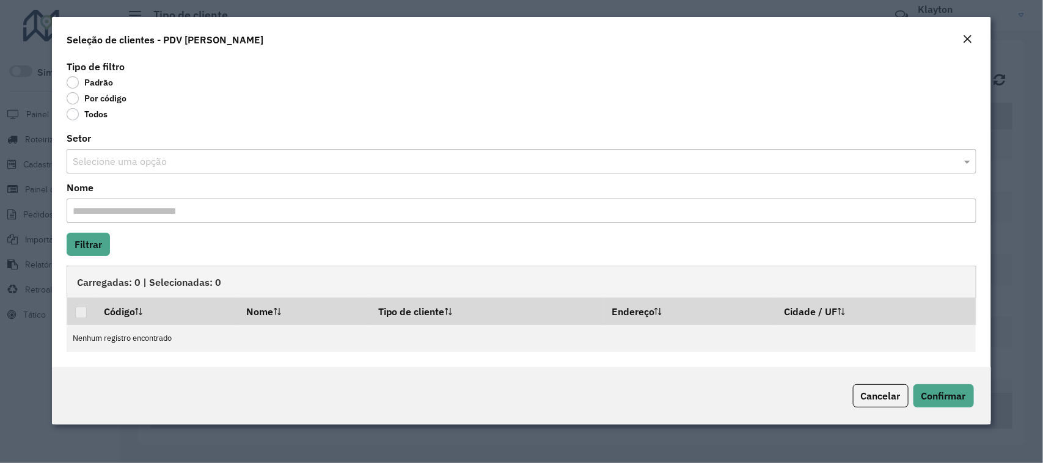
click at [75, 98] on label "Por código" at bounding box center [97, 98] width 60 height 12
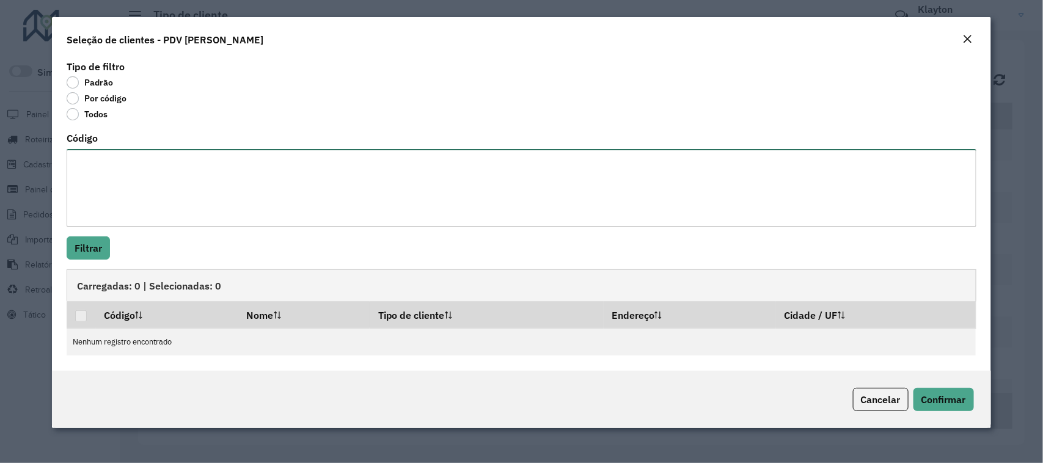
paste textarea "*** *** *** *** *** *** *** *** *** *** *** *** *** *** *** *** *** *** *** ***…"
type textarea "*** *** *** *** *** *** *** *** *** *** *** *** *** *** *** *** *** *** *** ***…"
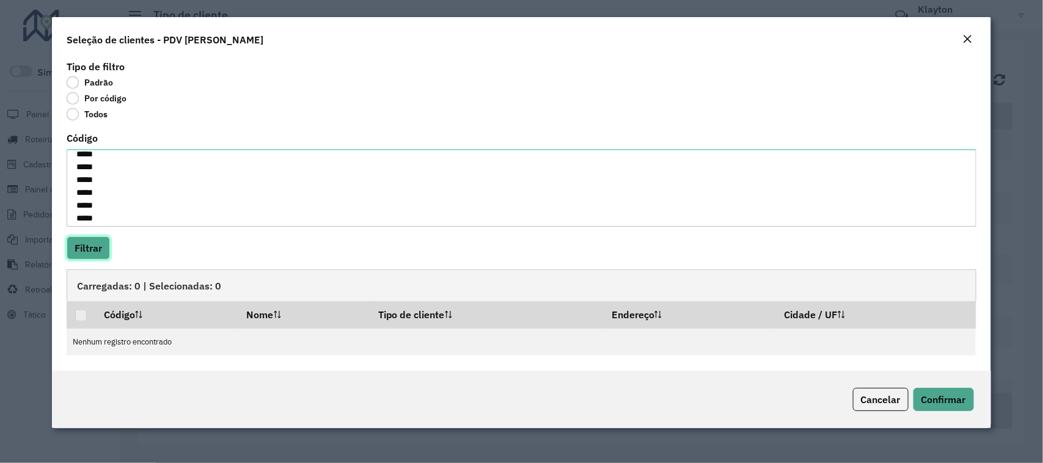
click at [93, 251] on button "Filtrar" at bounding box center [88, 247] width 43 height 23
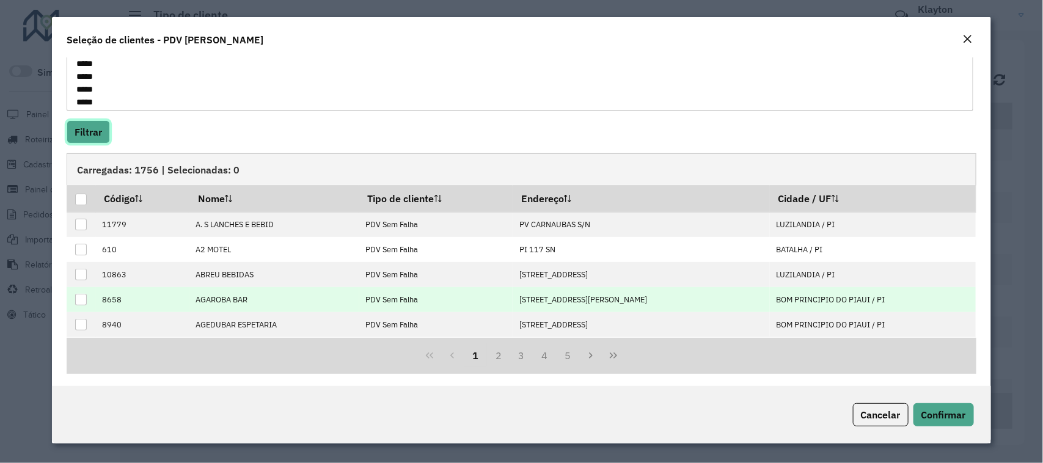
scroll to position [119, 0]
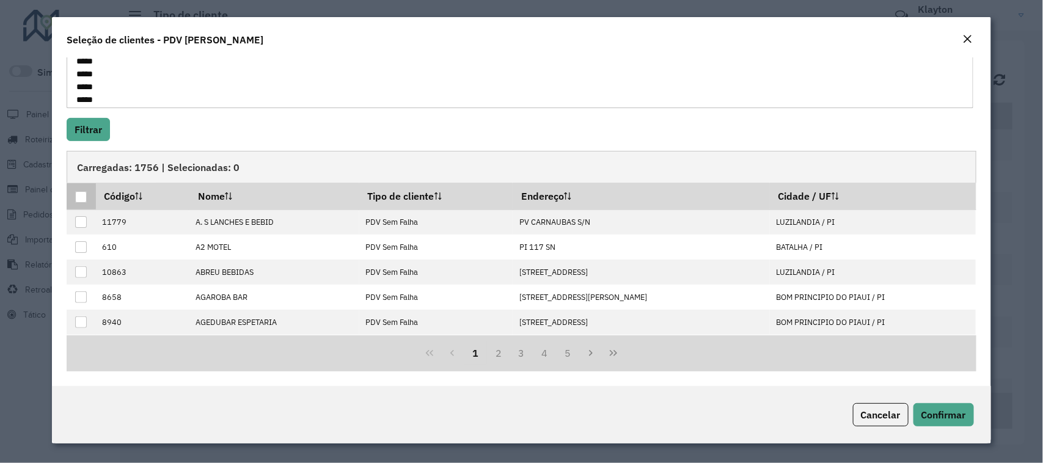
click at [78, 197] on div at bounding box center [81, 197] width 12 height 12
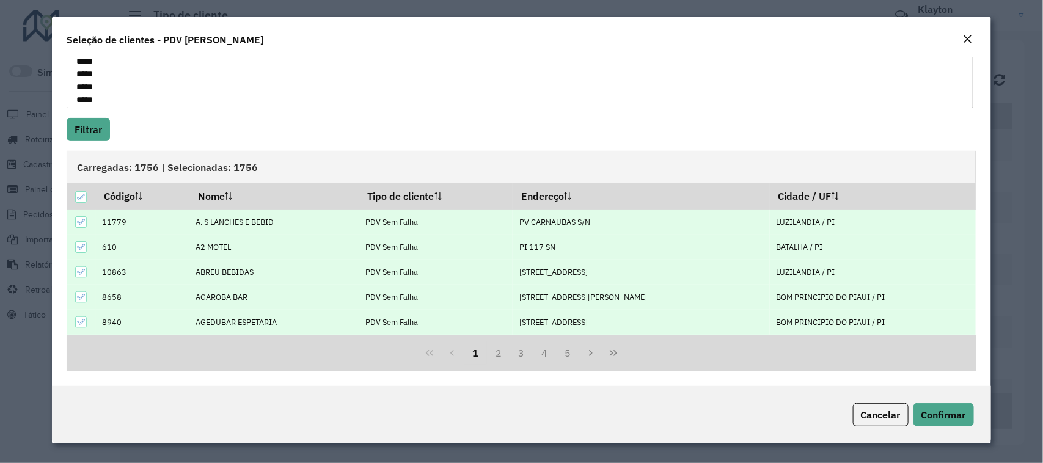
scroll to position [126, 0]
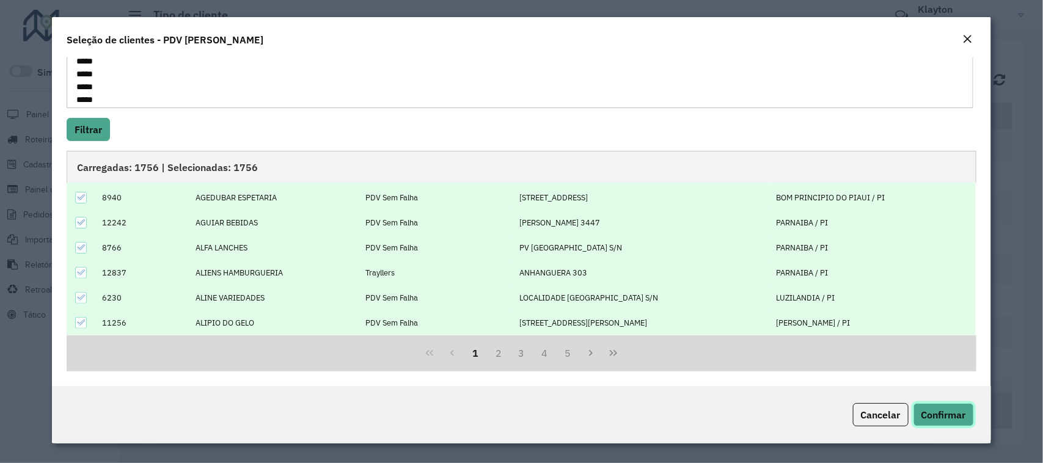
click at [946, 417] on span "Confirmar" at bounding box center [943, 415] width 45 height 12
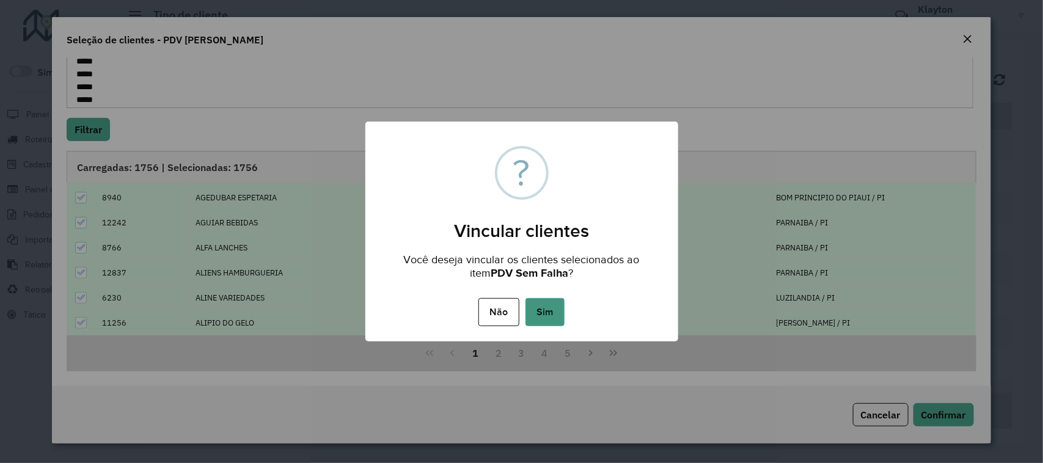
click at [547, 312] on button "Sim" at bounding box center [544, 312] width 39 height 28
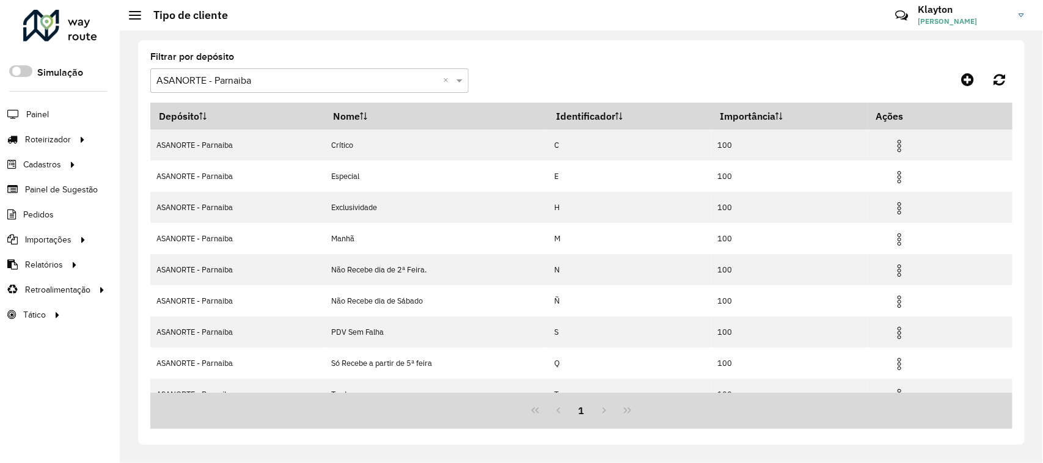
click at [51, 26] on div at bounding box center [60, 26] width 74 height 32
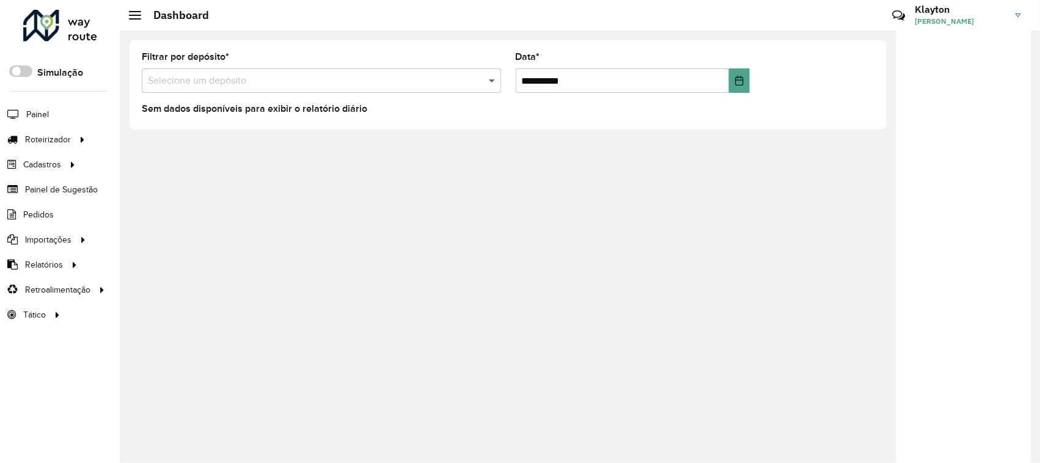
click at [486, 79] on span at bounding box center [493, 80] width 15 height 15
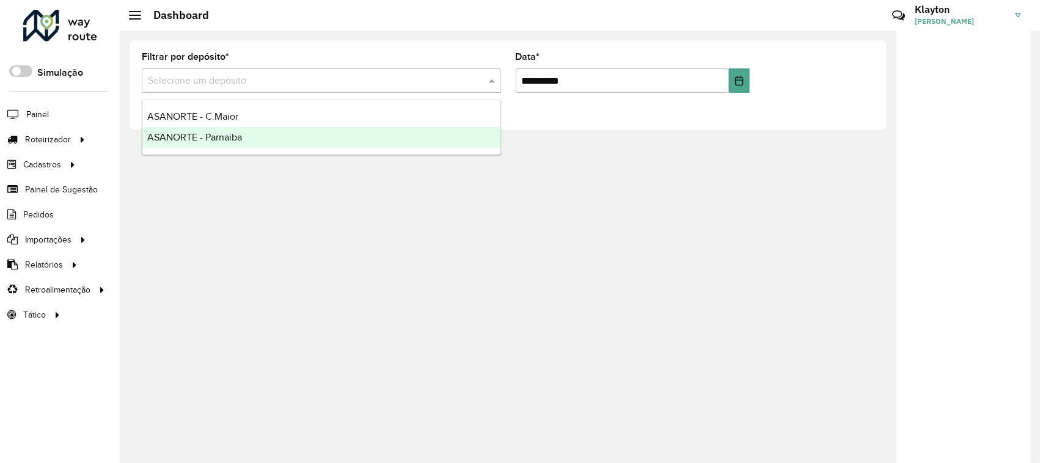
click at [202, 138] on span "ASANORTE - Parnaiba" at bounding box center [194, 137] width 95 height 10
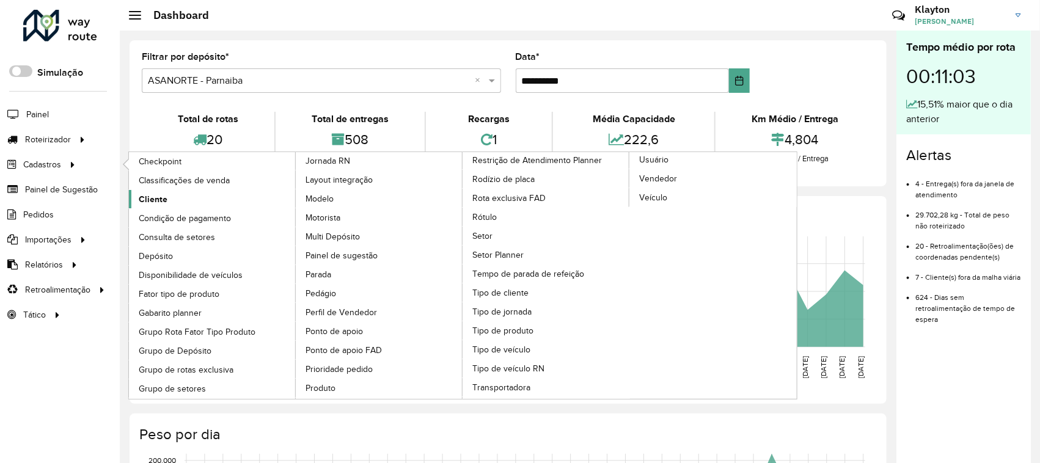
click at [153, 197] on span "Cliente" at bounding box center [153, 199] width 29 height 13
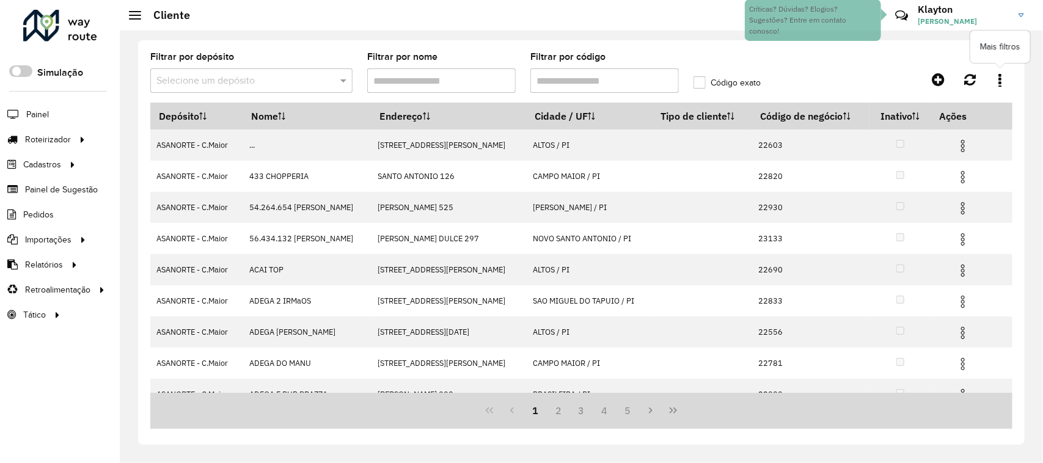
click at [998, 79] on link at bounding box center [1000, 79] width 24 height 22
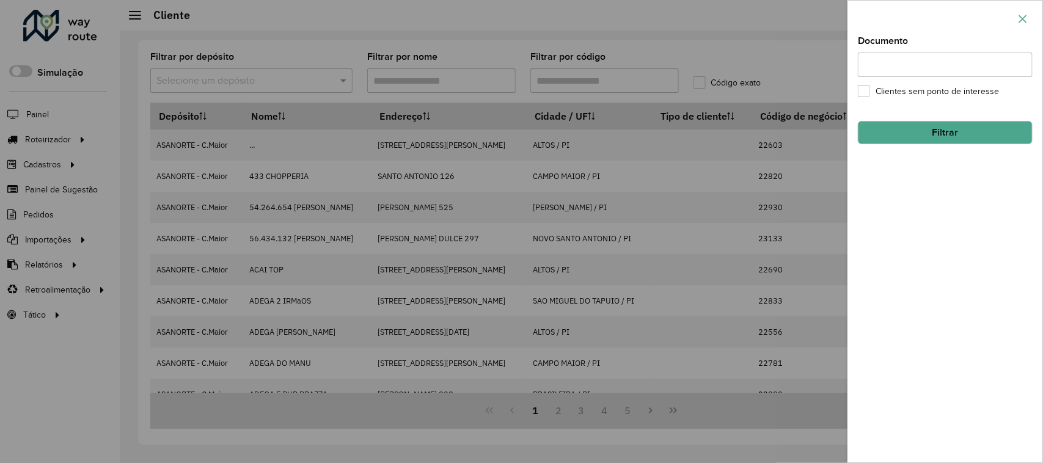
click at [1020, 18] on icon "button" at bounding box center [1023, 19] width 10 height 10
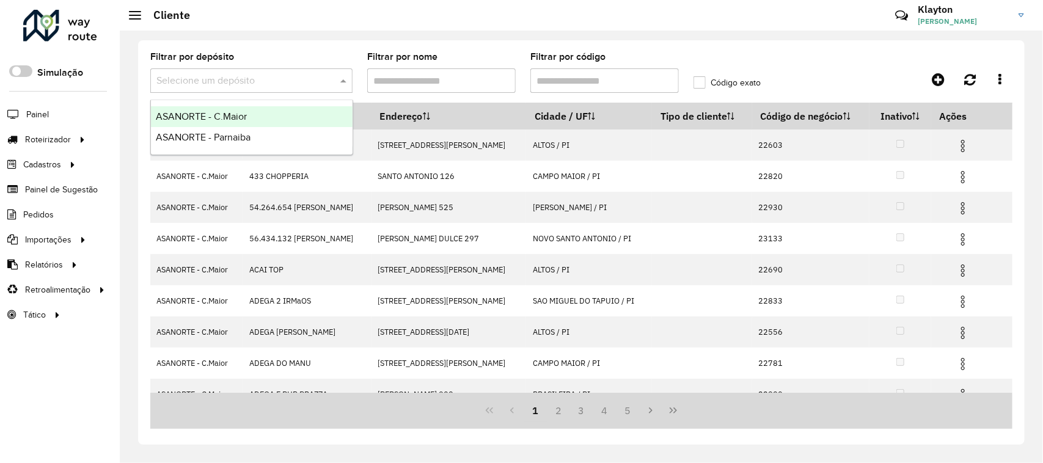
click at [291, 82] on input "text" at bounding box center [239, 81] width 166 height 15
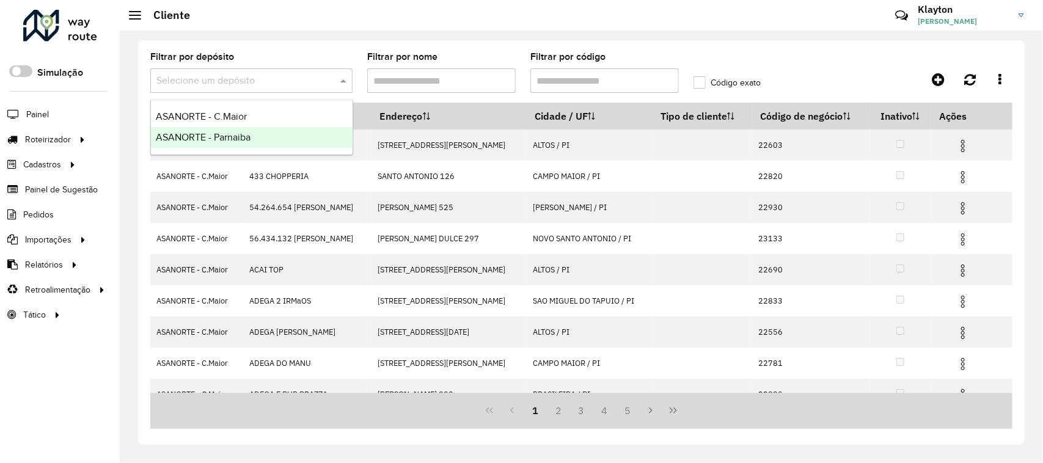
click at [254, 136] on div "ASANORTE - Parnaiba" at bounding box center [252, 137] width 202 height 21
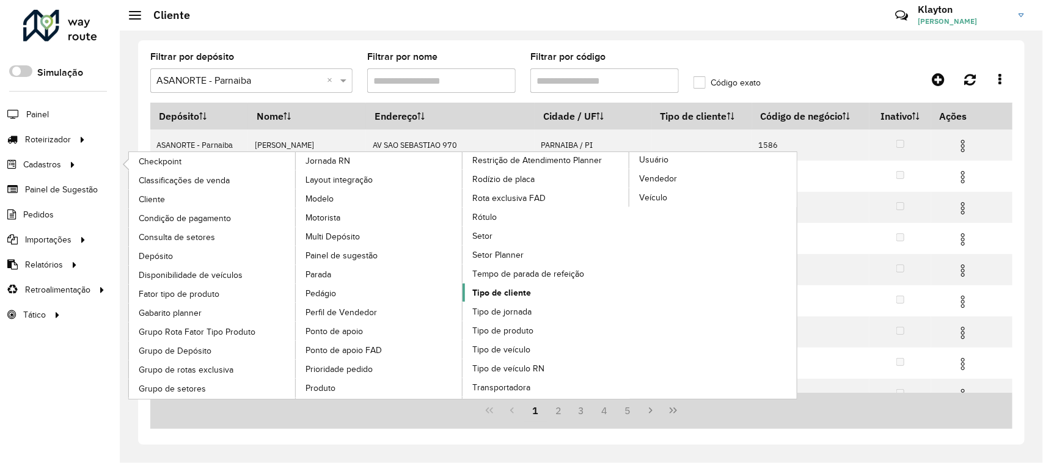
click at [494, 299] on span "Tipo de cliente" at bounding box center [501, 293] width 59 height 13
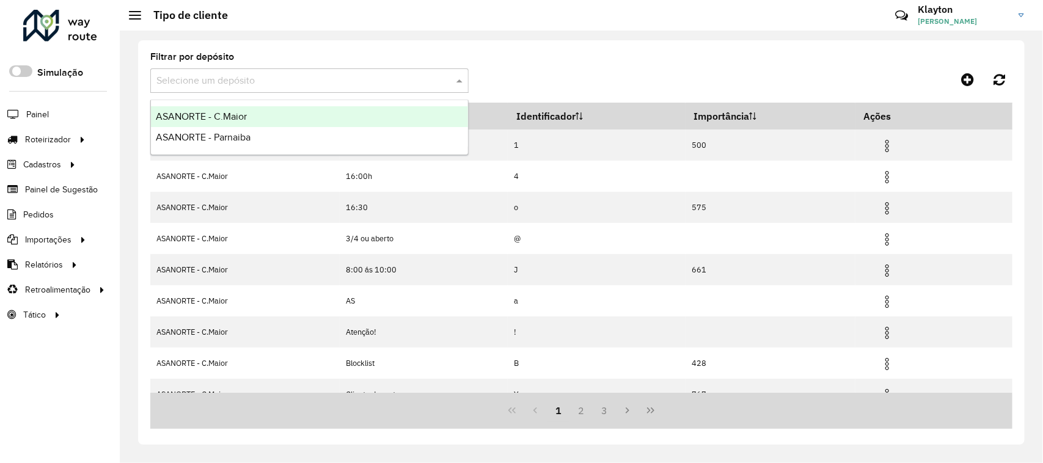
click at [456, 82] on span at bounding box center [460, 80] width 15 height 15
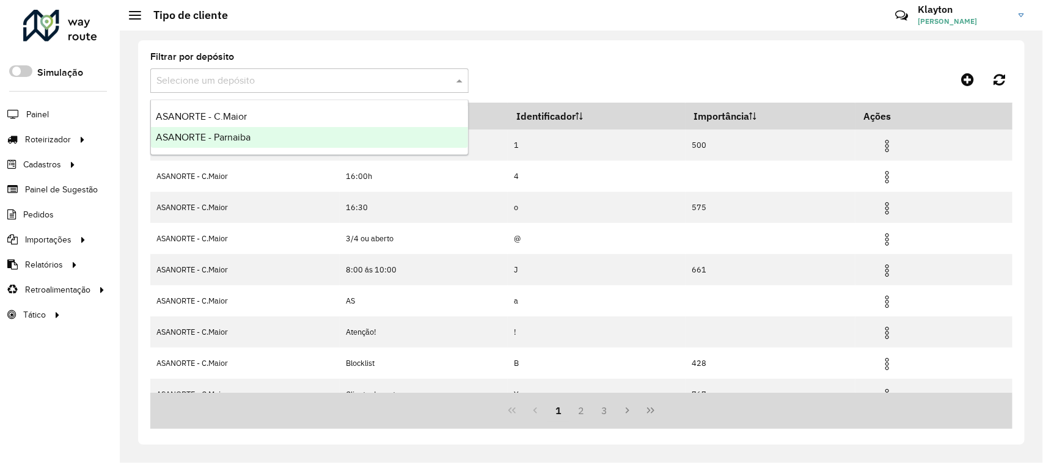
click at [222, 136] on span "ASANORTE - Parnaiba" at bounding box center [203, 137] width 95 height 10
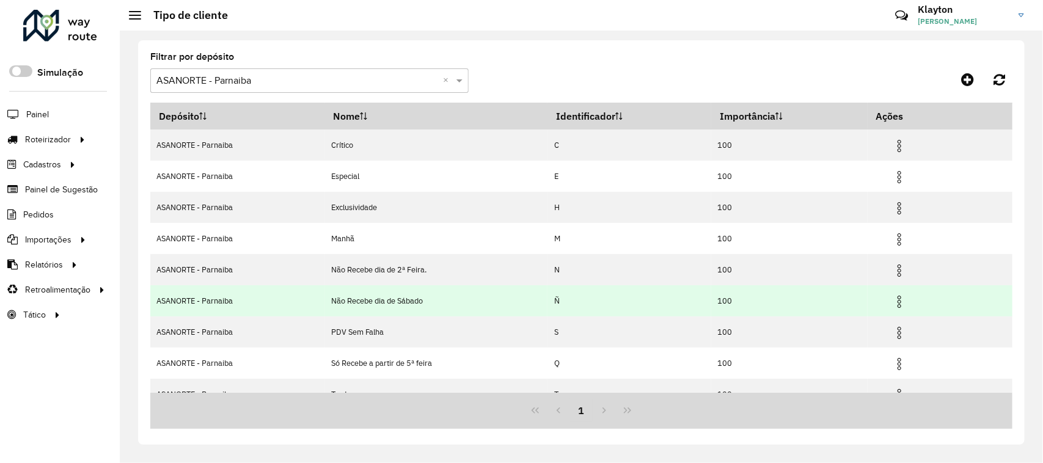
click at [898, 302] on img at bounding box center [899, 301] width 15 height 15
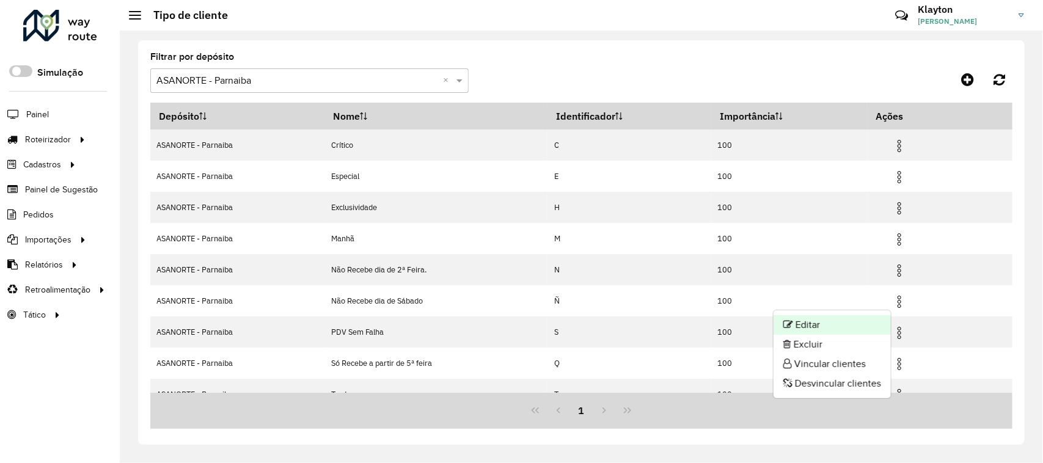
click at [814, 323] on li "Editar" at bounding box center [831, 325] width 117 height 20
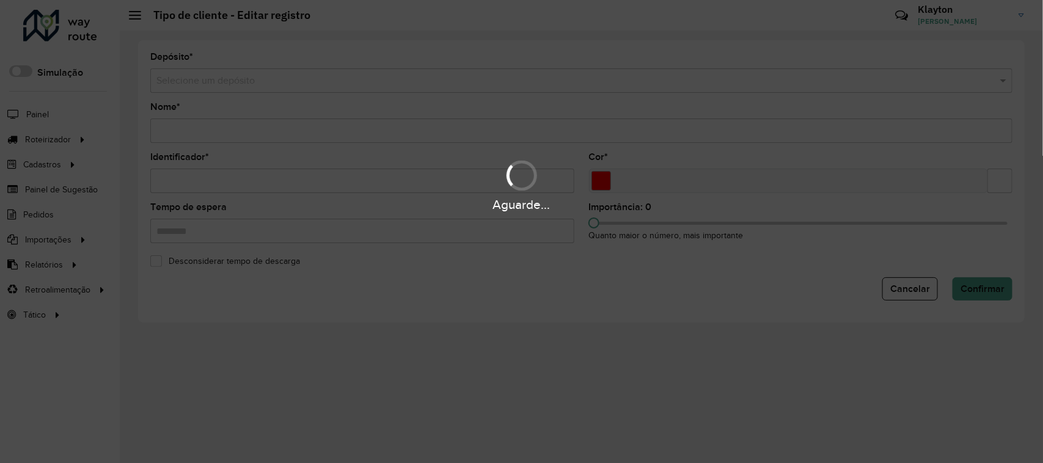
type input "**********"
type input "*"
type input "*******"
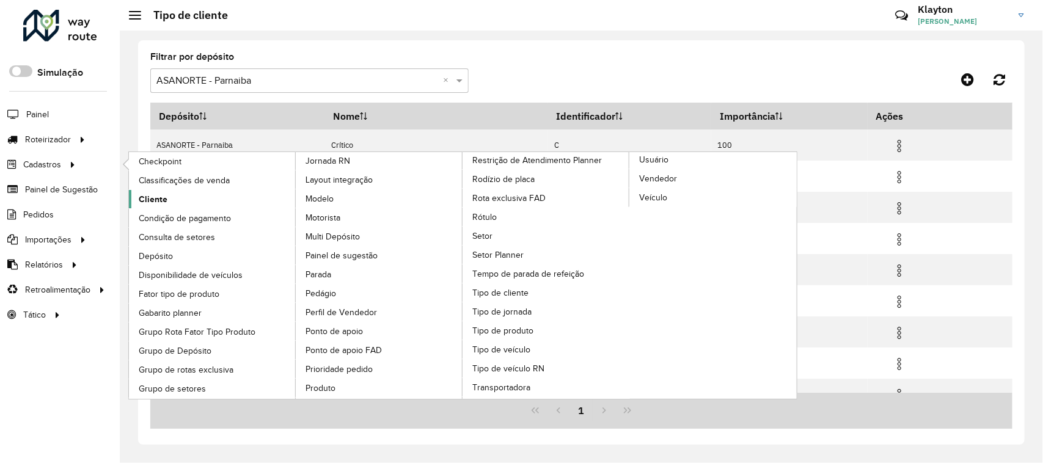
click at [153, 203] on span "Cliente" at bounding box center [153, 199] width 29 height 13
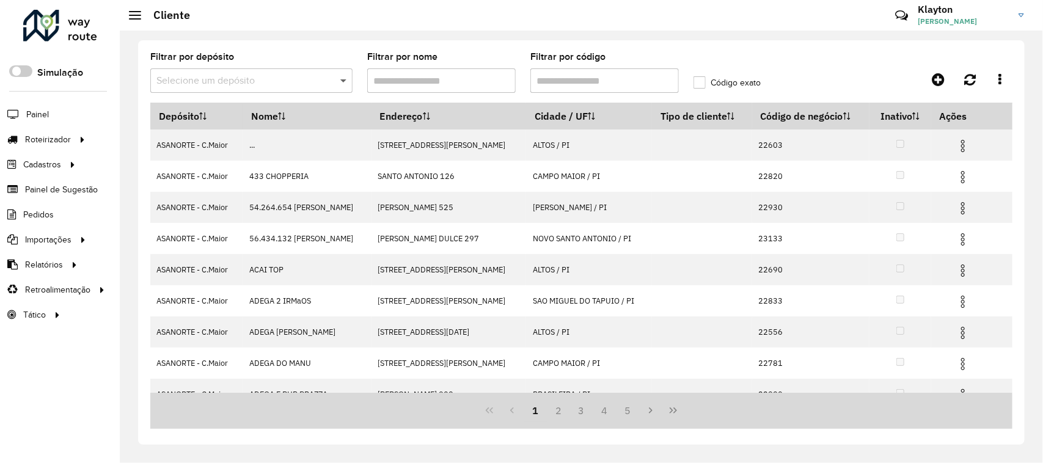
click at [344, 76] on span at bounding box center [344, 80] width 15 height 15
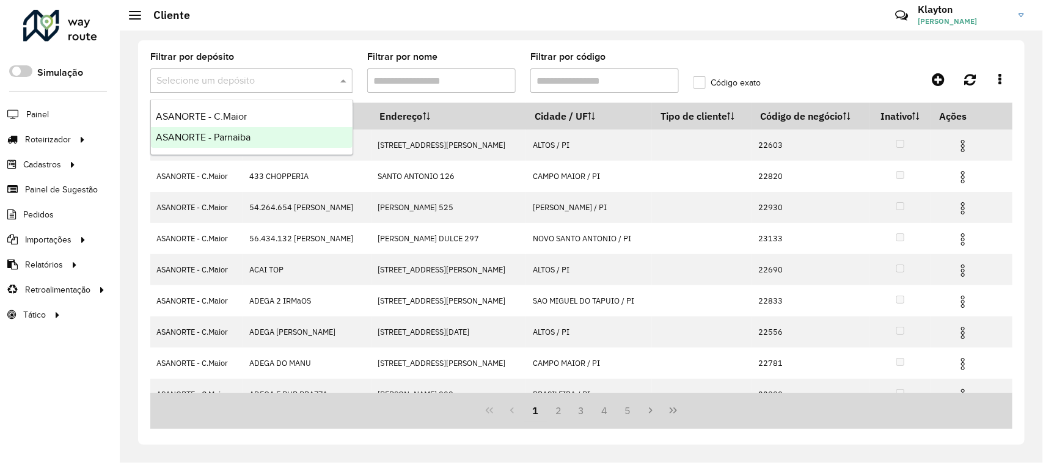
click at [237, 141] on span "ASANORTE - Parnaiba" at bounding box center [203, 137] width 95 height 10
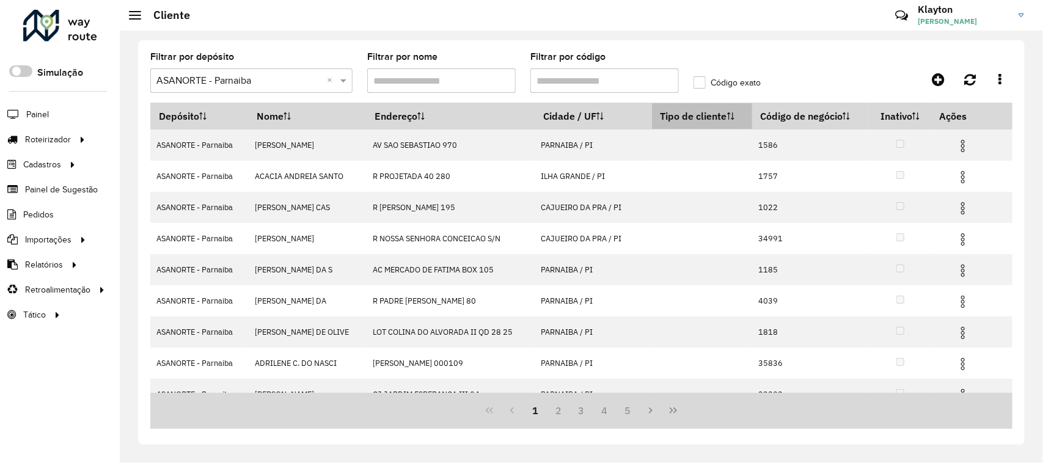
click at [727, 118] on icon at bounding box center [730, 115] width 7 height 7
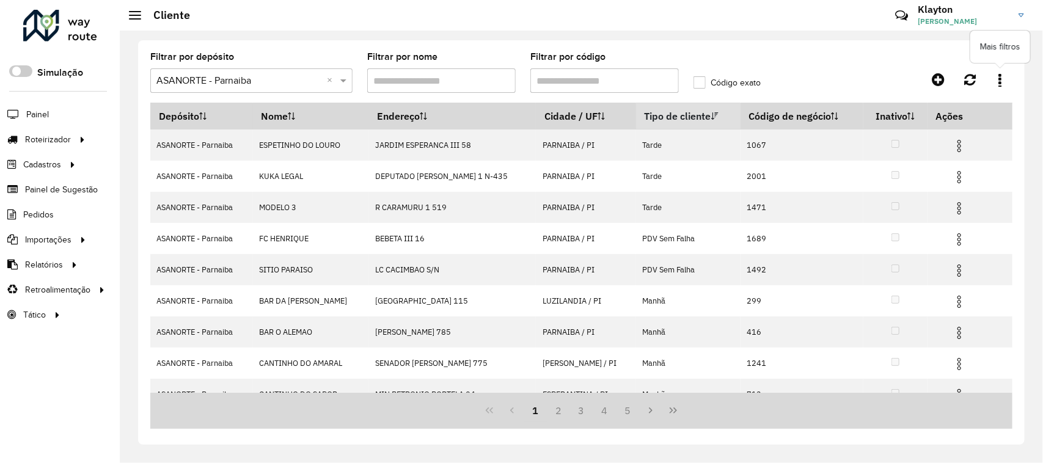
click at [1001, 78] on icon at bounding box center [1000, 79] width 3 height 13
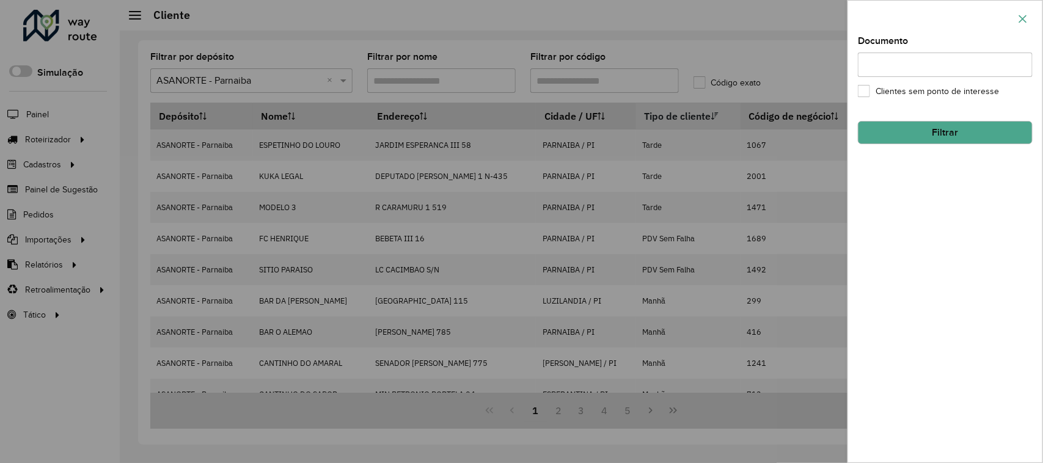
click at [1022, 14] on icon "button" at bounding box center [1023, 19] width 10 height 10
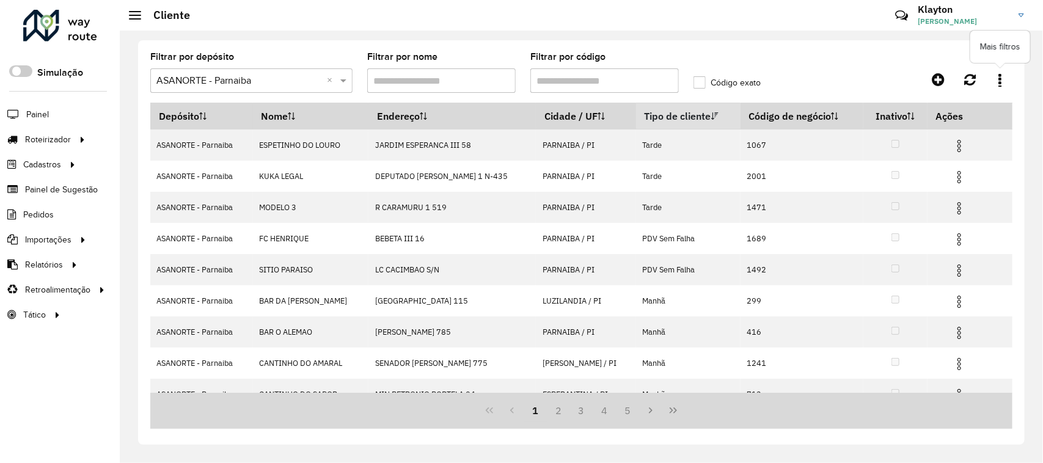
click at [997, 77] on link at bounding box center [1000, 79] width 24 height 22
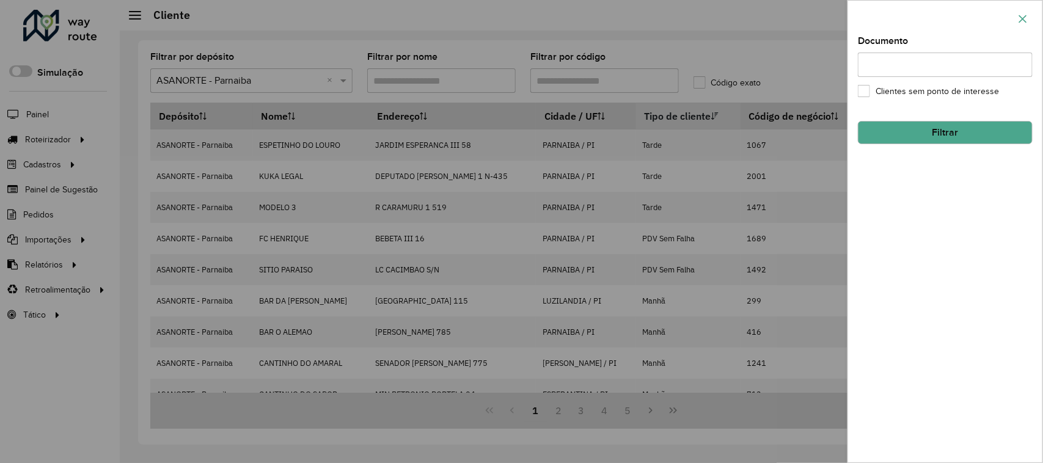
click at [1022, 19] on icon "button" at bounding box center [1023, 19] width 10 height 10
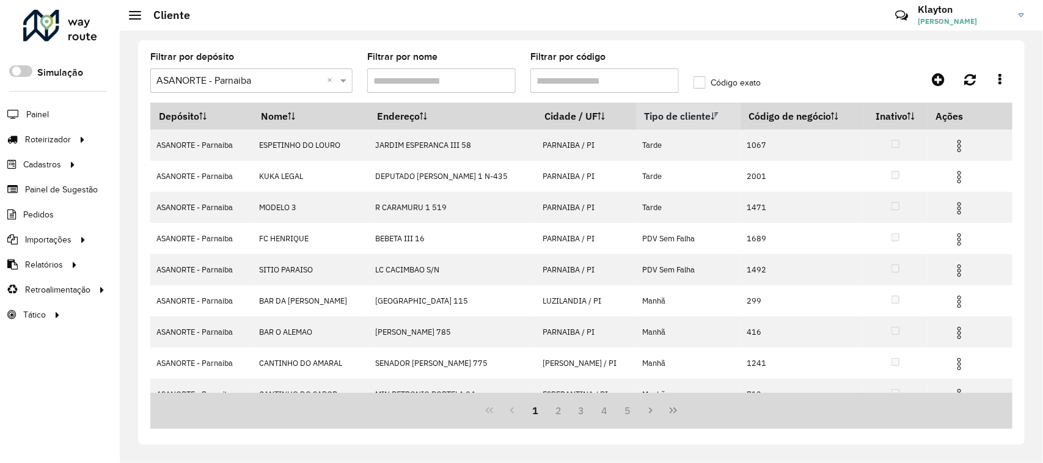
drag, startPoint x: 671, startPoint y: 113, endPoint x: 655, endPoint y: 114, distance: 15.9
click at [655, 114] on th "Tipo de cliente" at bounding box center [688, 116] width 104 height 26
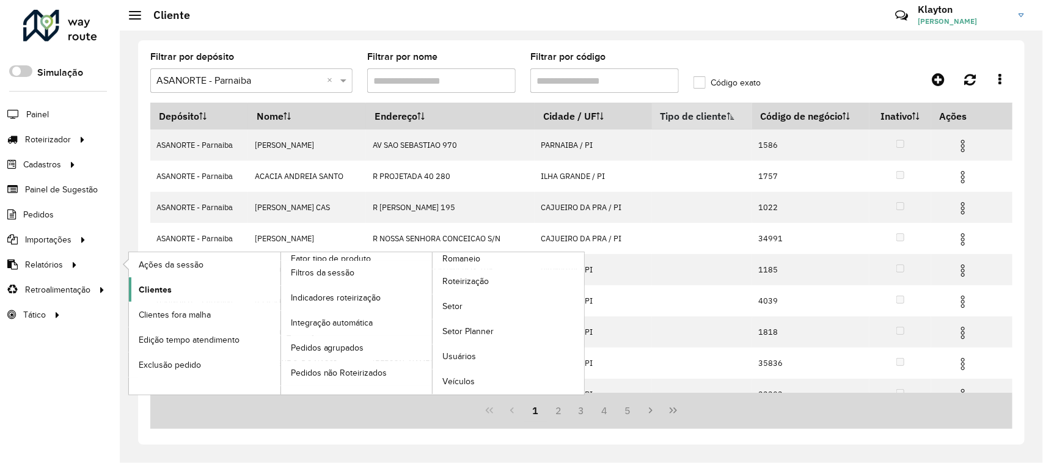
click at [157, 294] on span "Clientes" at bounding box center [155, 289] width 33 height 13
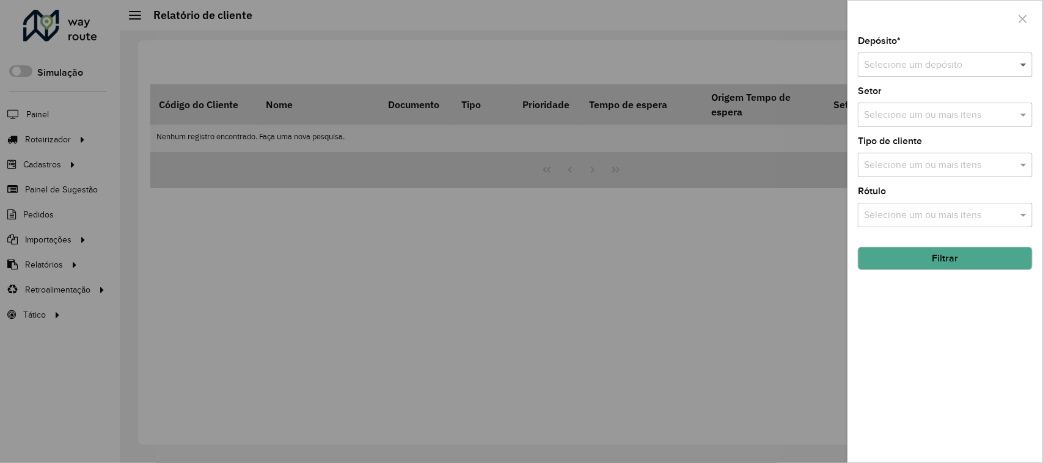
click at [1021, 60] on span at bounding box center [1024, 64] width 15 height 15
click at [930, 126] on span "ASANORTE - Parnaiba" at bounding box center [911, 121] width 95 height 10
click at [1028, 114] on span at bounding box center [1024, 115] width 15 height 15
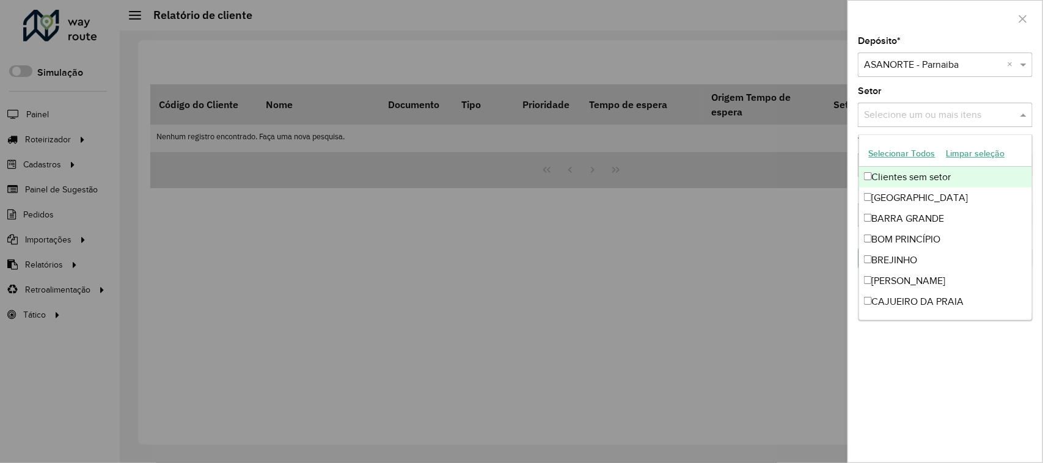
click at [991, 90] on div "Setor Selecione um ou mais itens" at bounding box center [945, 107] width 175 height 40
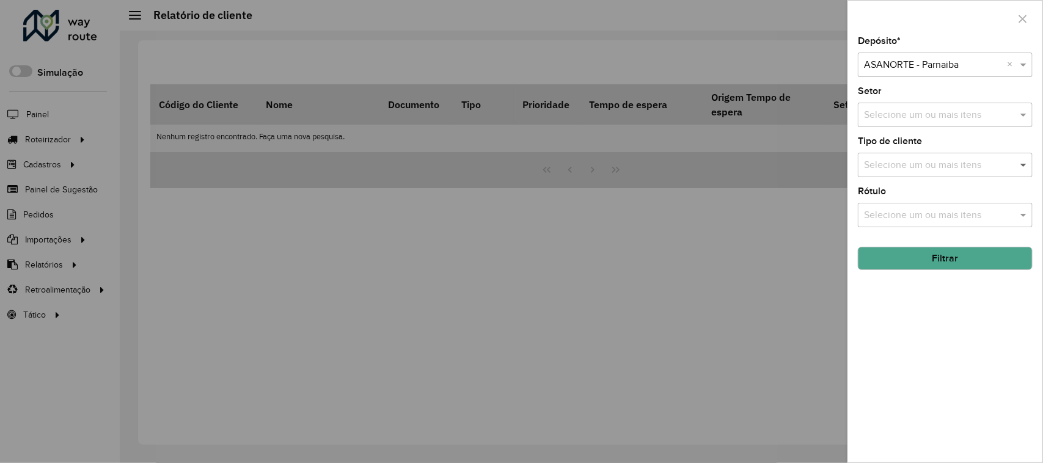
click at [1023, 169] on span at bounding box center [1024, 165] width 15 height 15
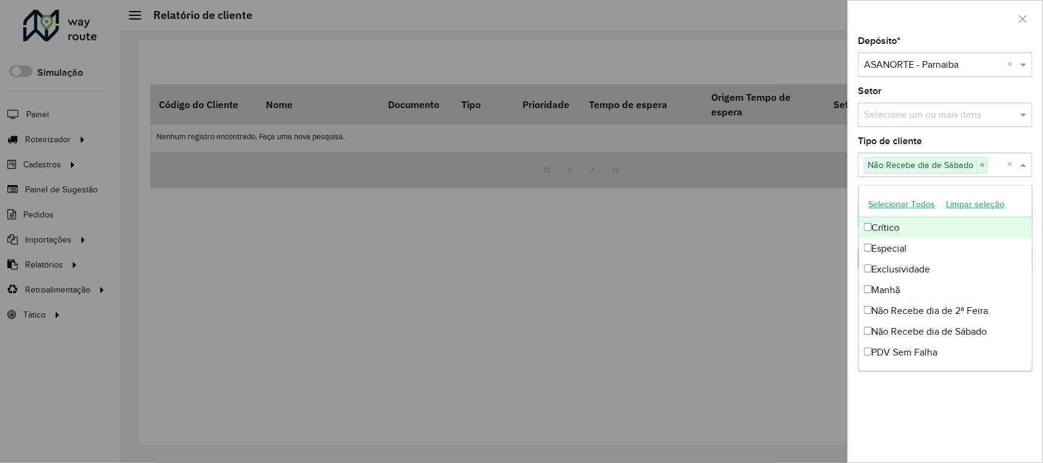
click at [1015, 139] on div "Tipo de cliente Selecione um ou mais itens Não Recebe dia de Sábado × ×" at bounding box center [945, 157] width 175 height 40
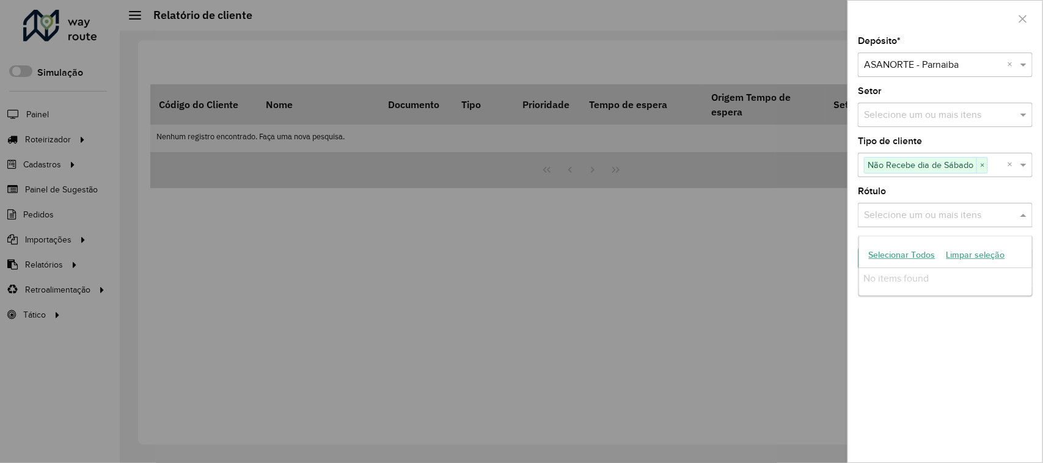
click at [979, 217] on input "text" at bounding box center [939, 215] width 156 height 15
click at [987, 188] on div "Depósito * Selecione um depósito × ASANORTE - Parnaiba × Setor Selecione um ou …" at bounding box center [945, 250] width 194 height 426
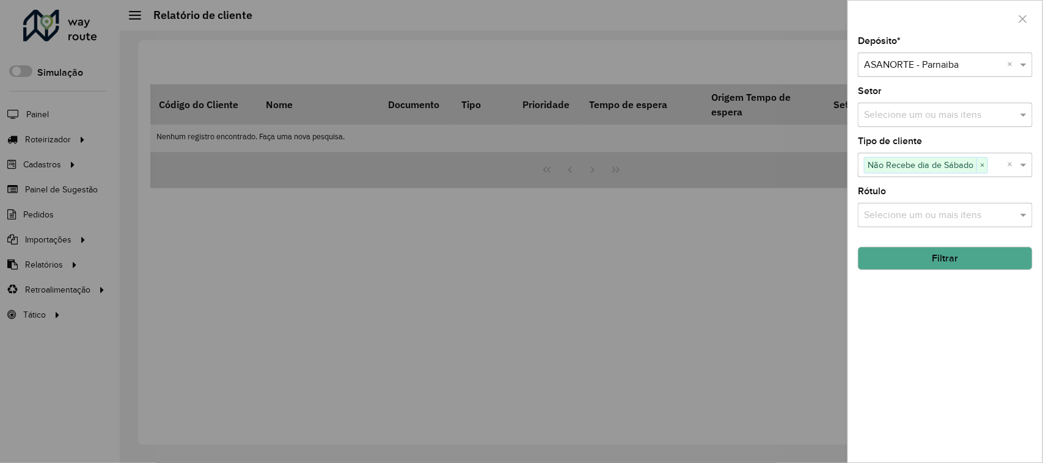
click at [946, 266] on button "Filtrar" at bounding box center [945, 258] width 175 height 23
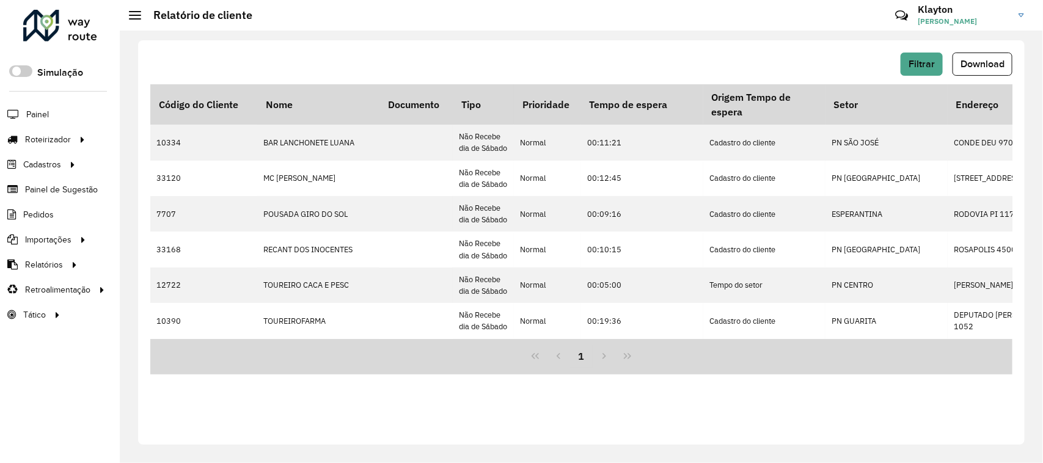
click at [75, 23] on div at bounding box center [60, 26] width 74 height 32
